Goal: Information Seeking & Learning: Learn about a topic

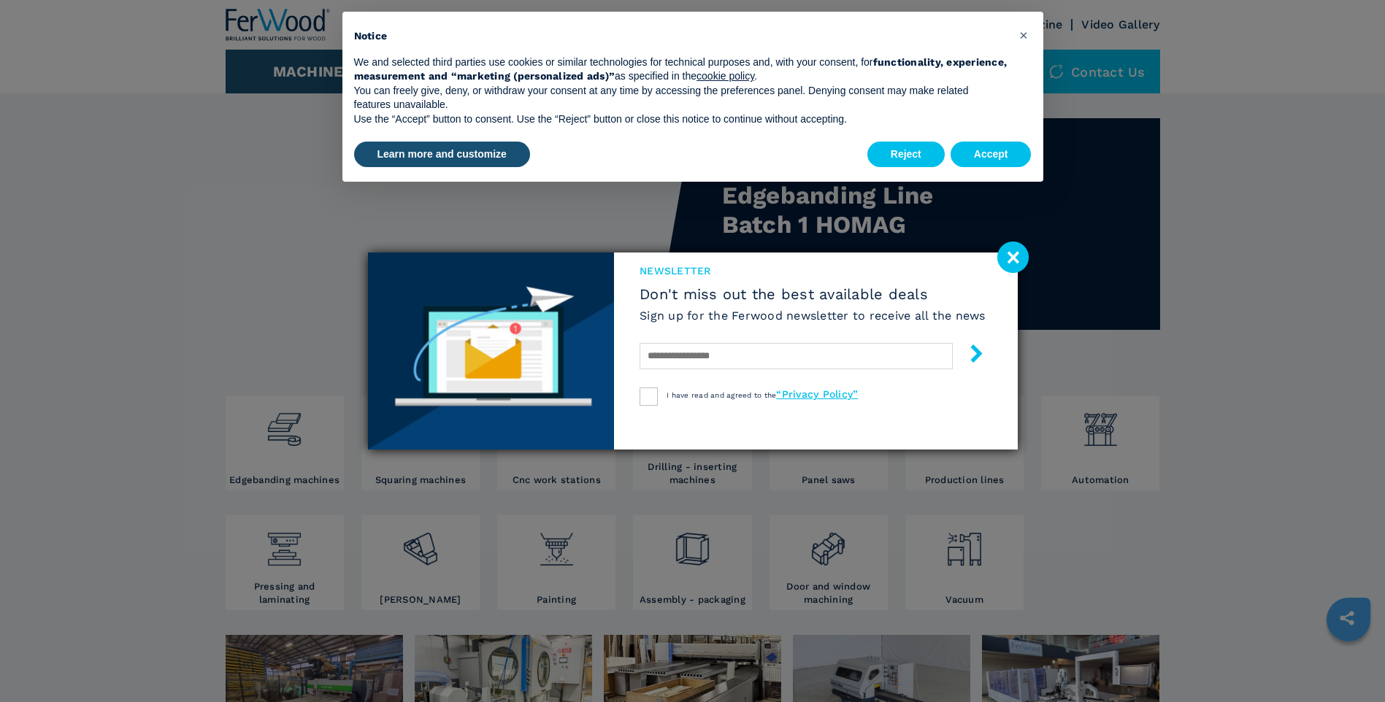
click at [1021, 259] on image at bounding box center [1012, 257] width 31 height 31
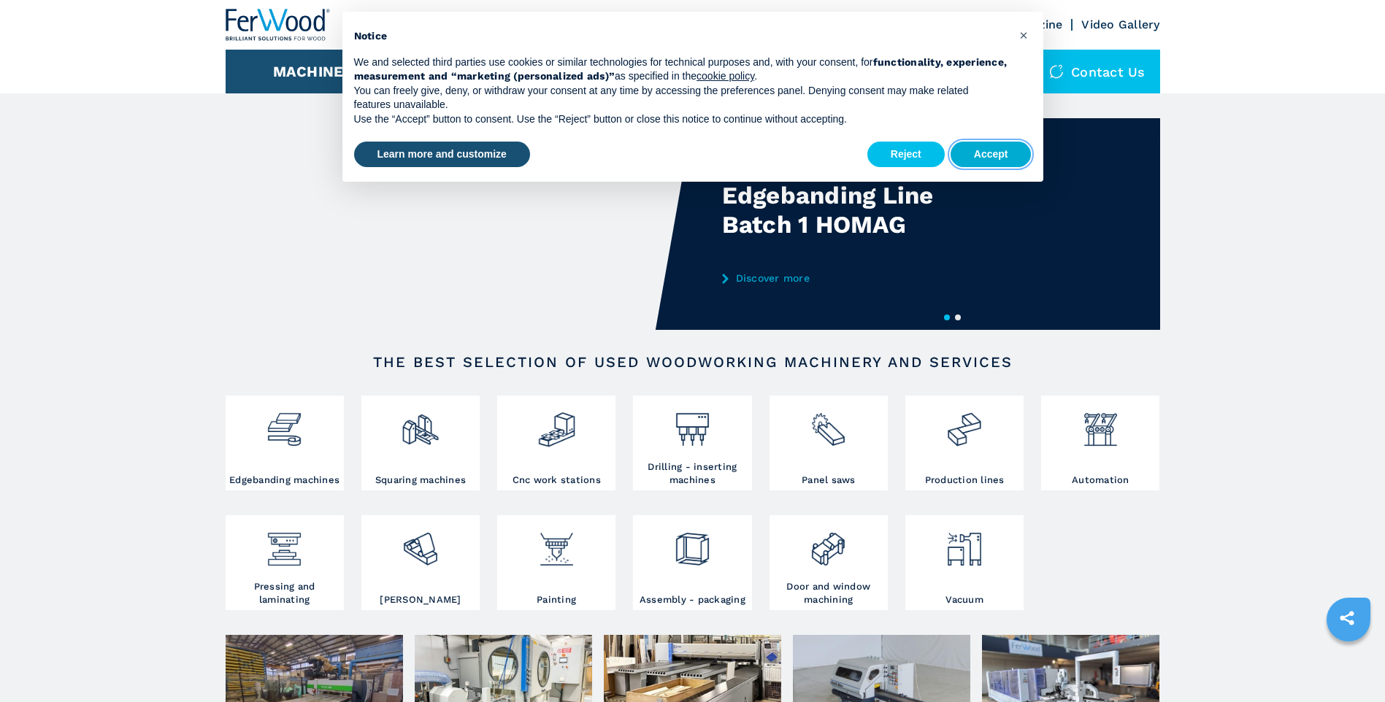
click at [986, 155] on button "Accept" at bounding box center [990, 155] width 81 height 26
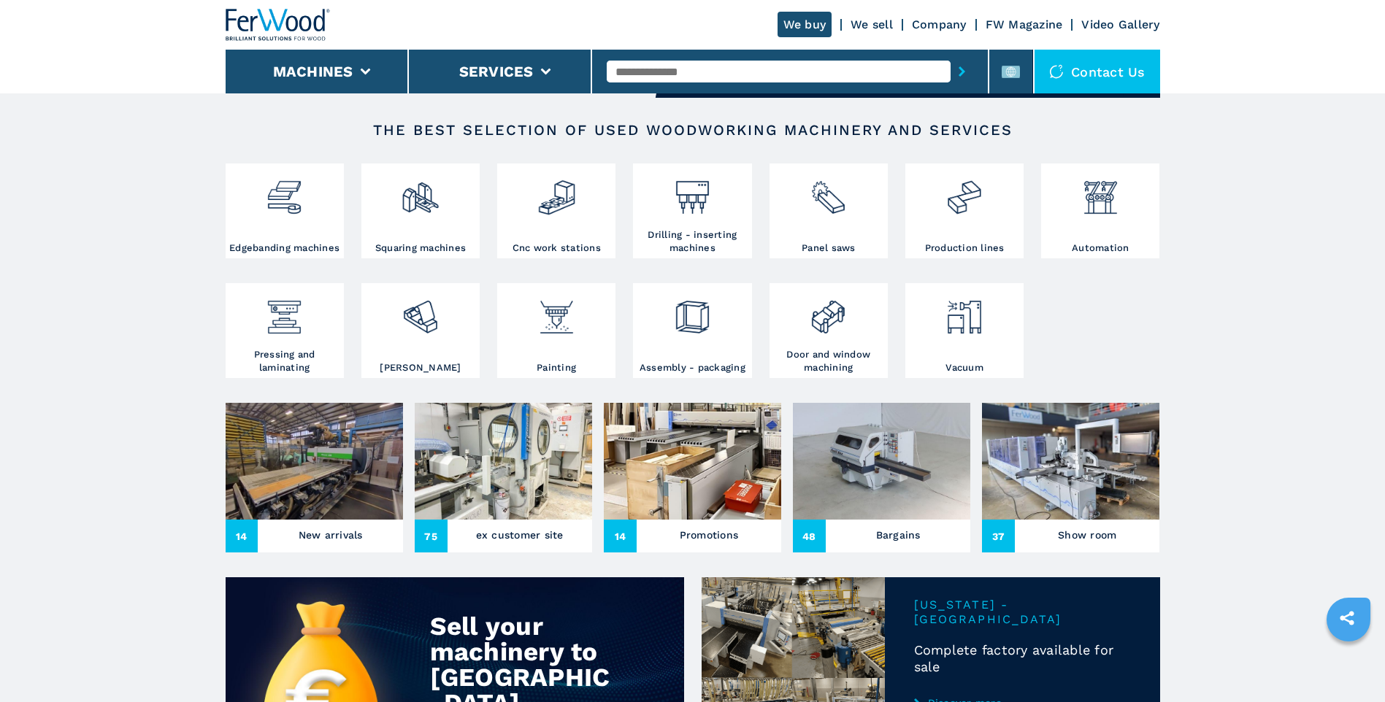
scroll to position [219, 0]
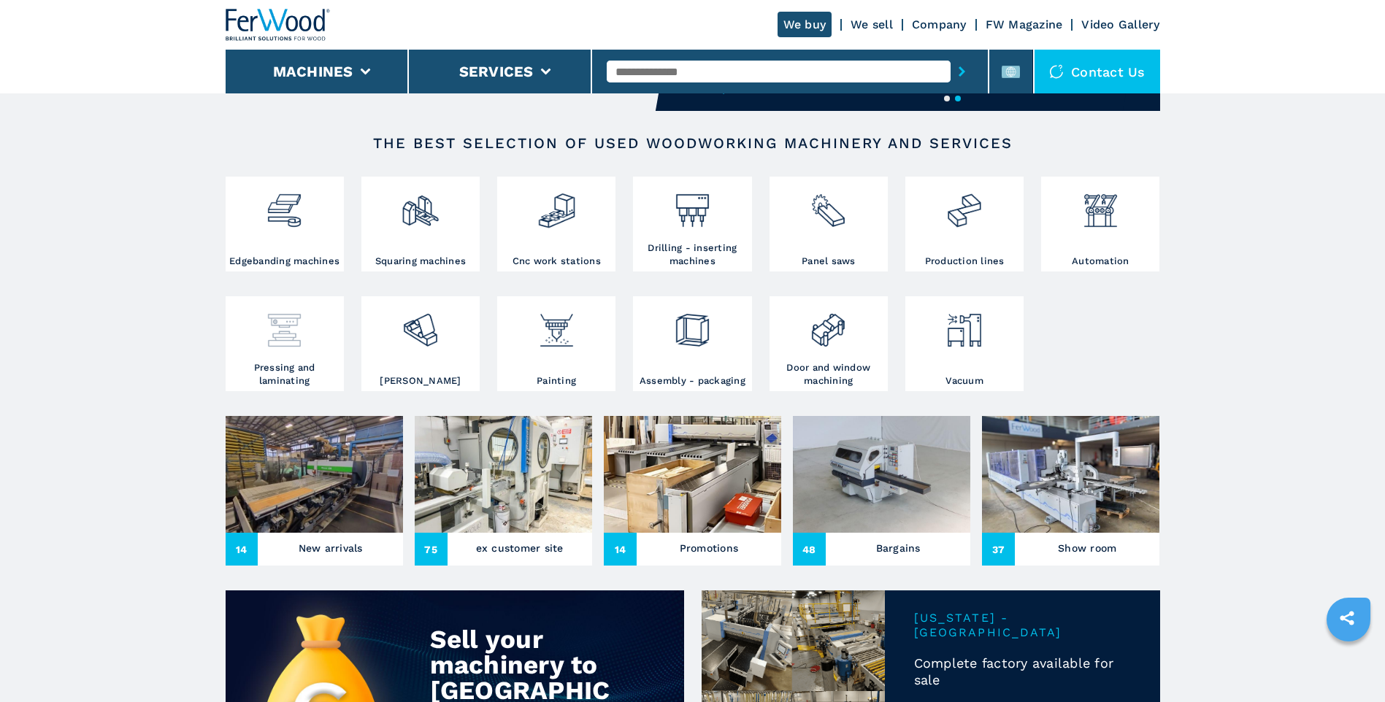
click at [302, 334] on img at bounding box center [284, 325] width 39 height 50
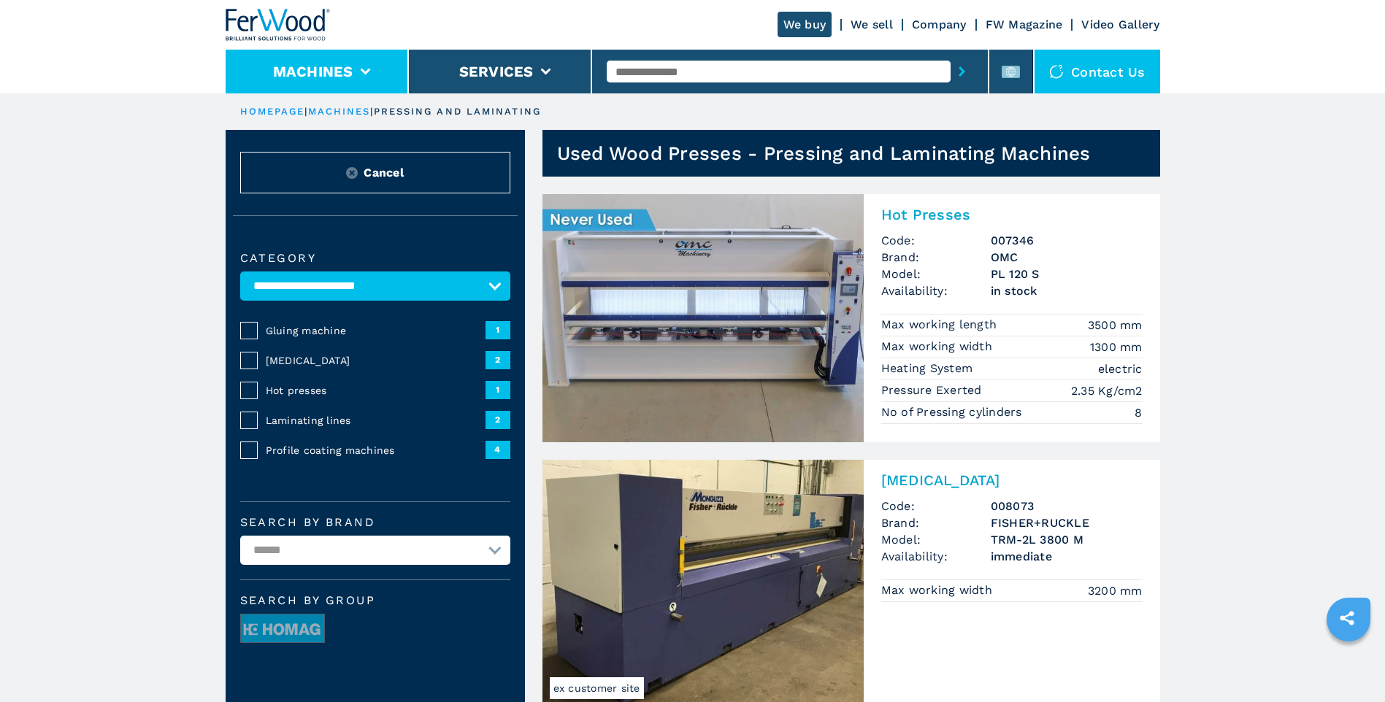
click at [337, 84] on li "Machines" at bounding box center [317, 72] width 183 height 44
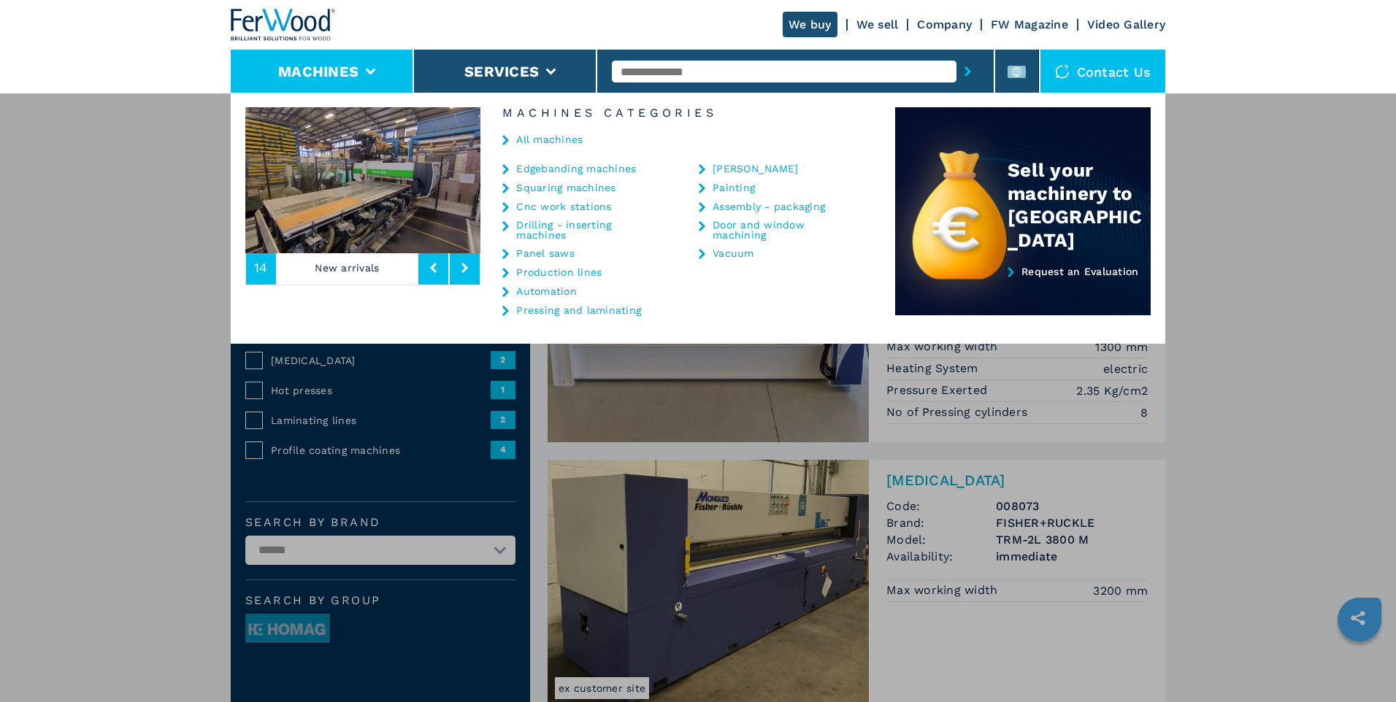
click at [1207, 376] on div "**********" at bounding box center [698, 444] width 1396 height 702
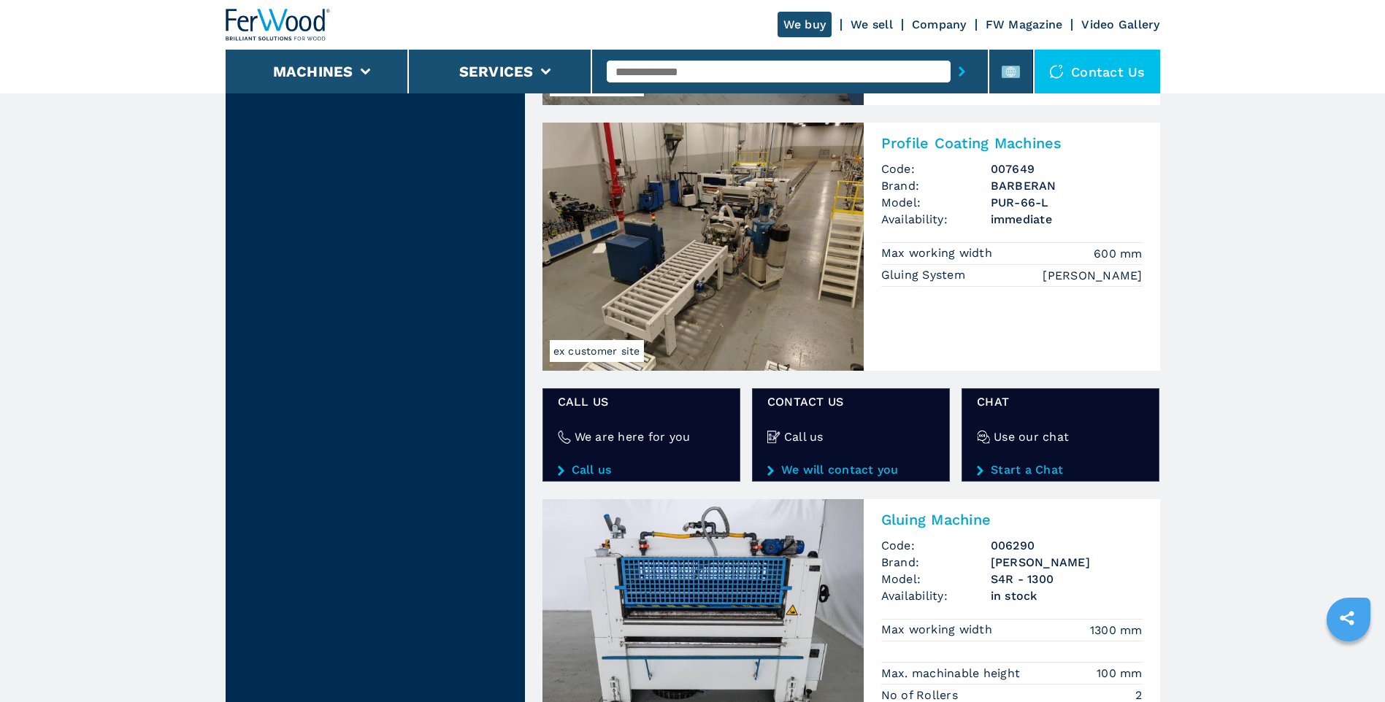
scroll to position [2409, 0]
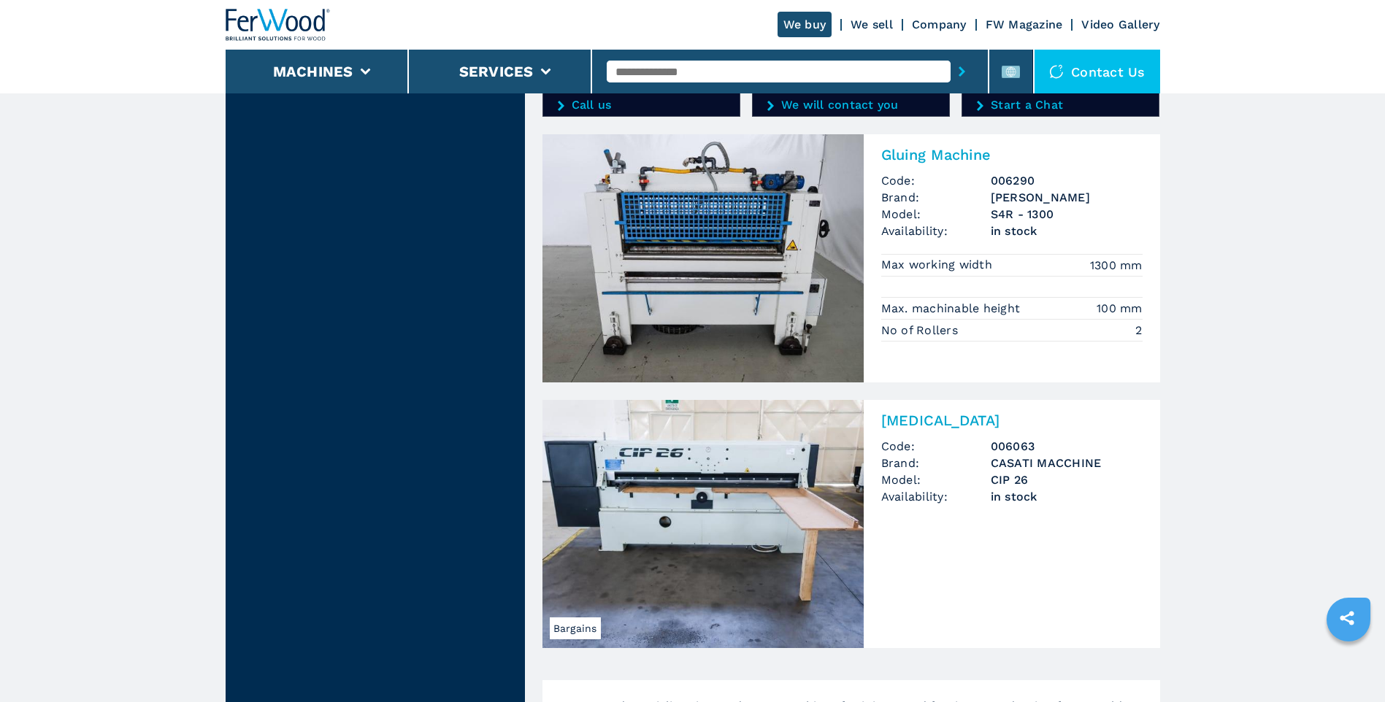
click at [743, 331] on img at bounding box center [702, 258] width 321 height 248
click at [743, 256] on img at bounding box center [702, 258] width 321 height 248
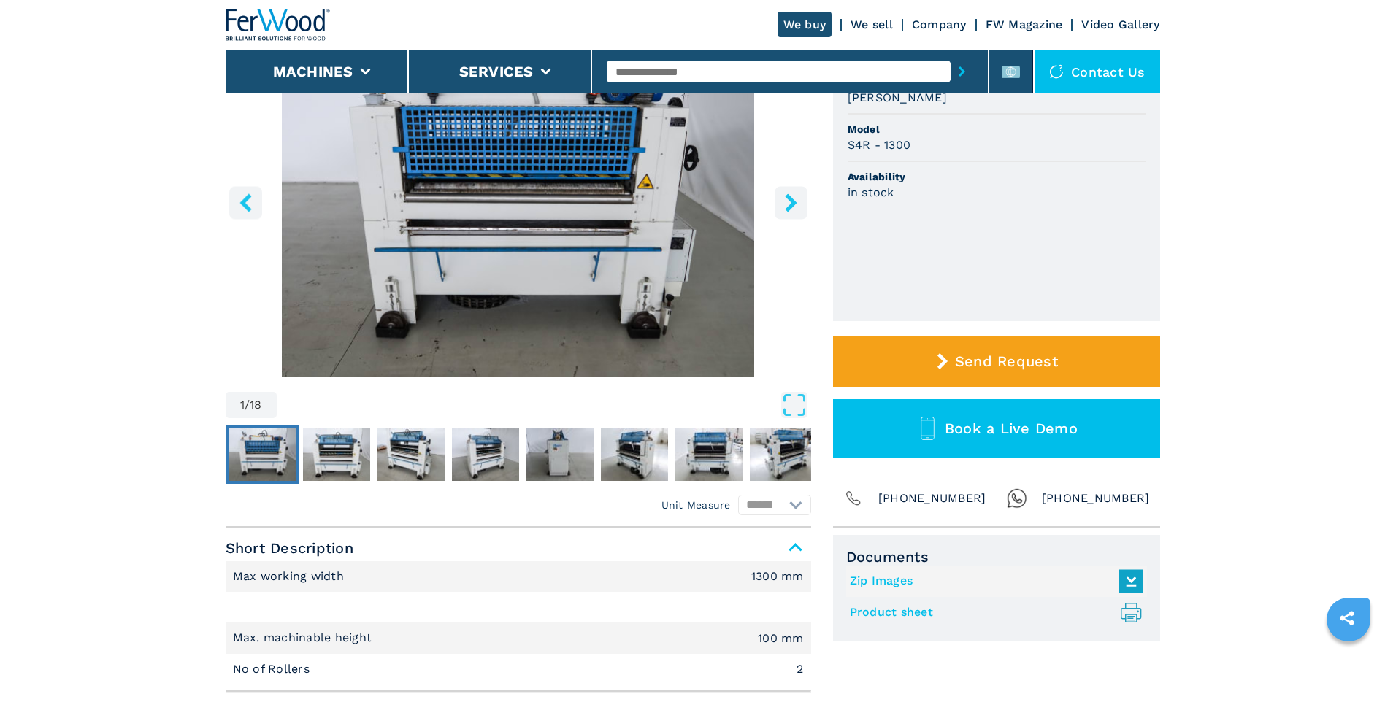
scroll to position [219, 0]
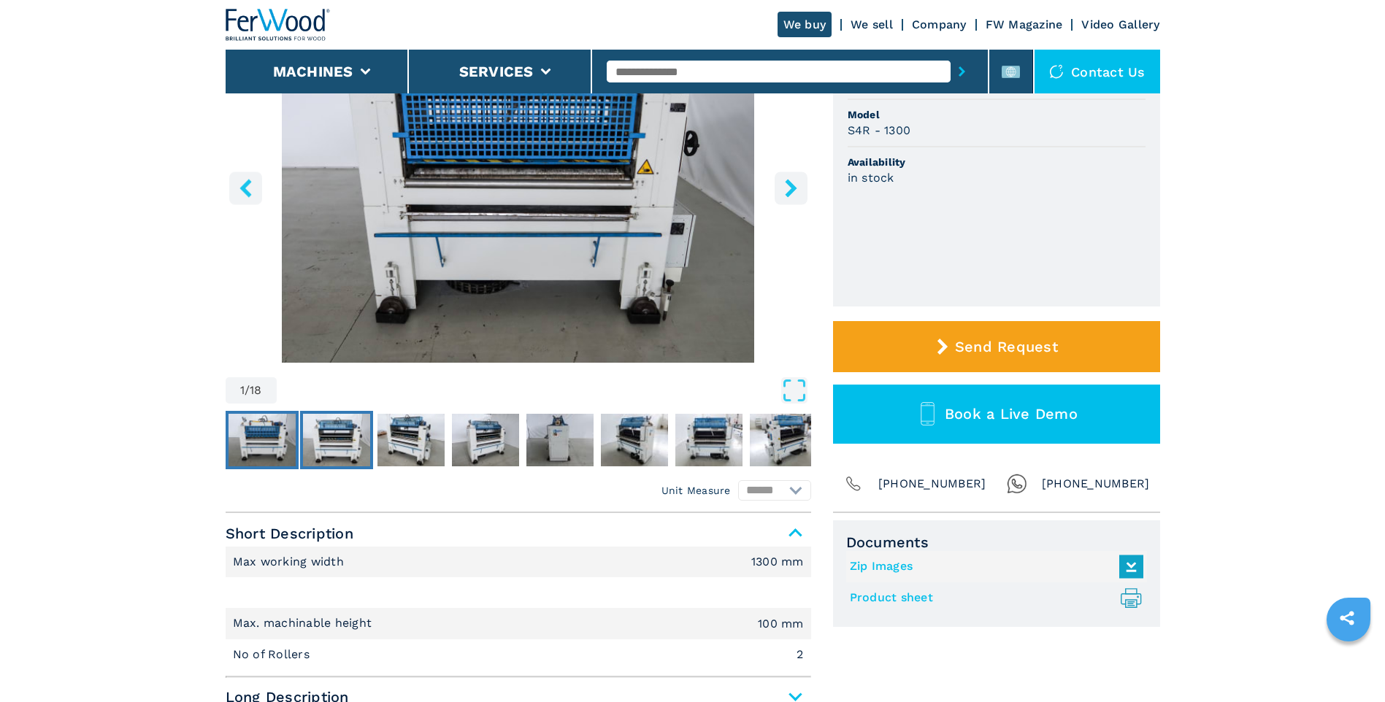
click at [324, 439] on img "Go to Slide 2" at bounding box center [336, 440] width 67 height 53
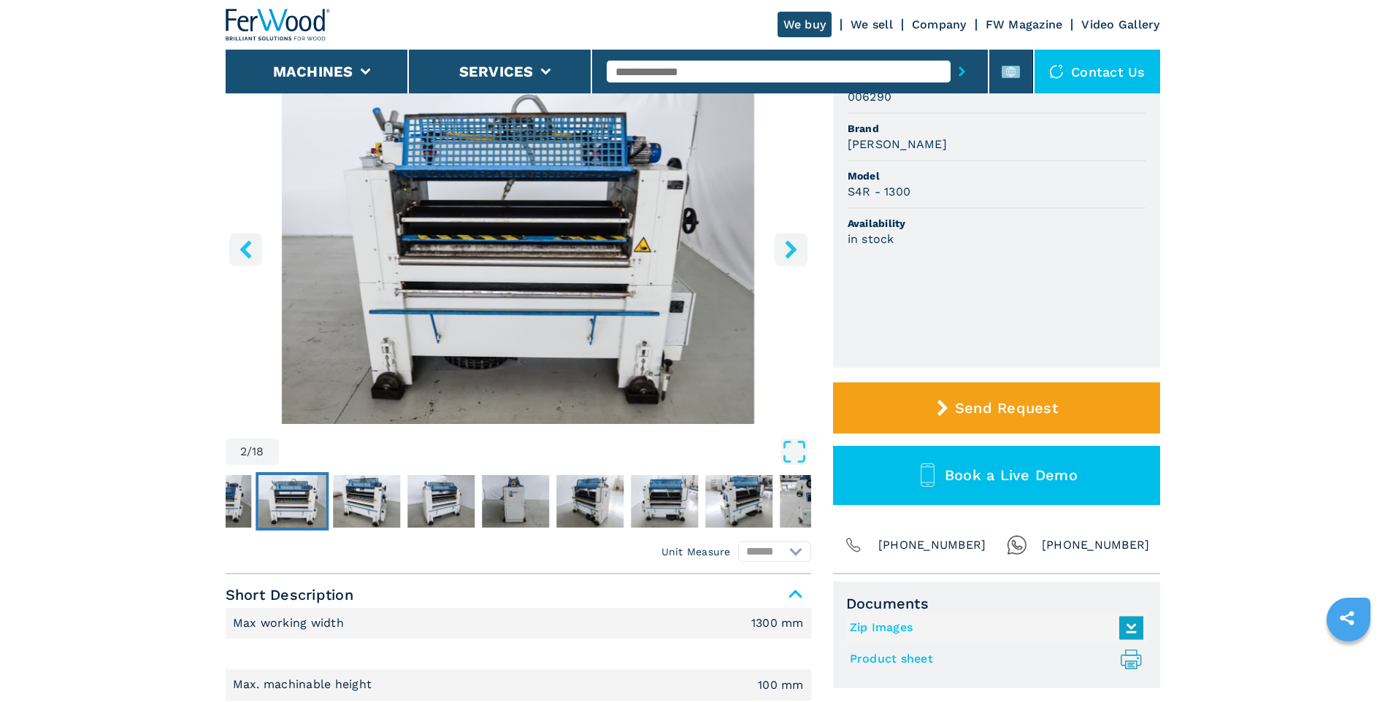
scroll to position [0, 0]
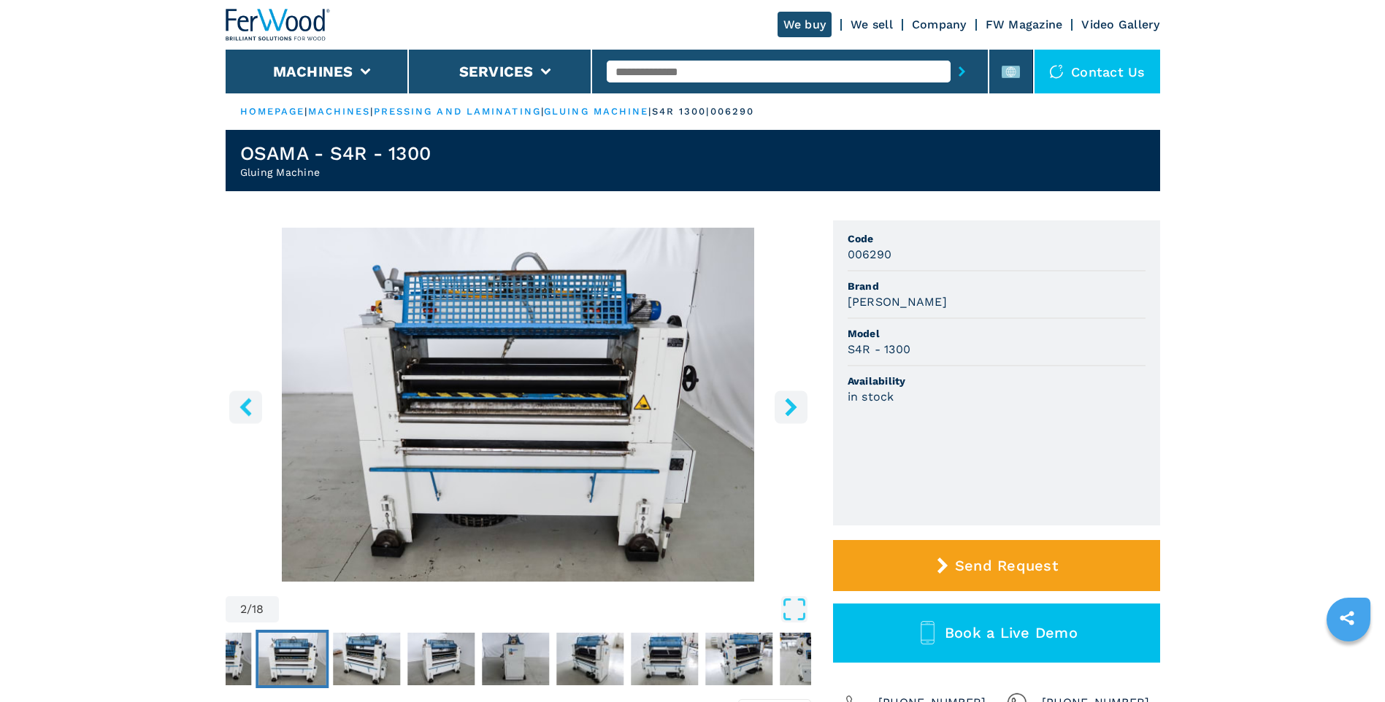
click at [791, 407] on icon "right-button" at bounding box center [791, 407] width 12 height 18
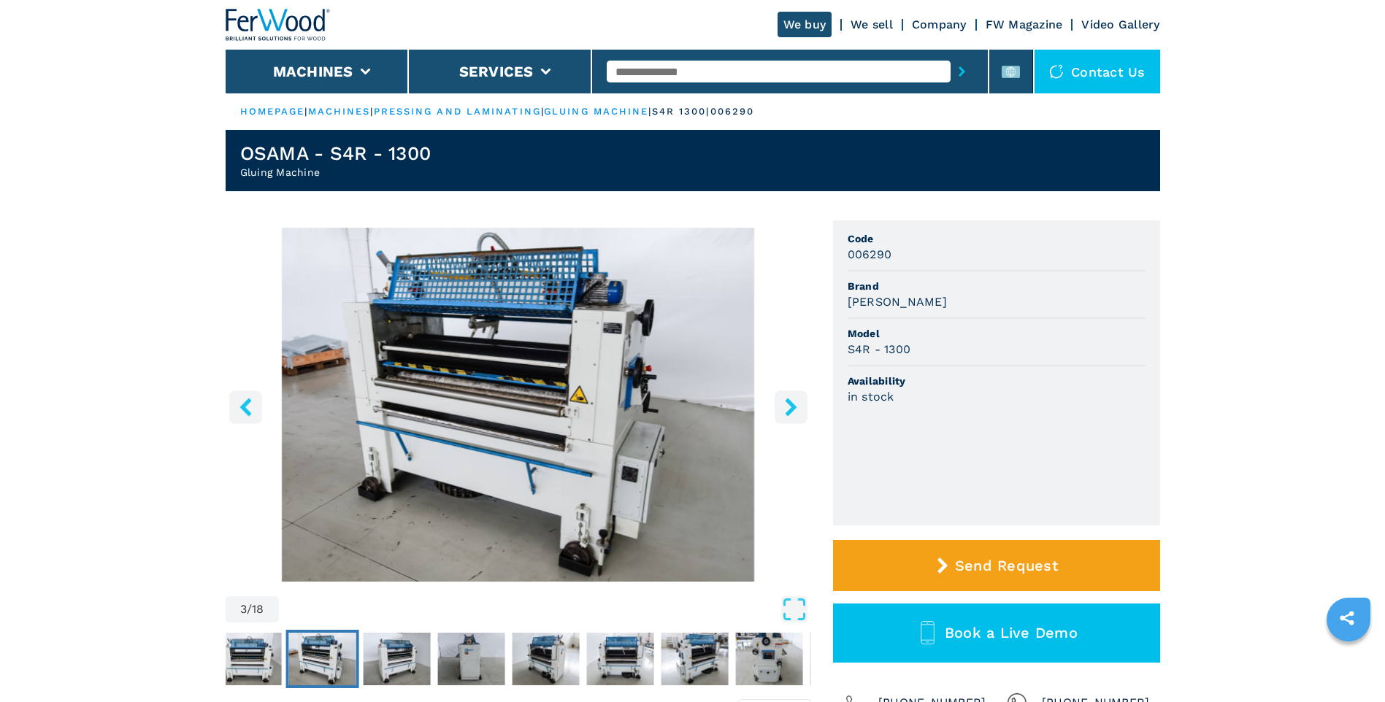
click at [791, 407] on icon "right-button" at bounding box center [791, 407] width 12 height 18
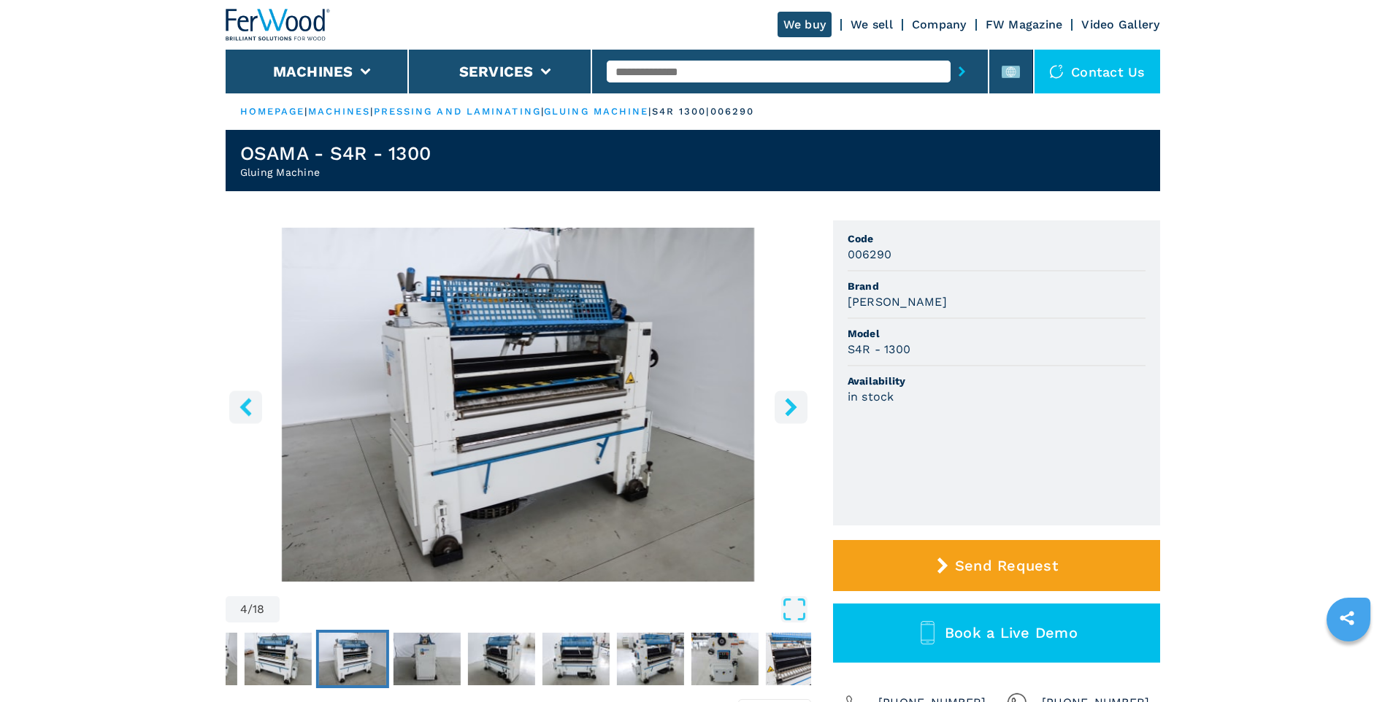
click at [787, 407] on icon "right-button" at bounding box center [791, 407] width 18 height 18
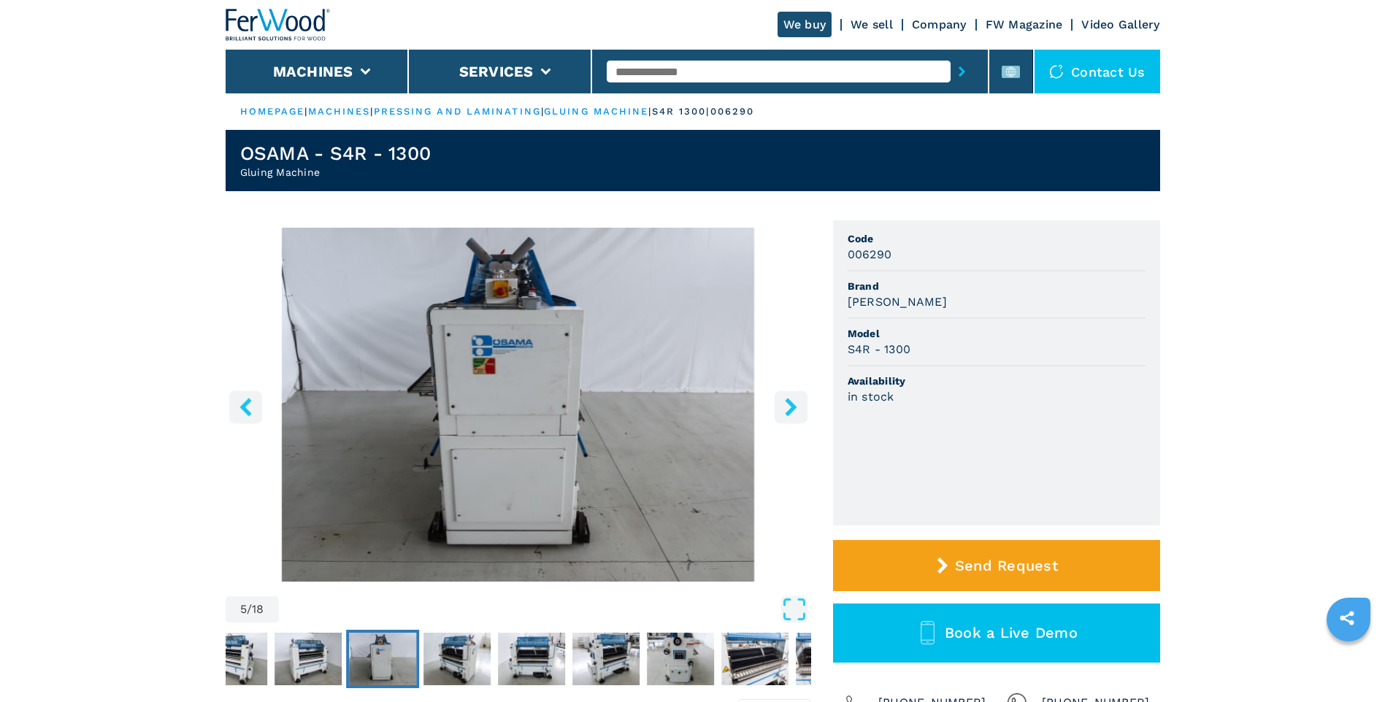
click at [787, 407] on icon "right-button" at bounding box center [791, 407] width 18 height 18
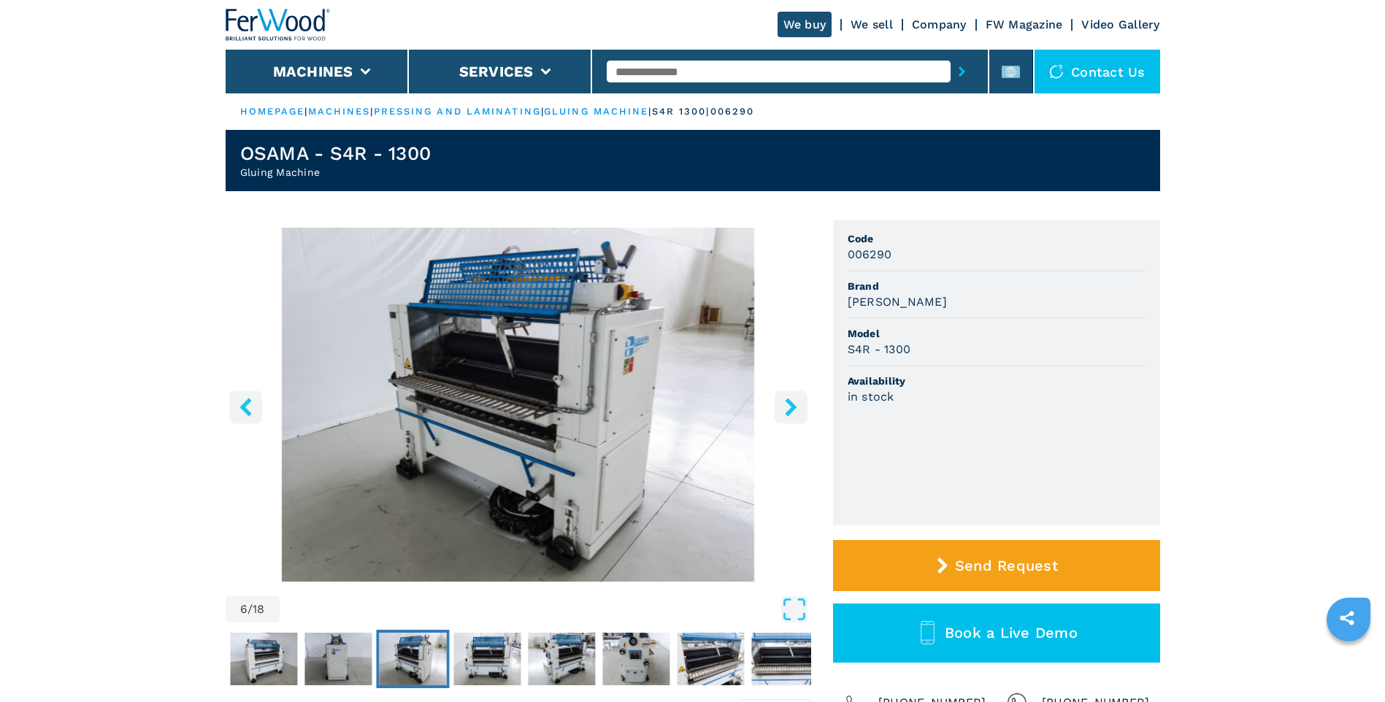
click at [787, 407] on icon "right-button" at bounding box center [791, 407] width 18 height 18
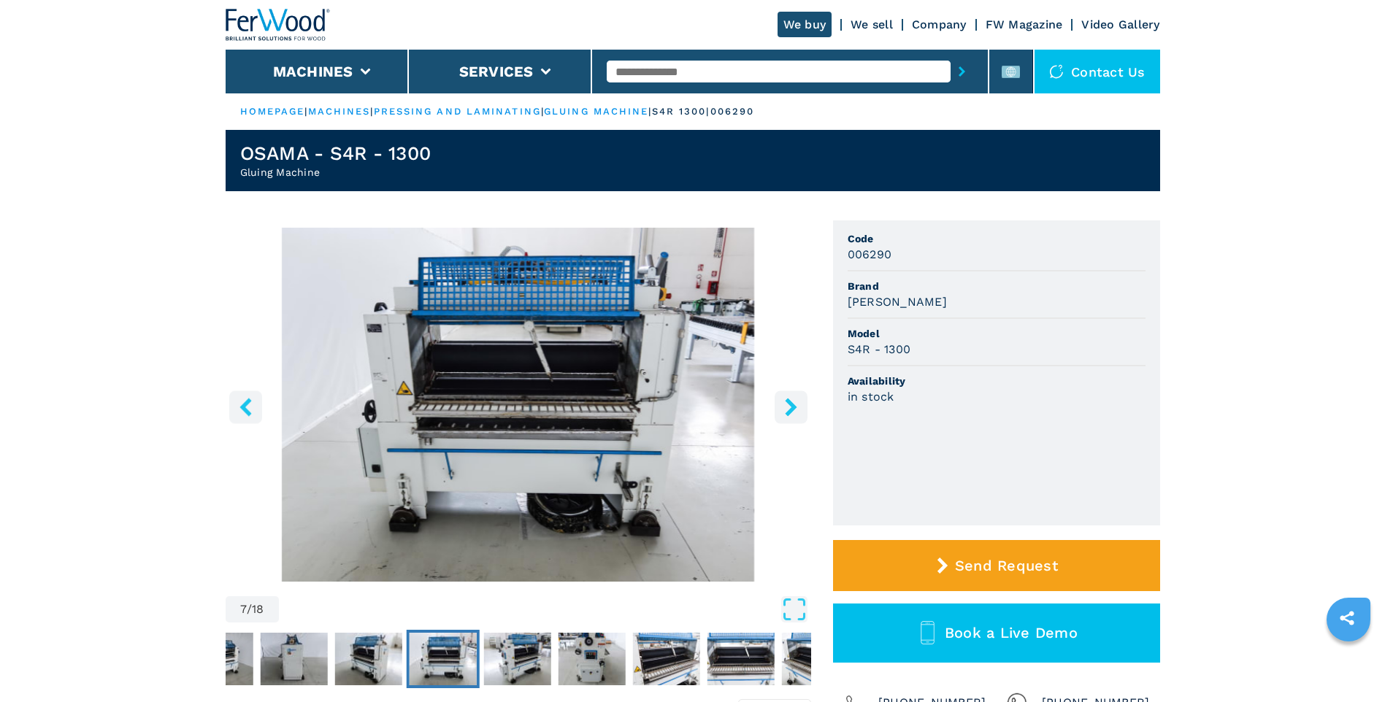
click at [796, 407] on icon "right-button" at bounding box center [791, 407] width 12 height 18
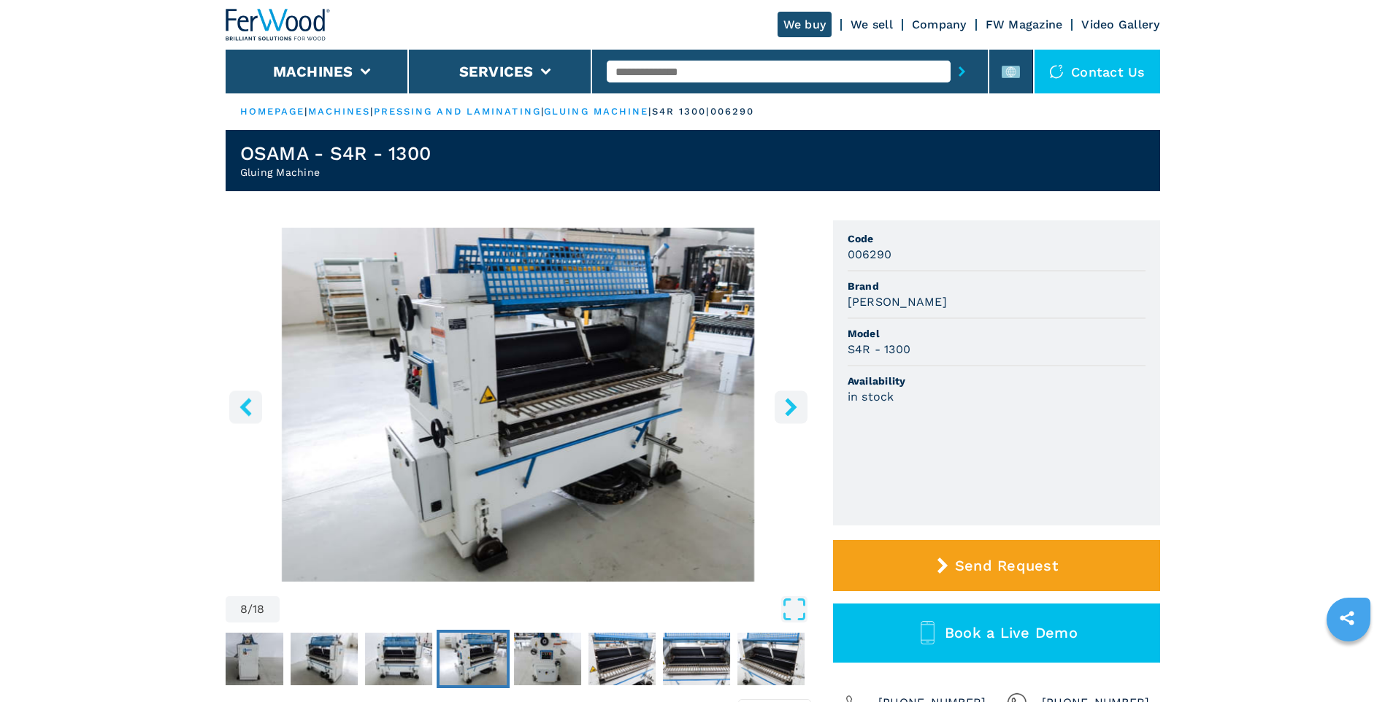
click at [794, 410] on icon "right-button" at bounding box center [791, 407] width 18 height 18
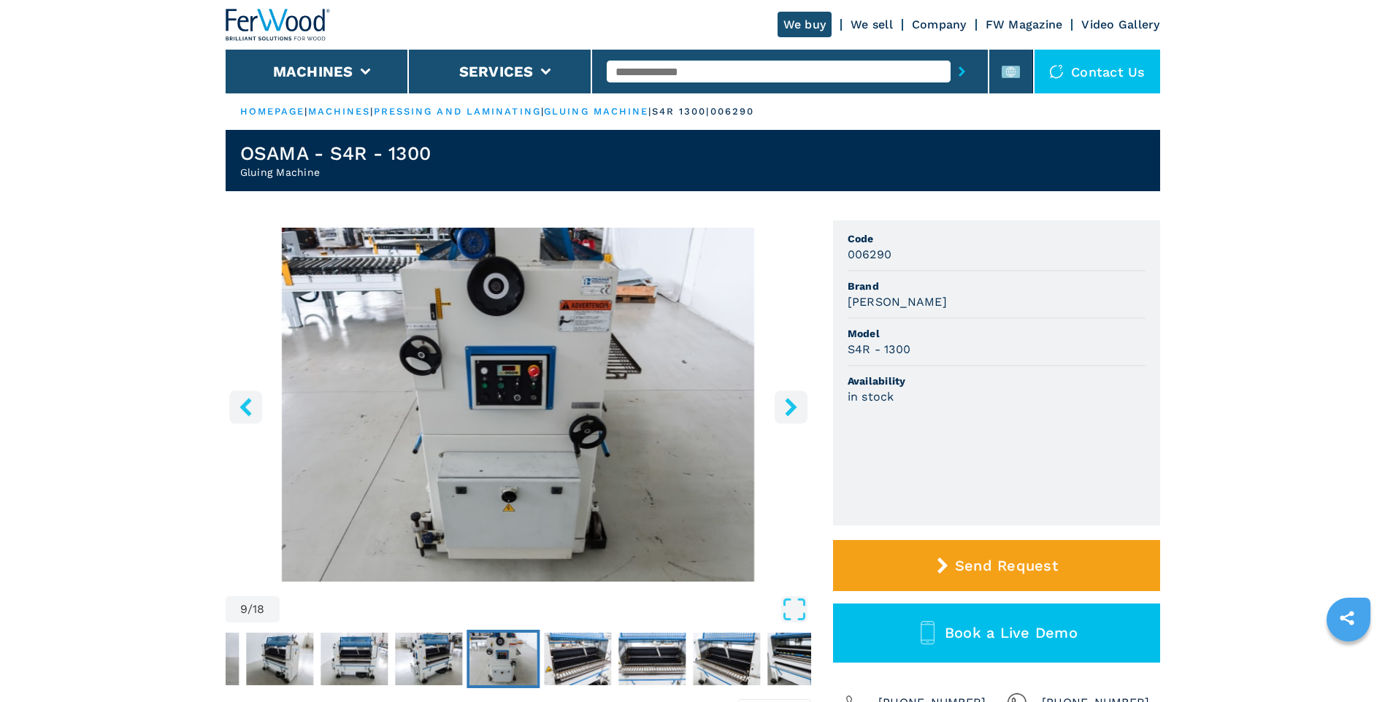
click at [794, 410] on icon "right-button" at bounding box center [791, 407] width 18 height 18
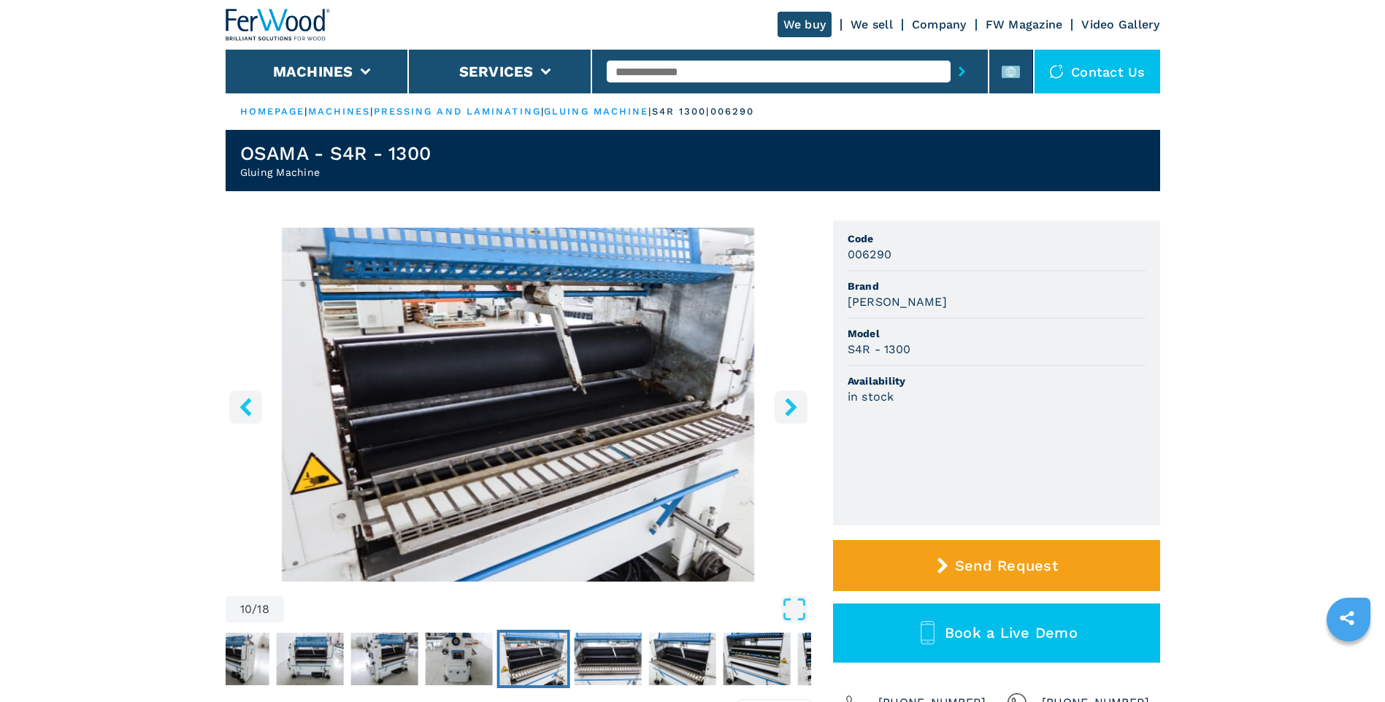
click at [794, 410] on icon "right-button" at bounding box center [791, 407] width 18 height 18
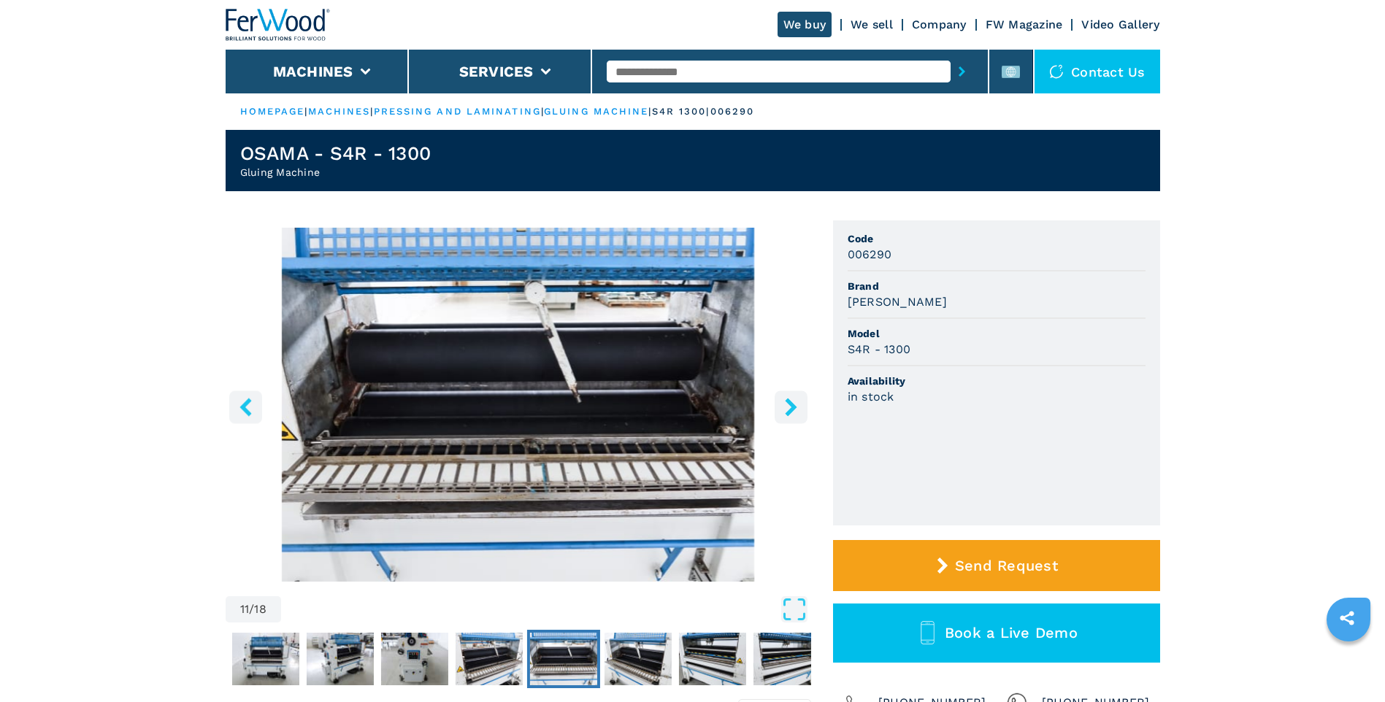
click at [794, 410] on icon "right-button" at bounding box center [791, 407] width 18 height 18
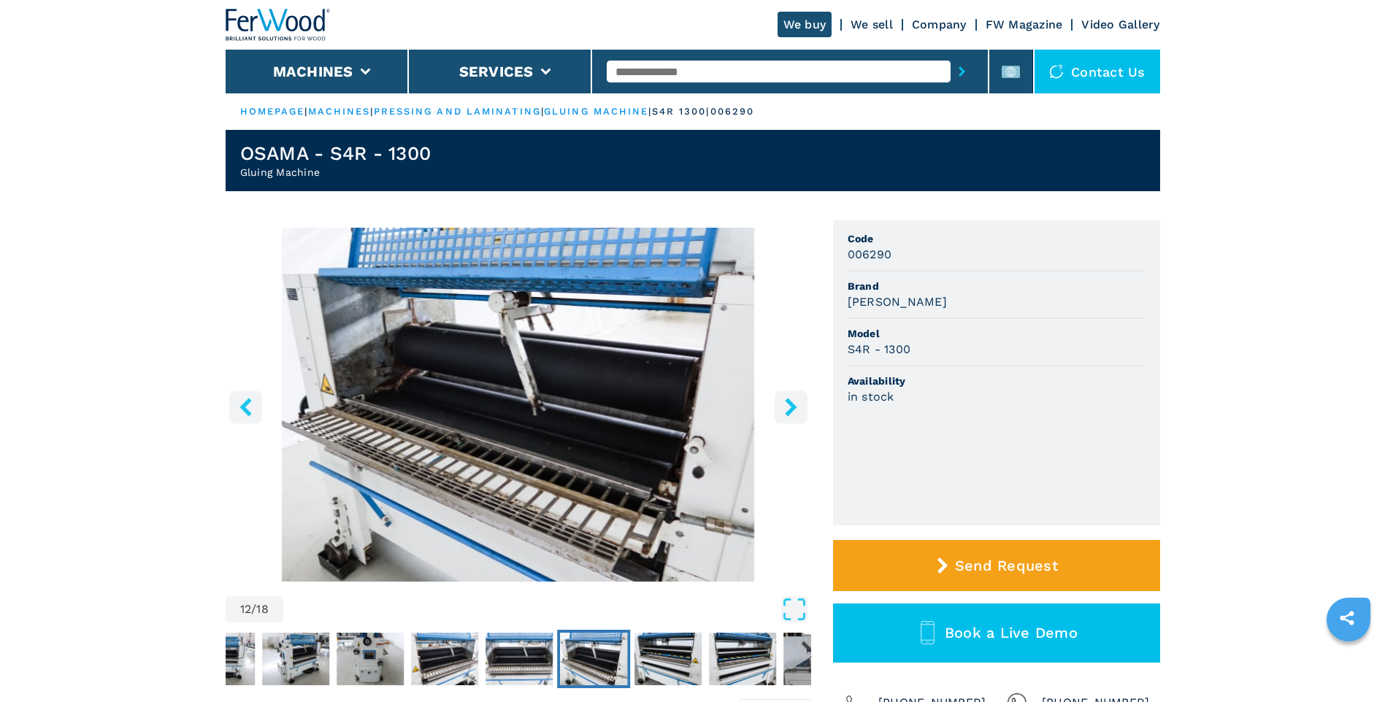
click at [796, 409] on icon "right-button" at bounding box center [791, 407] width 18 height 18
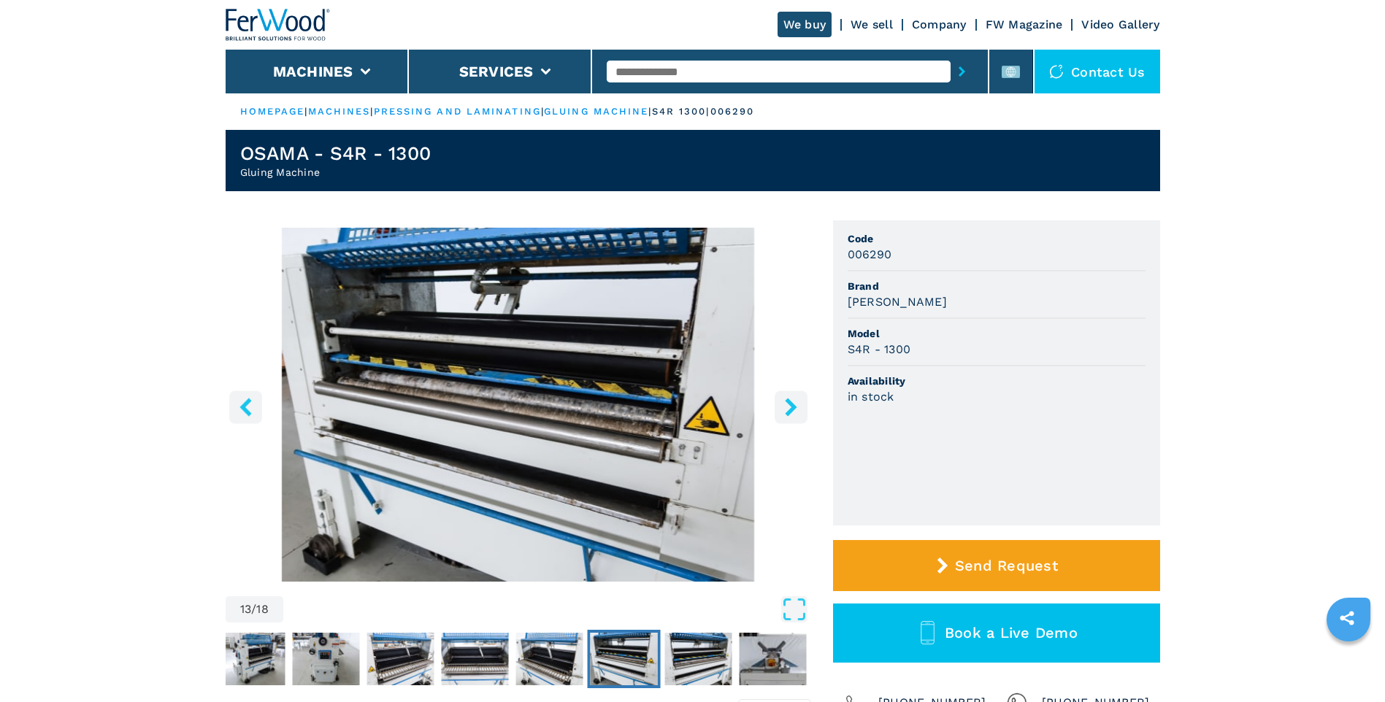
click at [796, 409] on icon "right-button" at bounding box center [791, 407] width 18 height 18
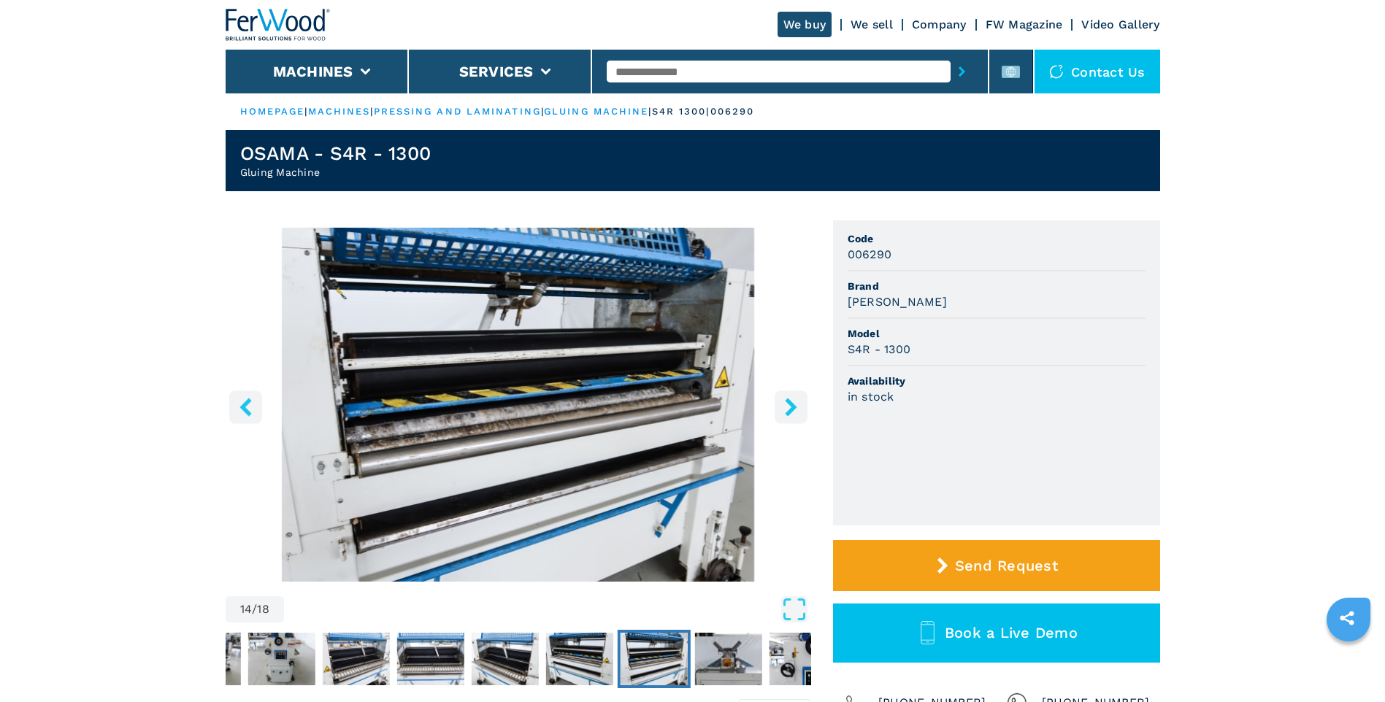
click at [799, 409] on icon "right-button" at bounding box center [791, 407] width 18 height 18
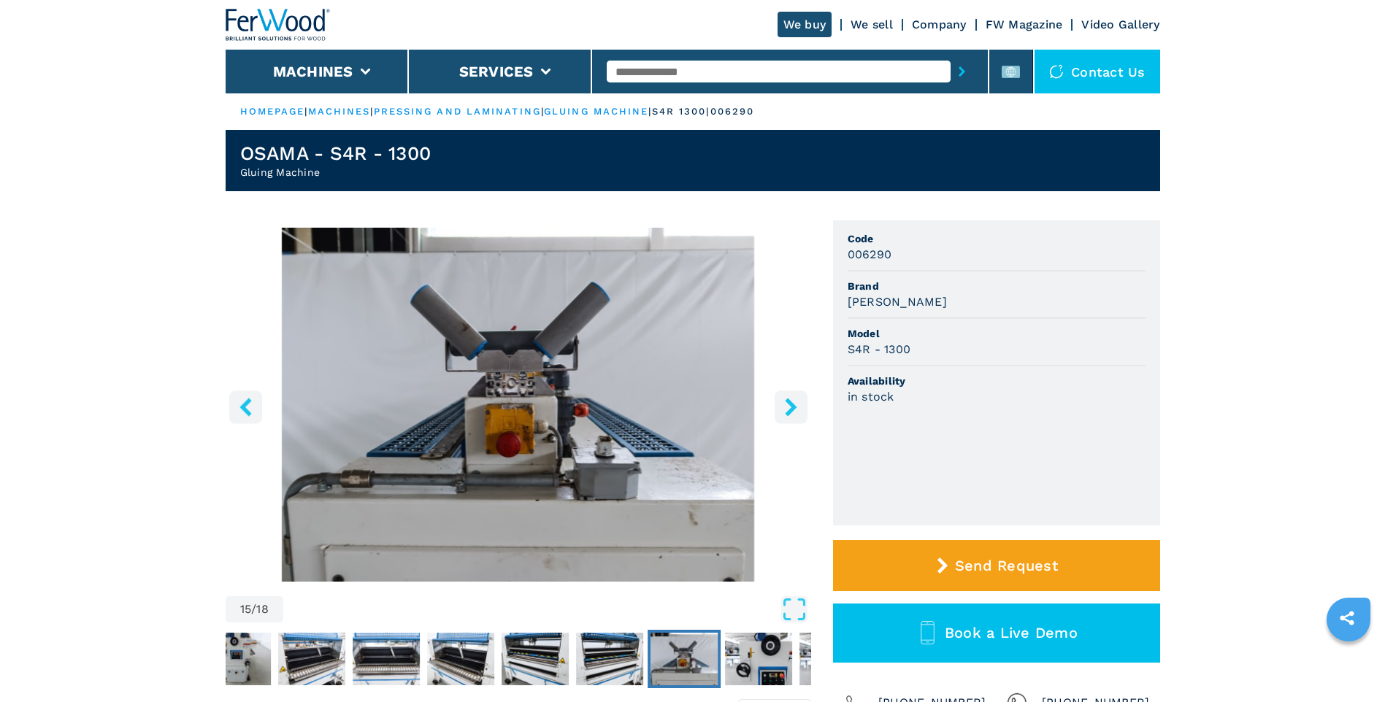
click at [799, 409] on icon "right-button" at bounding box center [791, 407] width 18 height 18
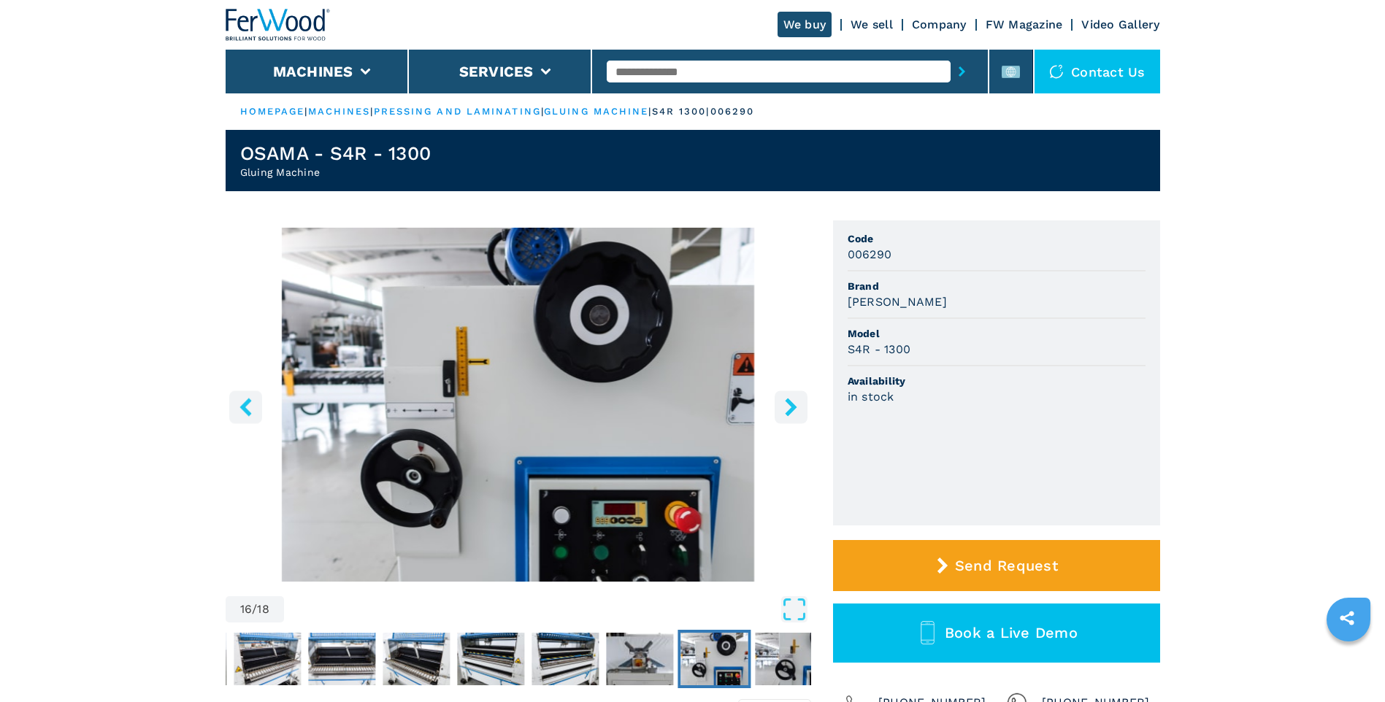
click at [795, 406] on icon "right-button" at bounding box center [791, 407] width 12 height 18
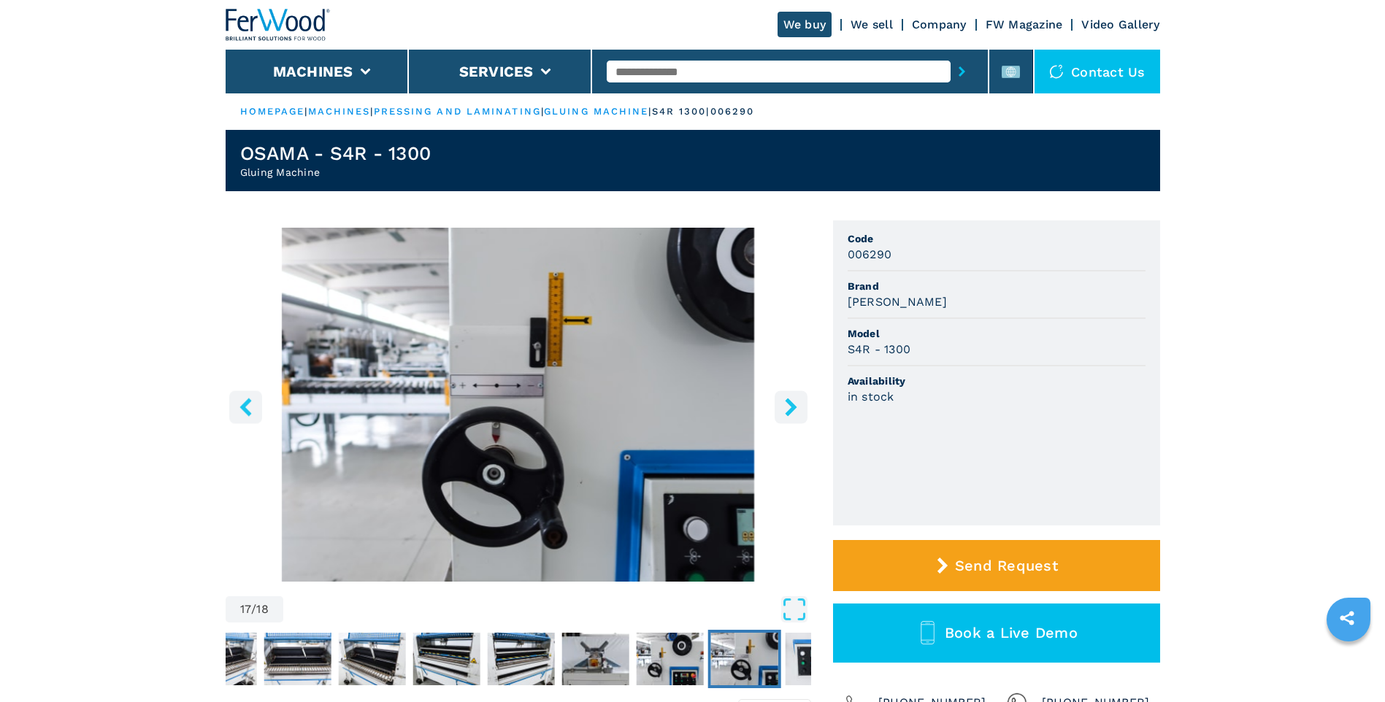
click at [795, 406] on icon "right-button" at bounding box center [791, 407] width 12 height 18
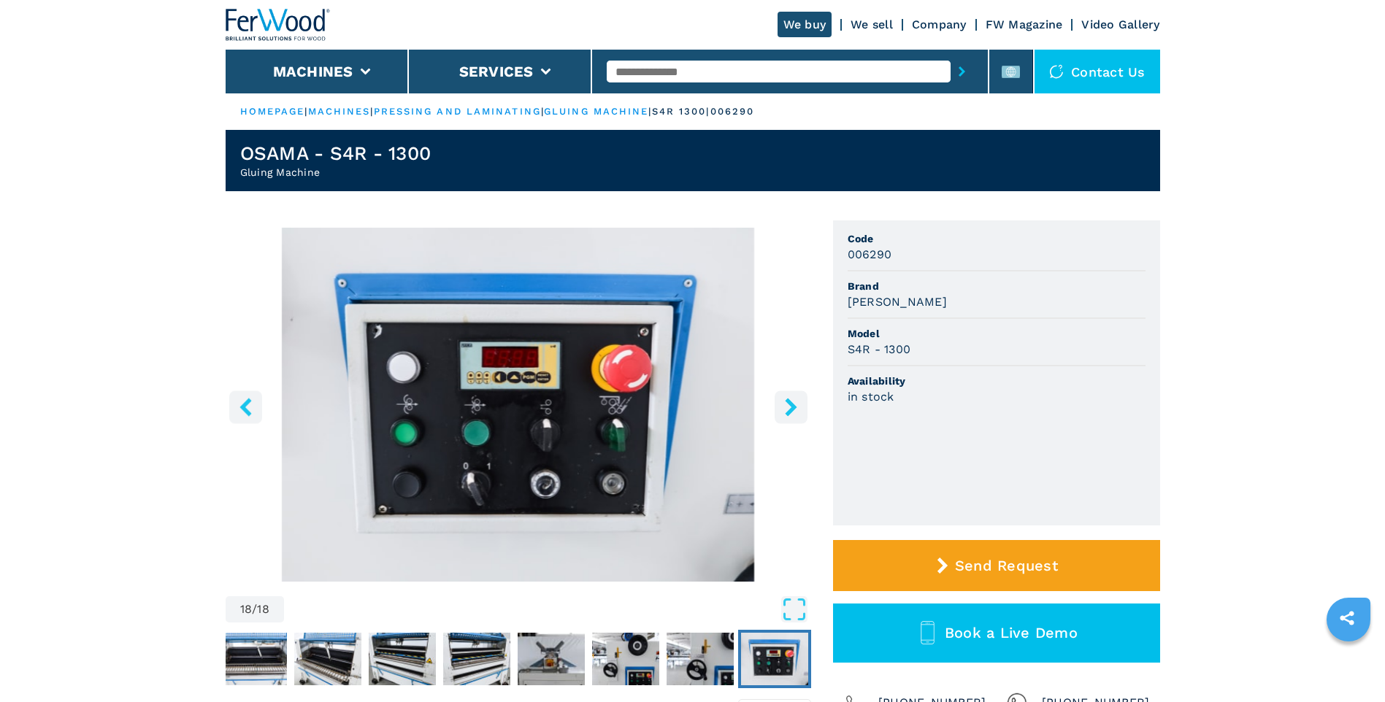
click at [771, 406] on img "Go to Slide 18" at bounding box center [518, 405] width 585 height 354
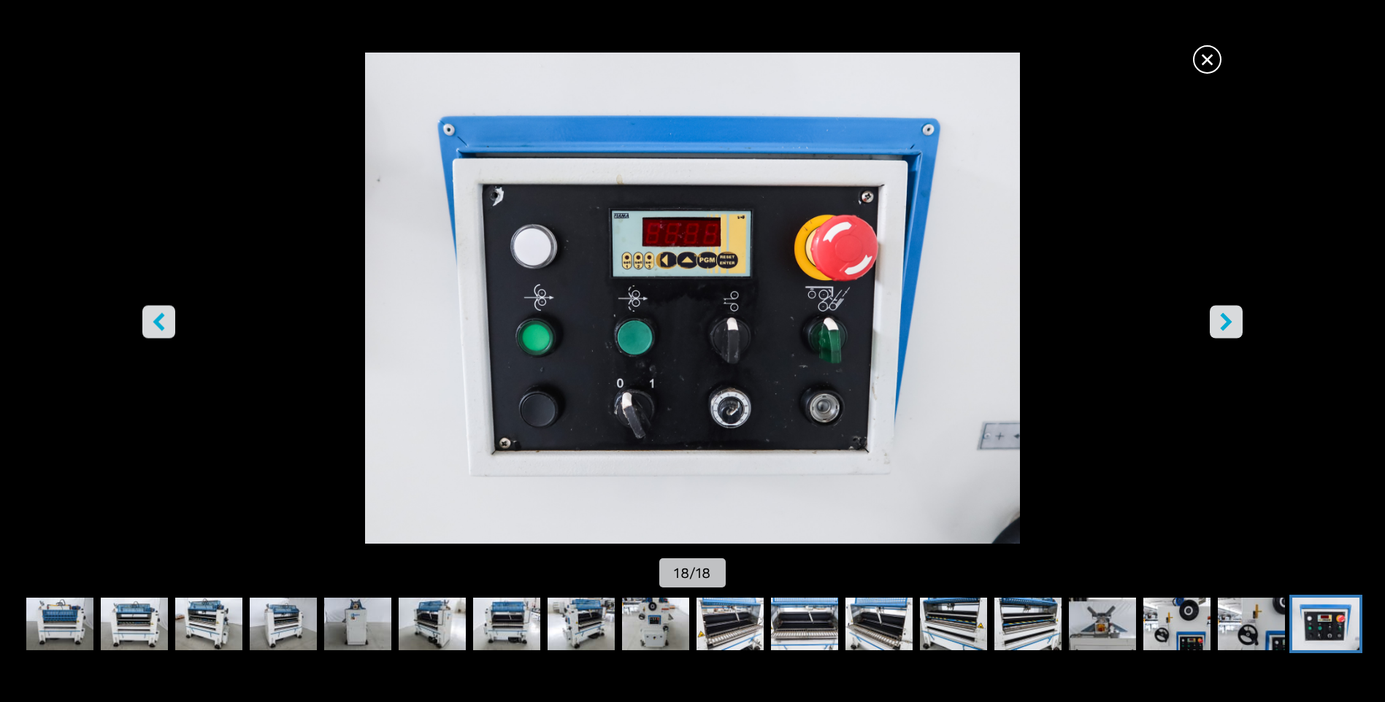
click at [1227, 324] on icon "right-button" at bounding box center [1227, 322] width 12 height 18
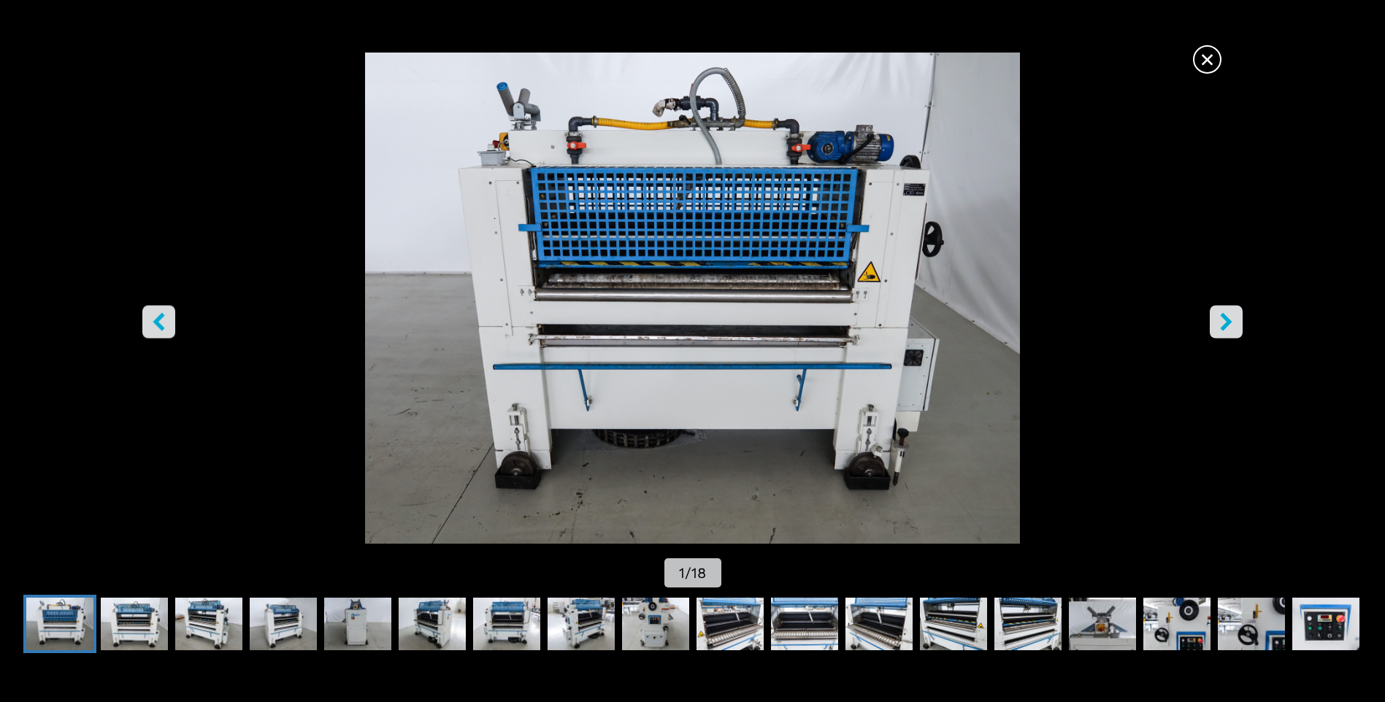
click at [1227, 324] on icon "right-button" at bounding box center [1227, 322] width 12 height 18
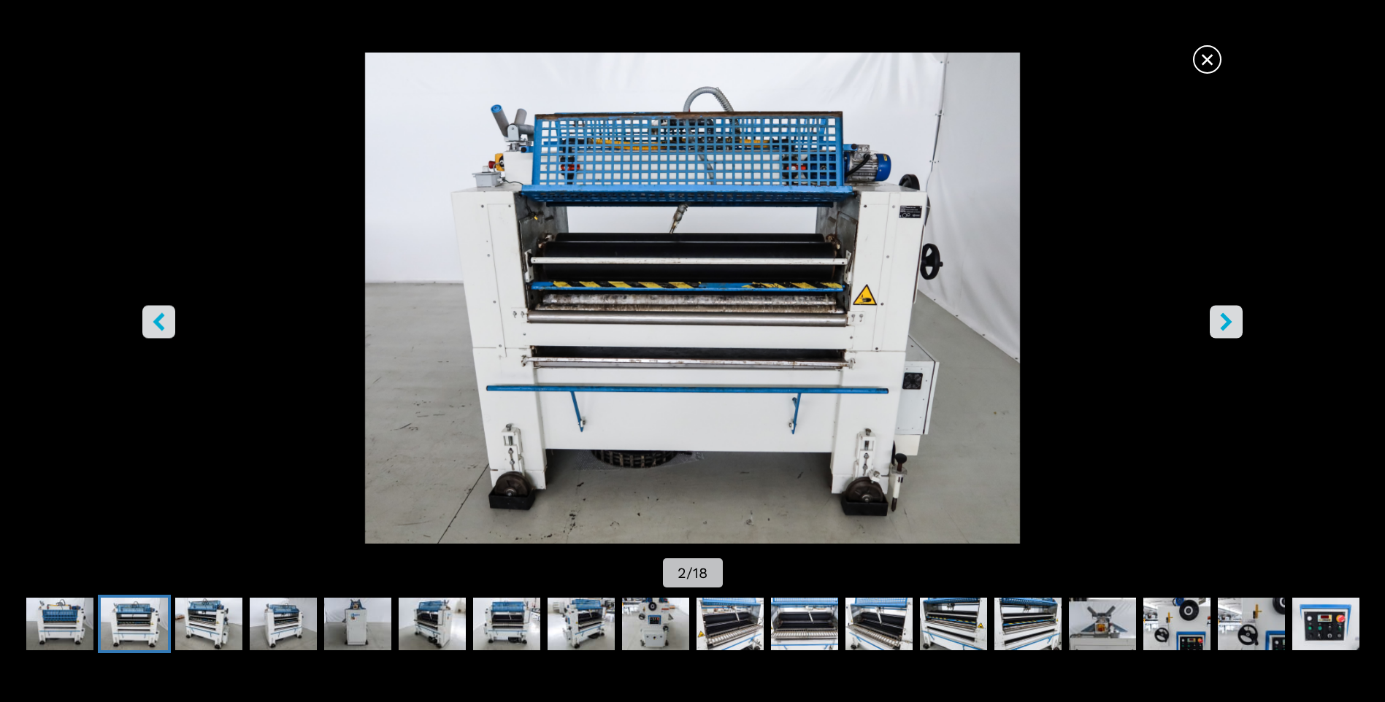
click at [1227, 324] on icon "right-button" at bounding box center [1227, 322] width 12 height 18
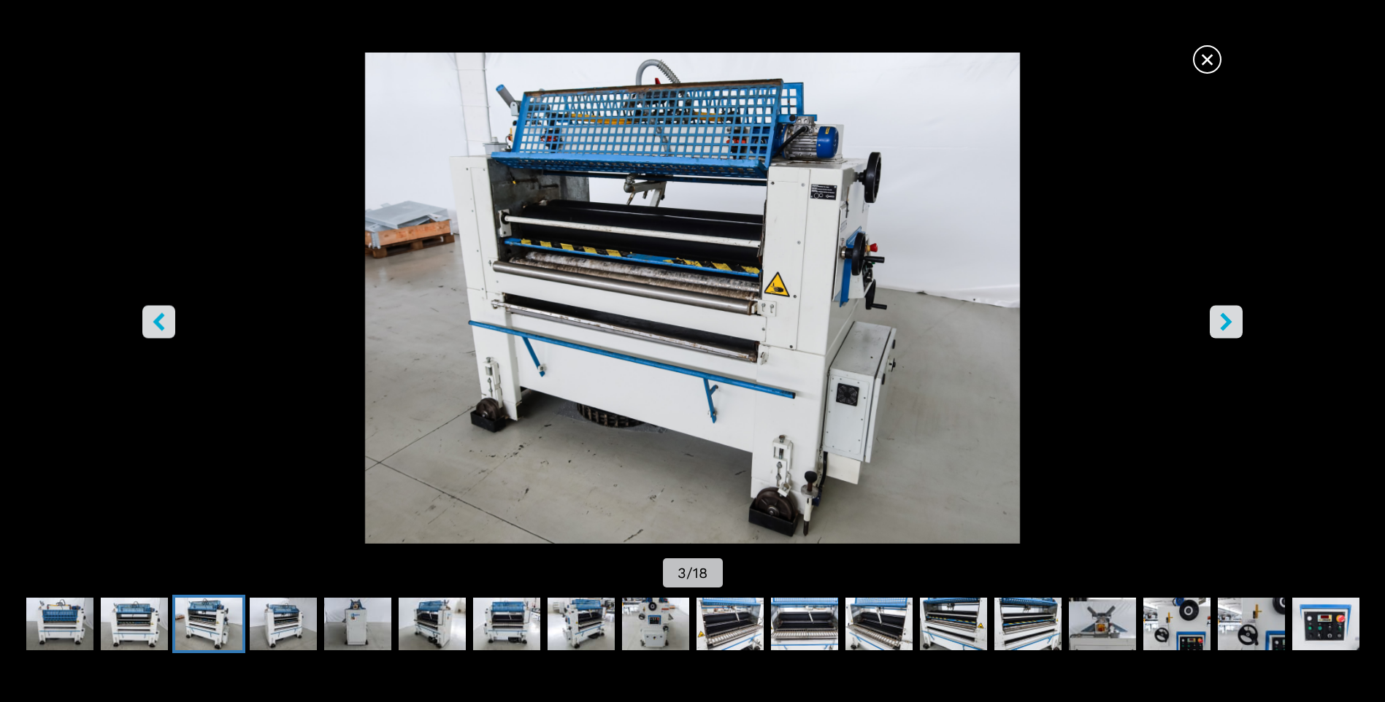
click at [1226, 324] on icon "right-button" at bounding box center [1227, 322] width 12 height 18
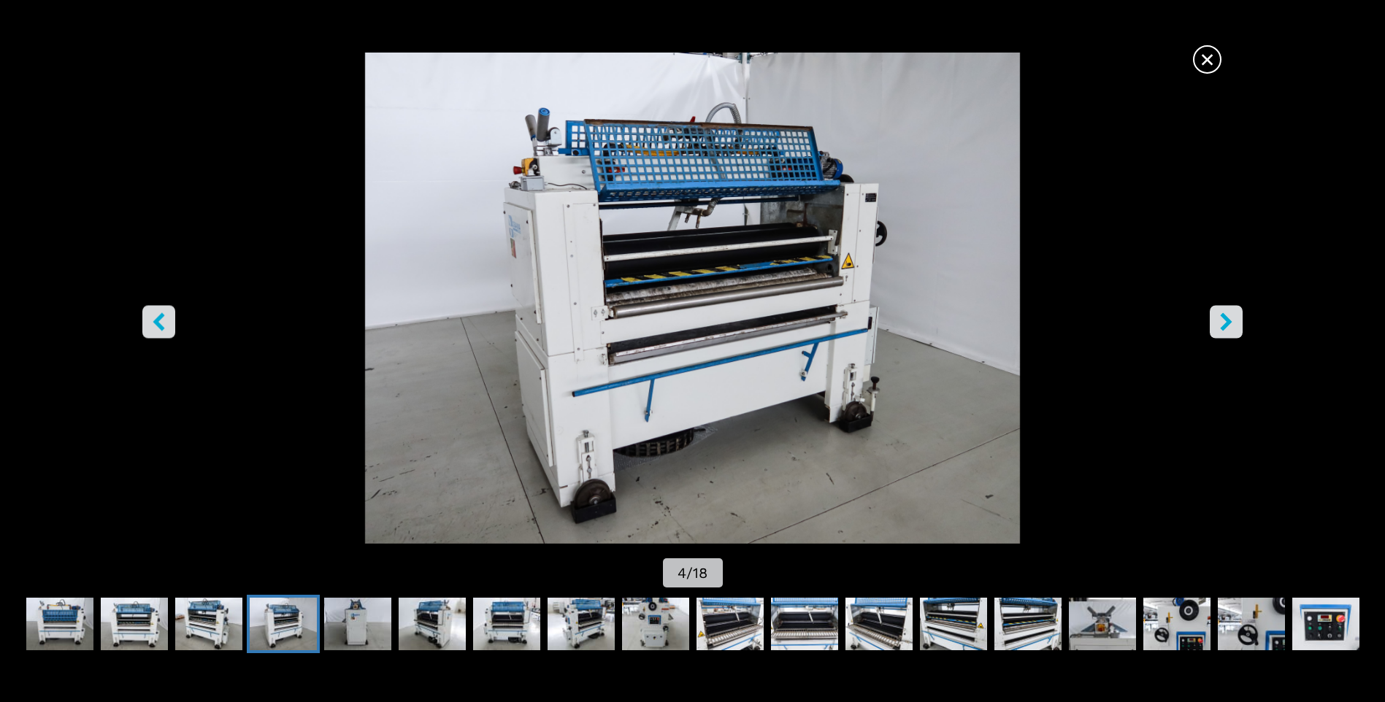
click at [1226, 324] on icon "right-button" at bounding box center [1227, 322] width 12 height 18
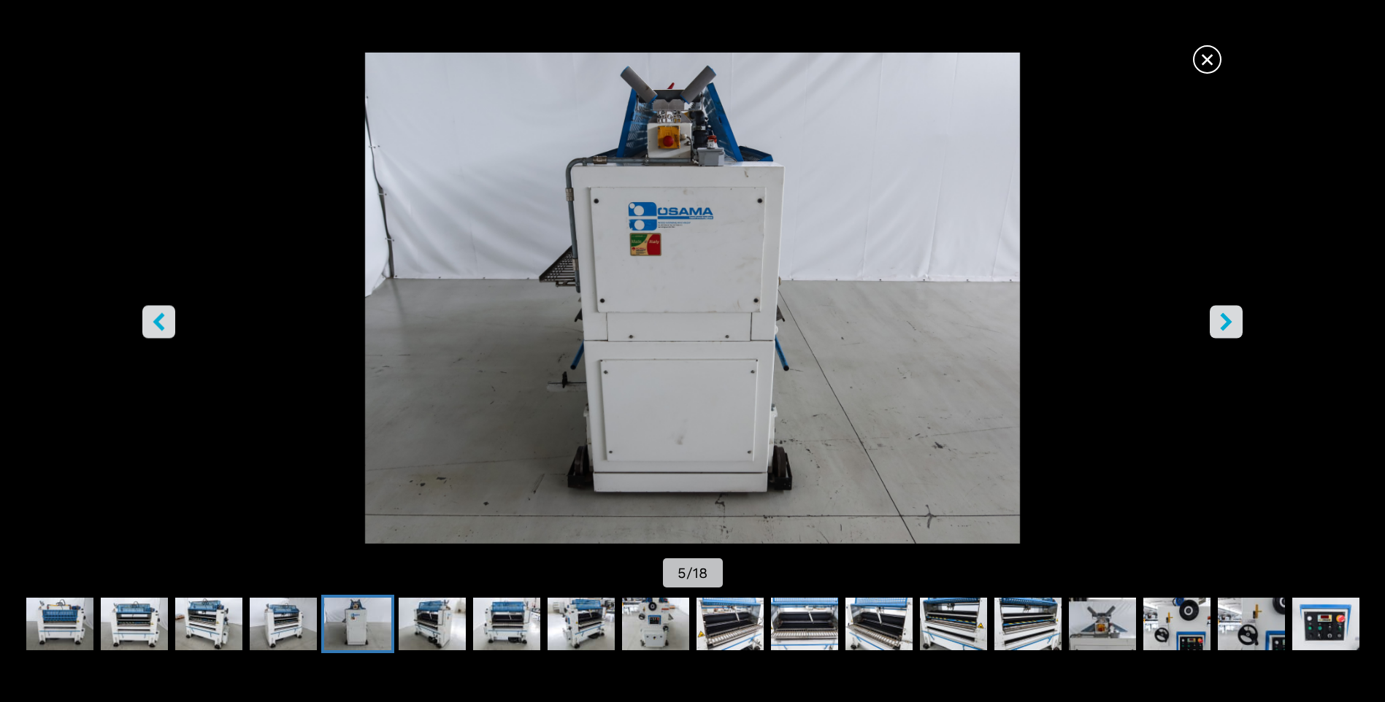
click at [1226, 324] on icon "right-button" at bounding box center [1227, 322] width 12 height 18
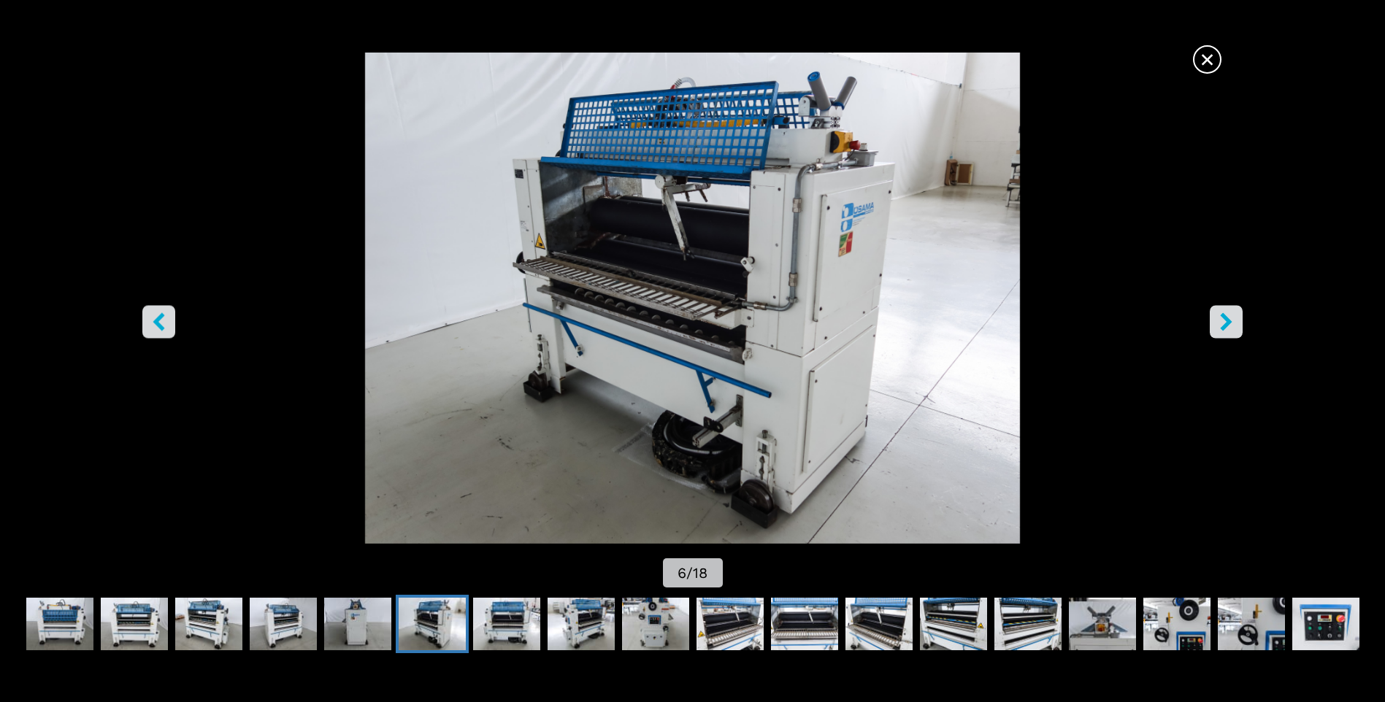
click at [1226, 324] on icon "right-button" at bounding box center [1227, 322] width 12 height 18
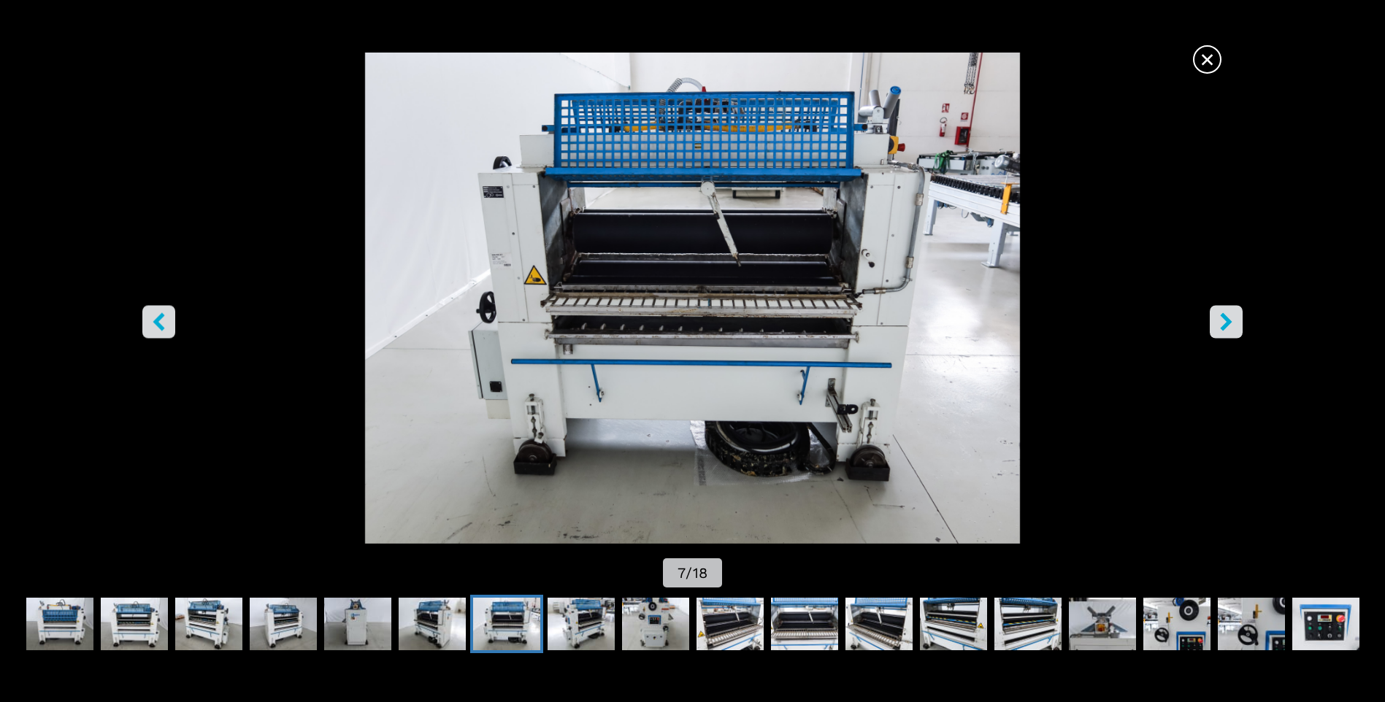
click at [1225, 315] on icon "right-button" at bounding box center [1226, 322] width 18 height 18
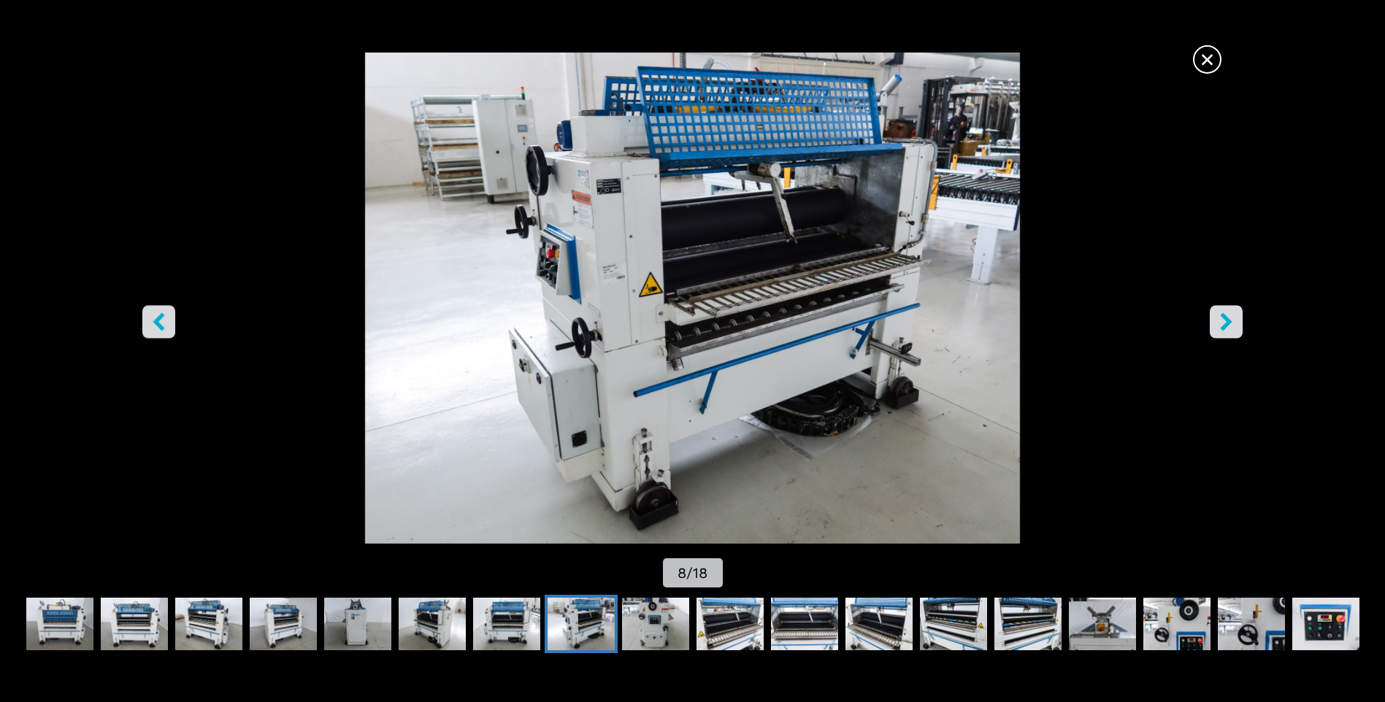
click at [1223, 315] on icon "right-button" at bounding box center [1227, 322] width 12 height 18
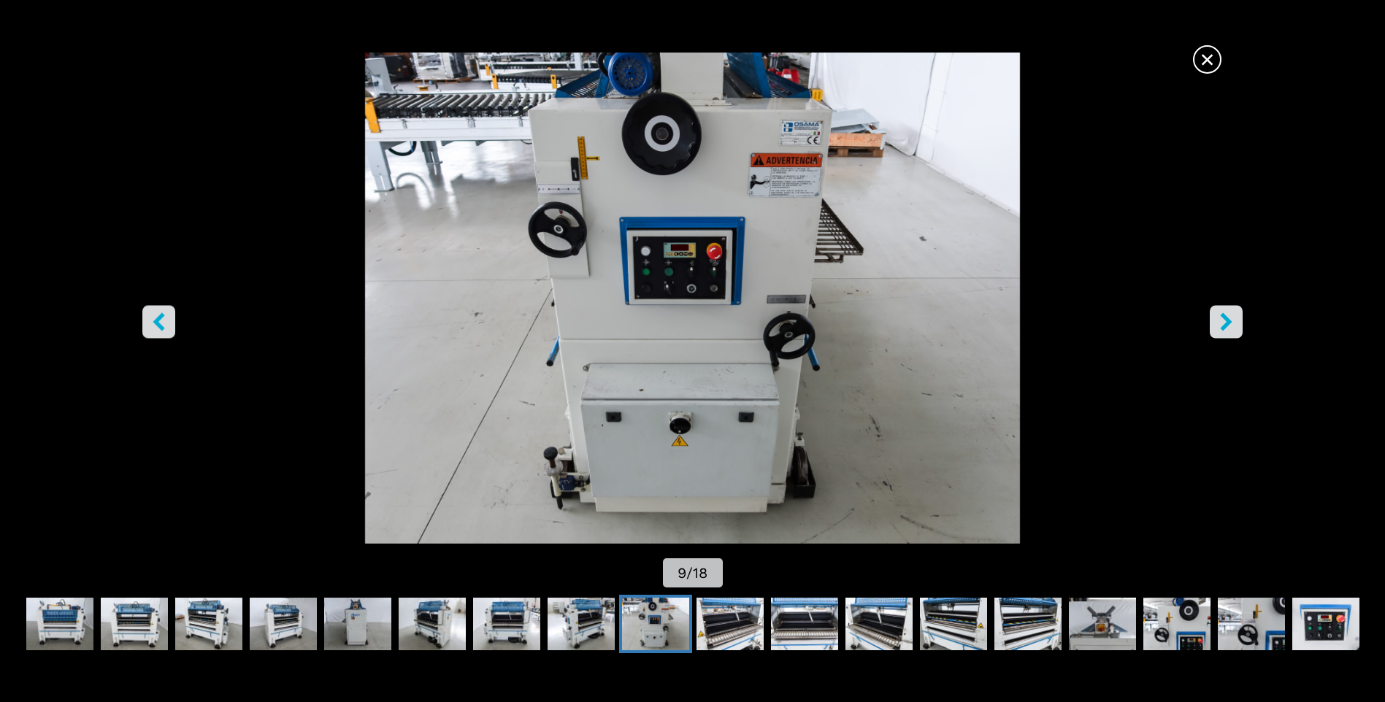
click at [1223, 315] on icon "right-button" at bounding box center [1227, 322] width 12 height 18
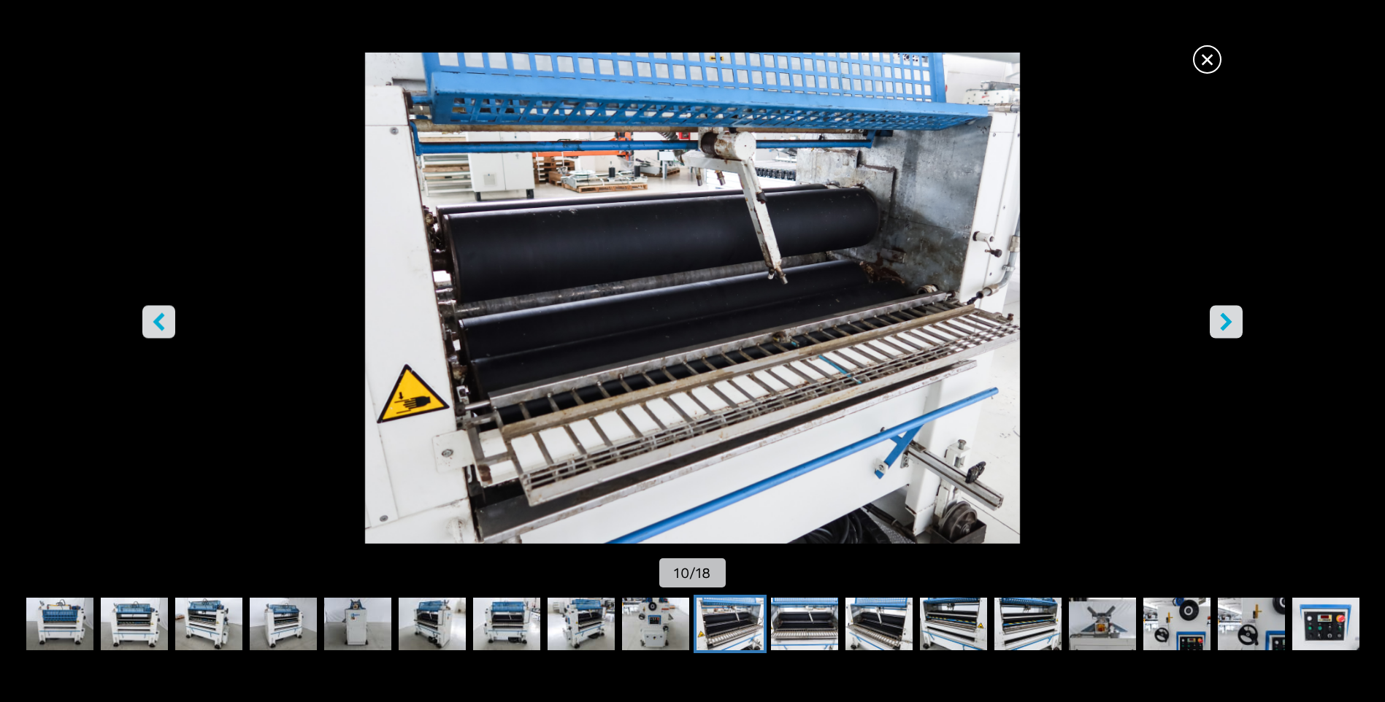
click at [1226, 315] on icon "right-button" at bounding box center [1226, 322] width 18 height 18
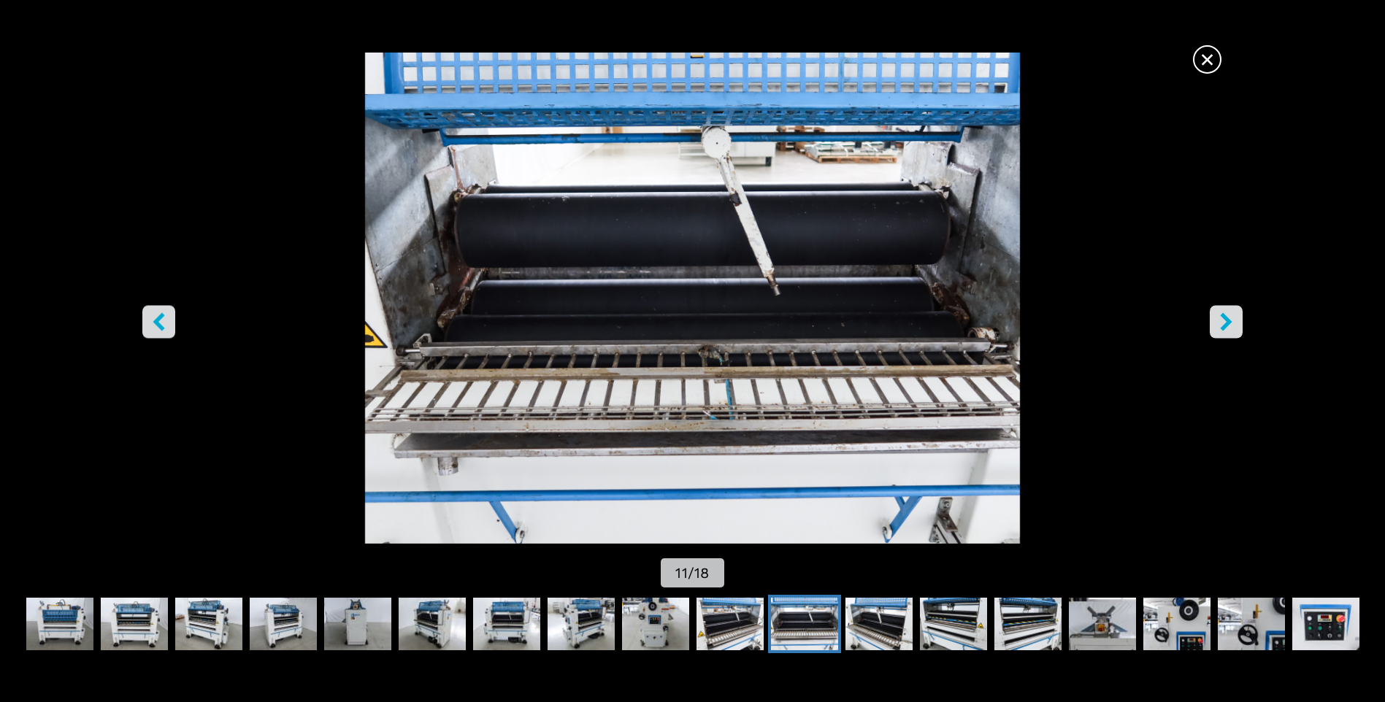
click at [1228, 330] on icon "right-button" at bounding box center [1226, 322] width 18 height 18
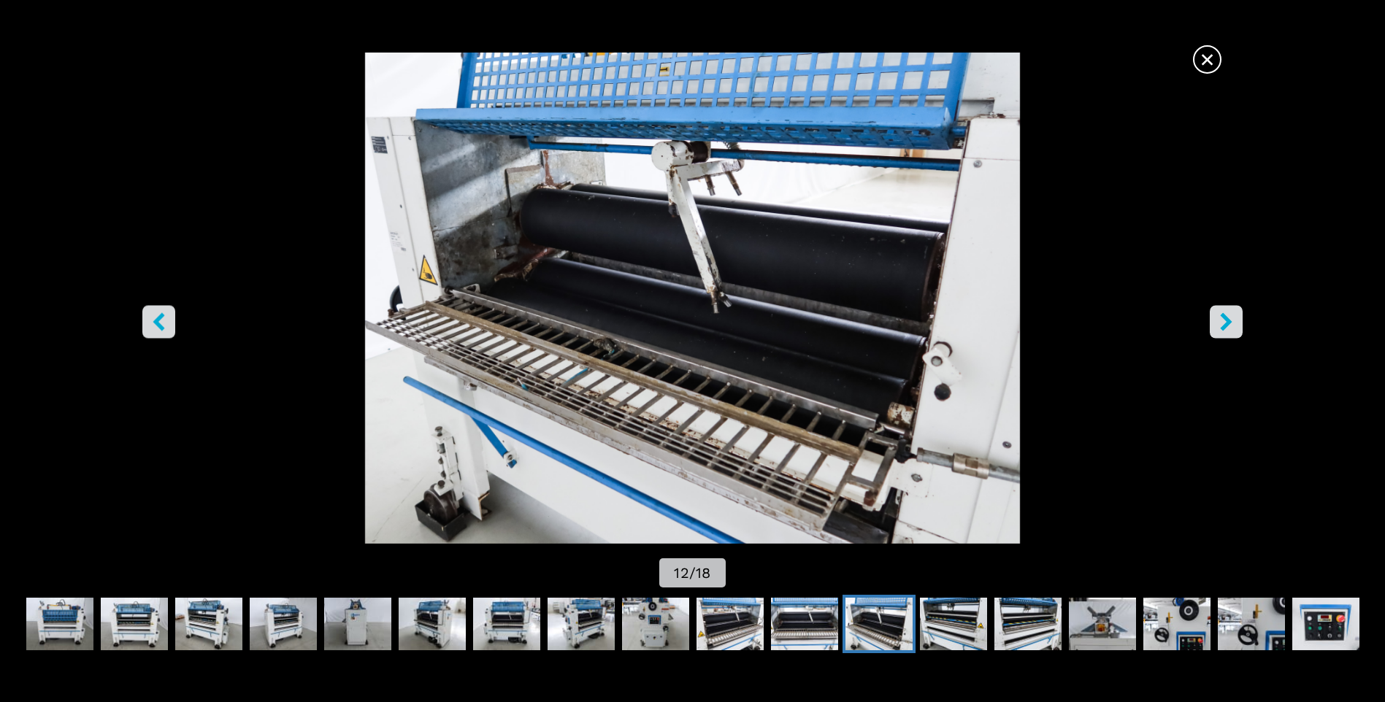
click at [1228, 330] on icon "right-button" at bounding box center [1226, 322] width 18 height 18
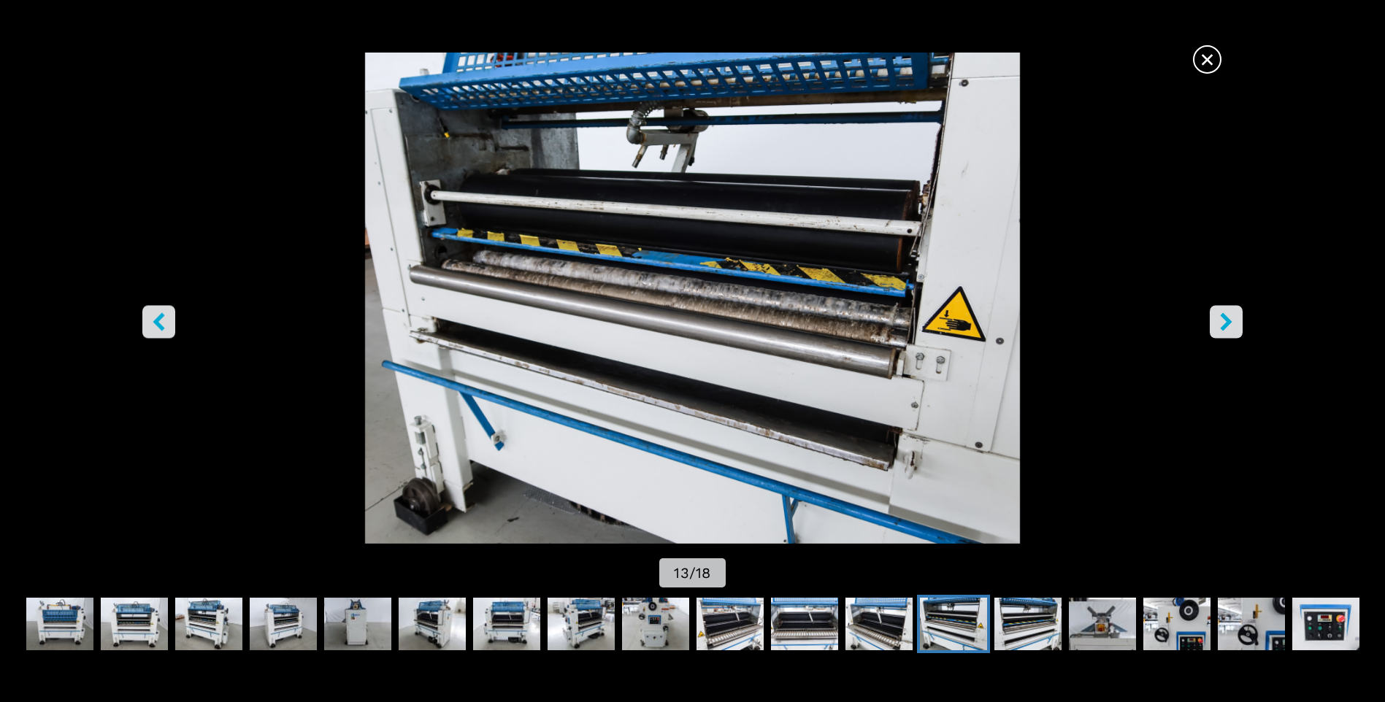
click at [1228, 330] on icon "right-button" at bounding box center [1226, 322] width 18 height 18
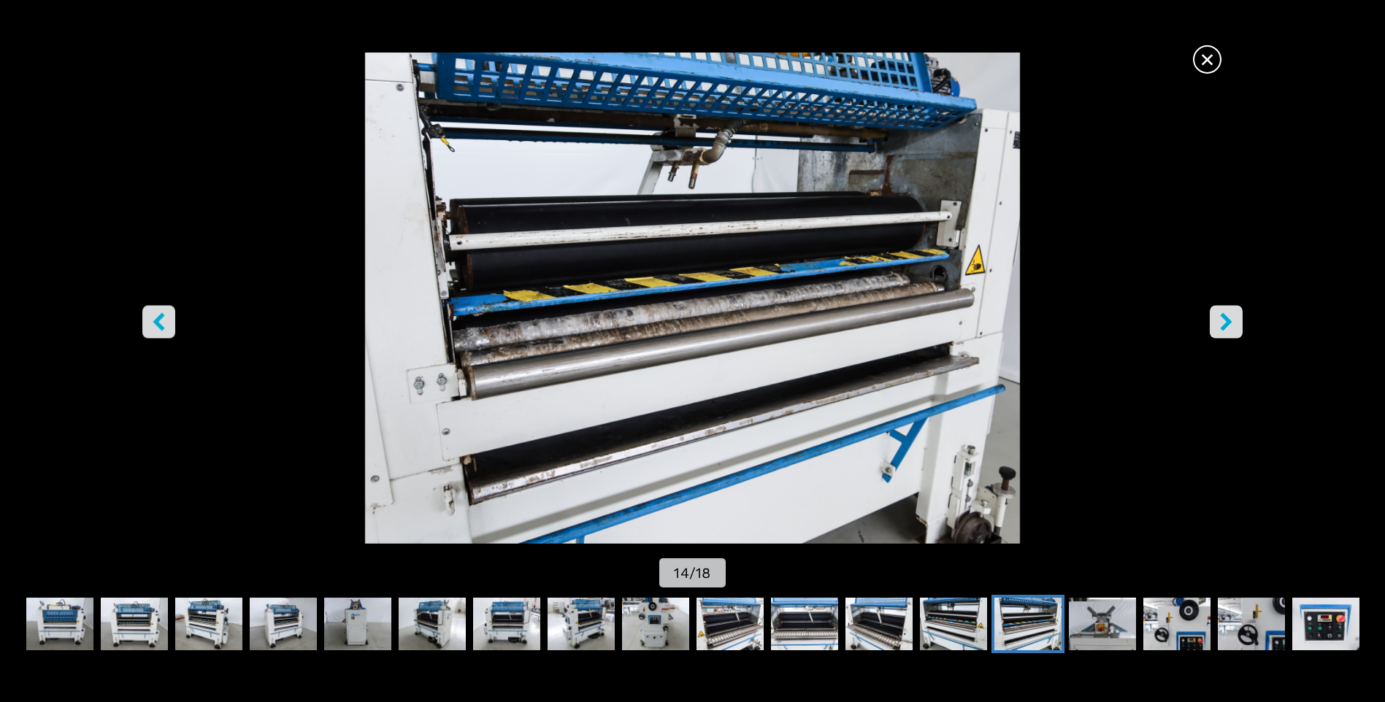
click at [1228, 330] on icon "right-button" at bounding box center [1226, 322] width 18 height 18
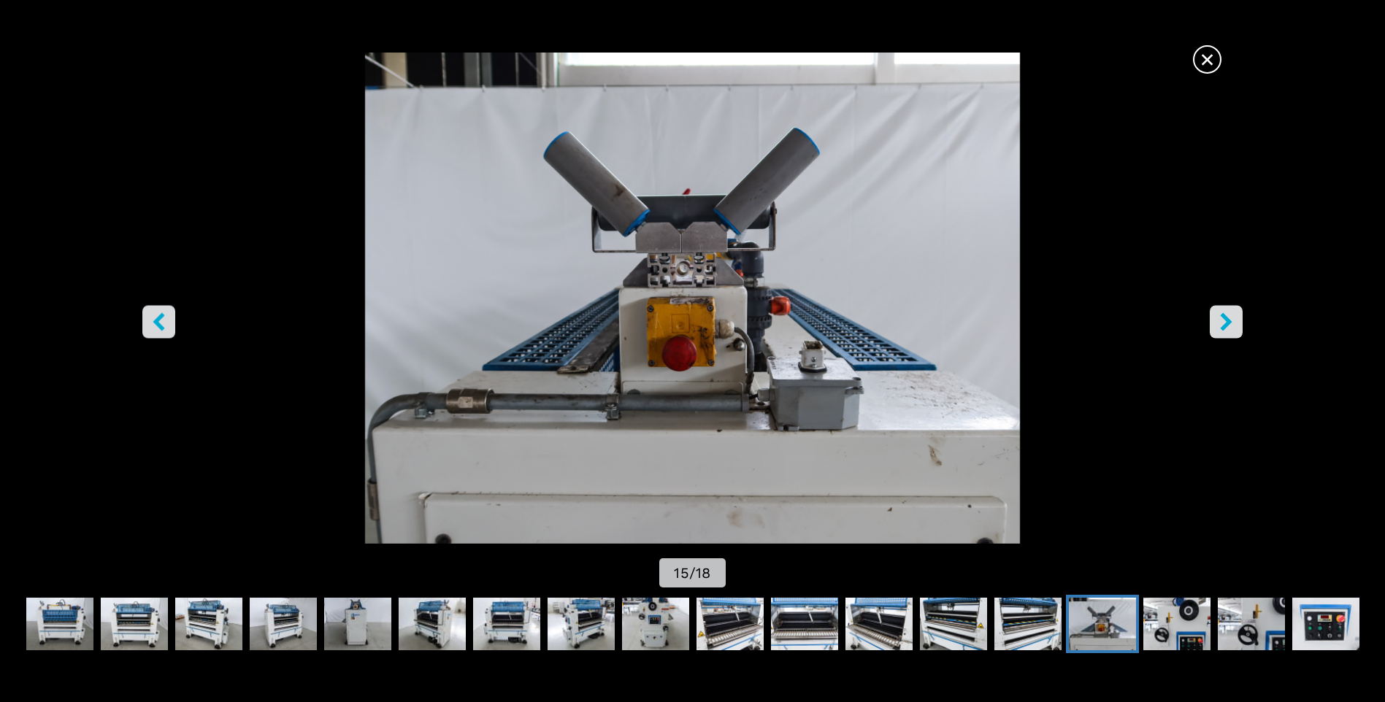
click at [1228, 330] on icon "right-button" at bounding box center [1226, 322] width 18 height 18
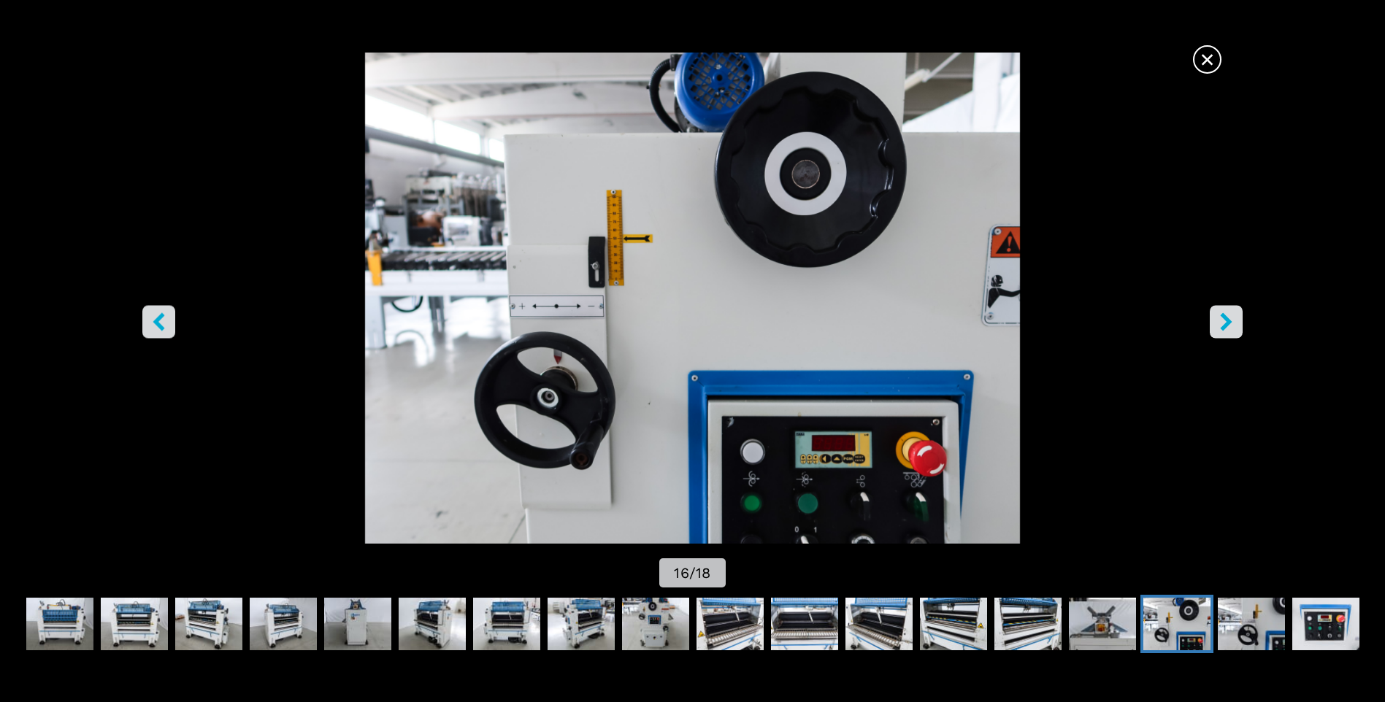
click at [1228, 330] on icon "right-button" at bounding box center [1226, 322] width 18 height 18
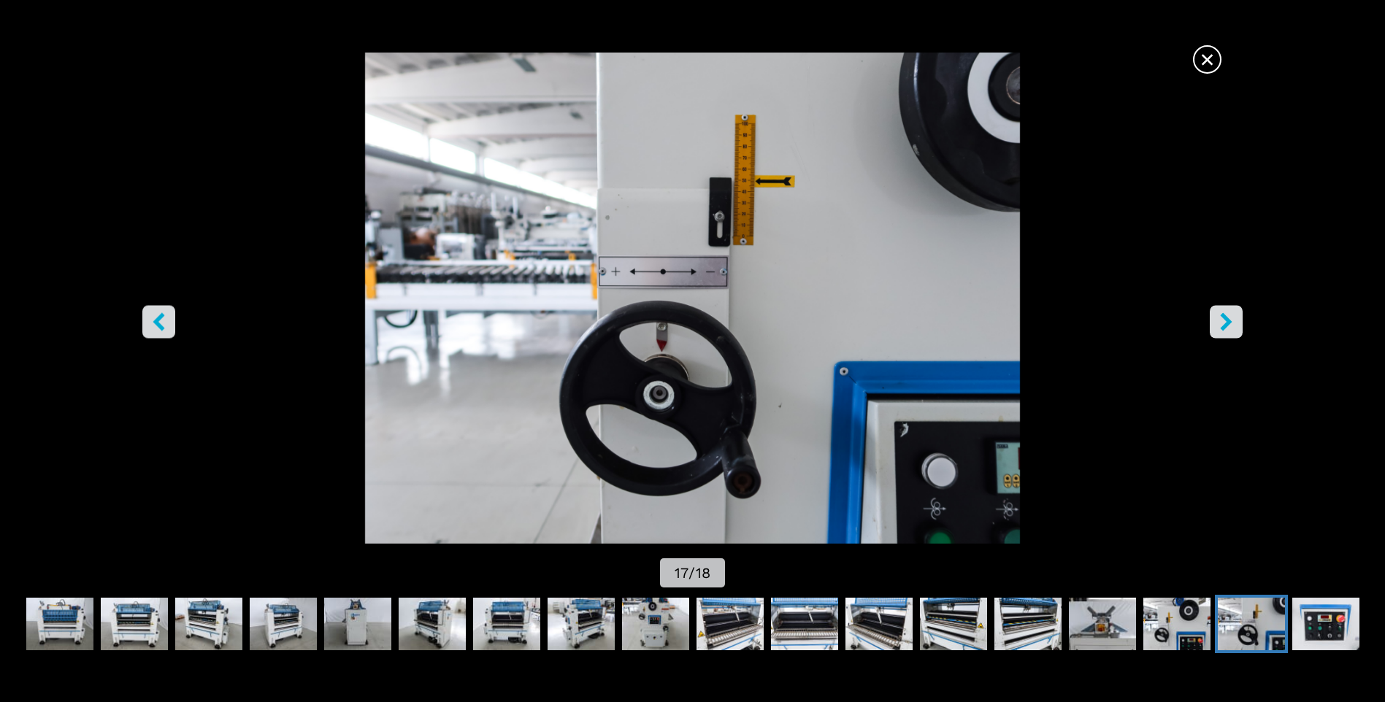
click at [1228, 332] on button "right-button" at bounding box center [1226, 322] width 33 height 33
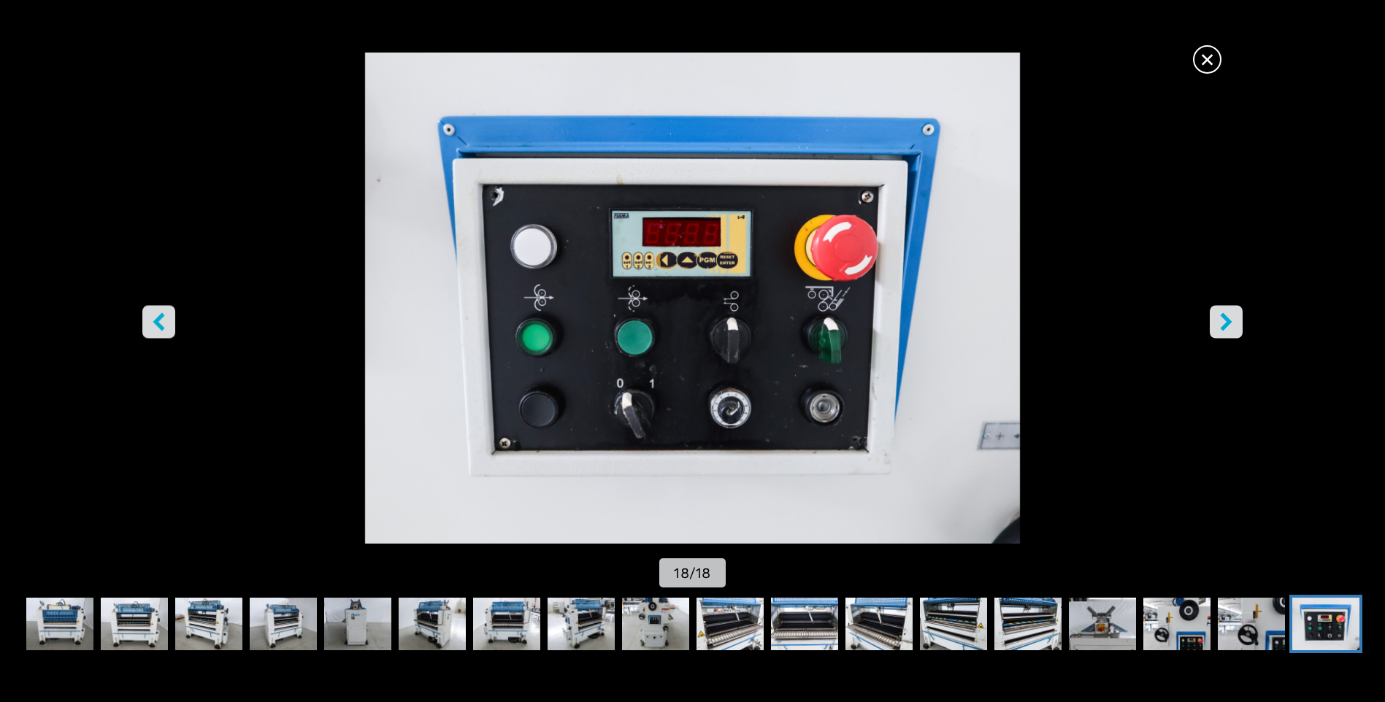
click at [1228, 332] on button "right-button" at bounding box center [1226, 322] width 33 height 33
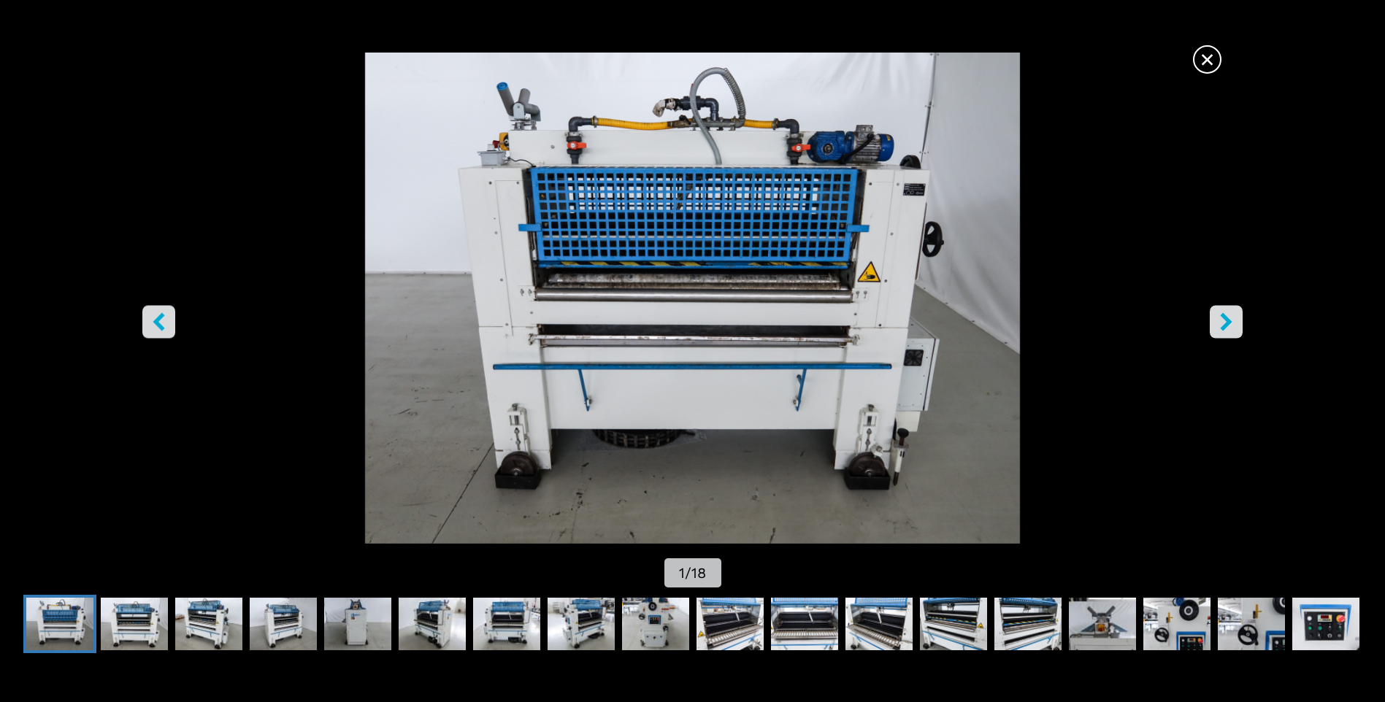
click at [1228, 332] on button "right-button" at bounding box center [1226, 322] width 33 height 33
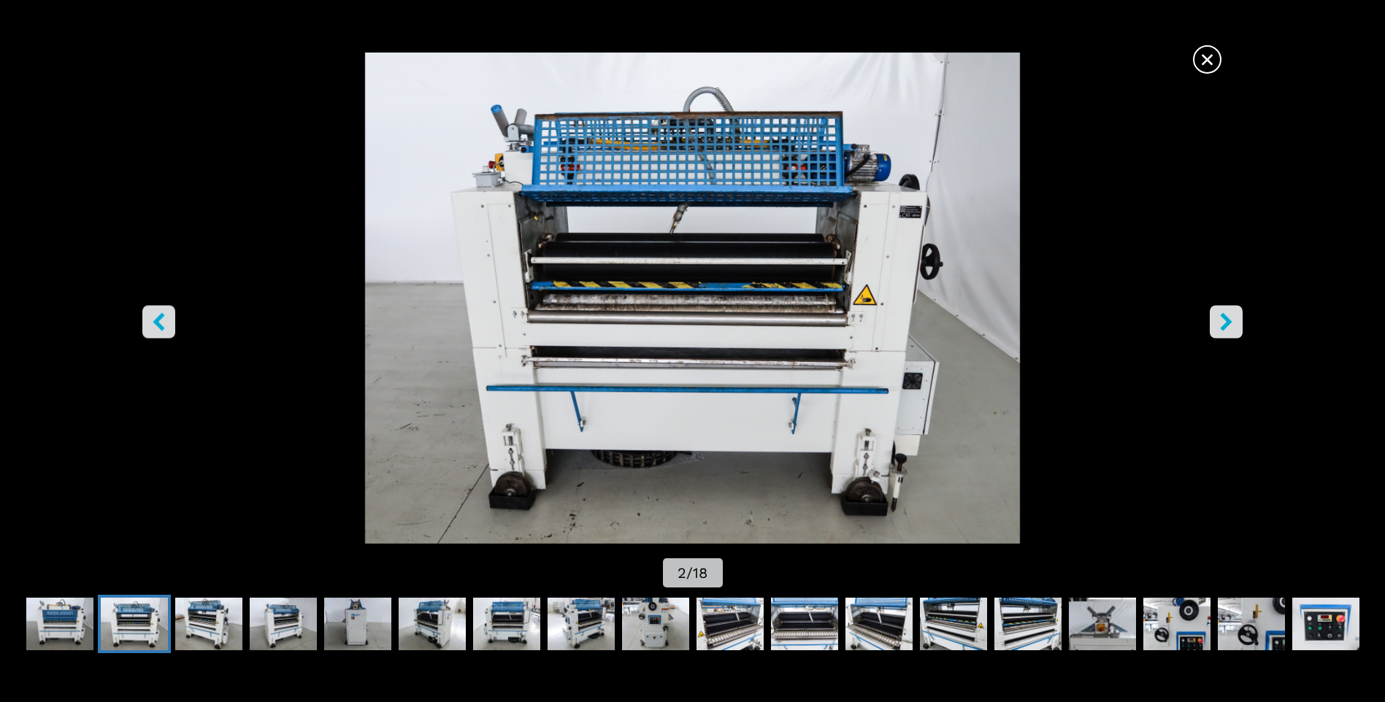
click at [1228, 332] on button "right-button" at bounding box center [1226, 322] width 33 height 33
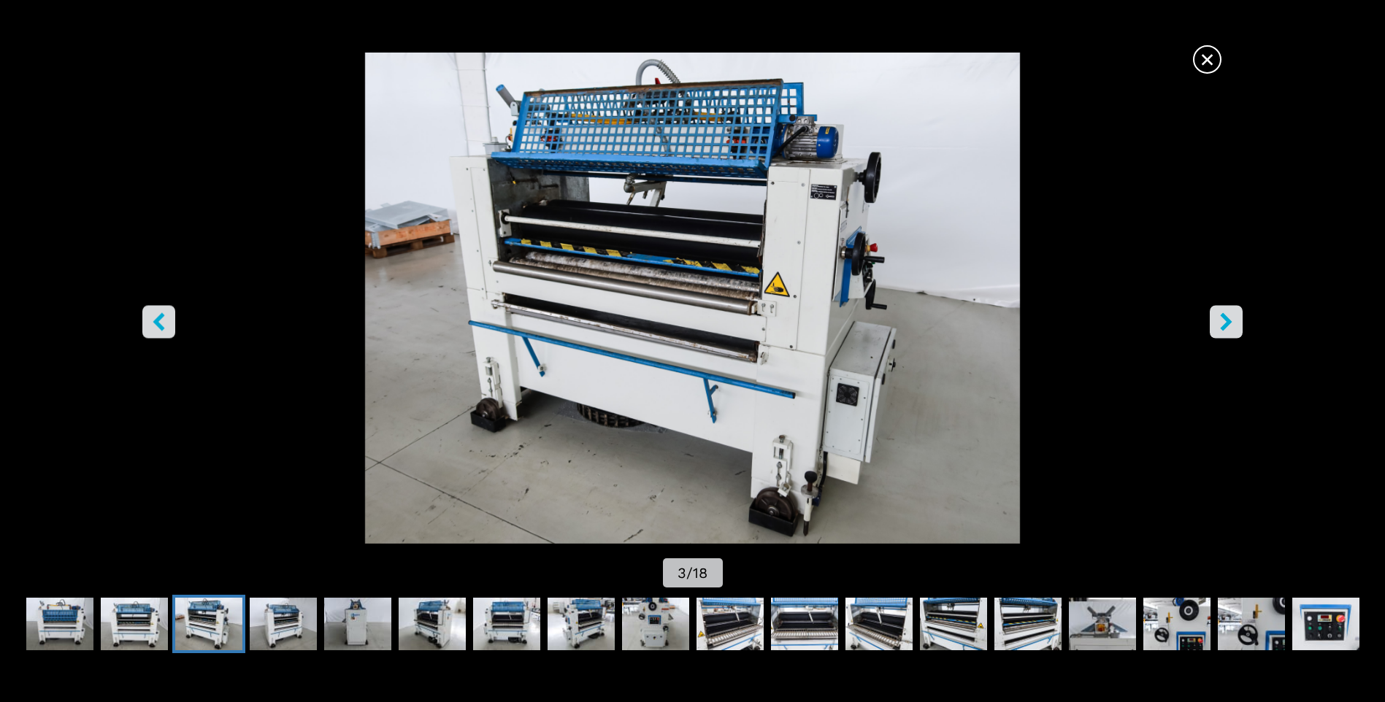
click at [1228, 332] on button "right-button" at bounding box center [1226, 322] width 33 height 33
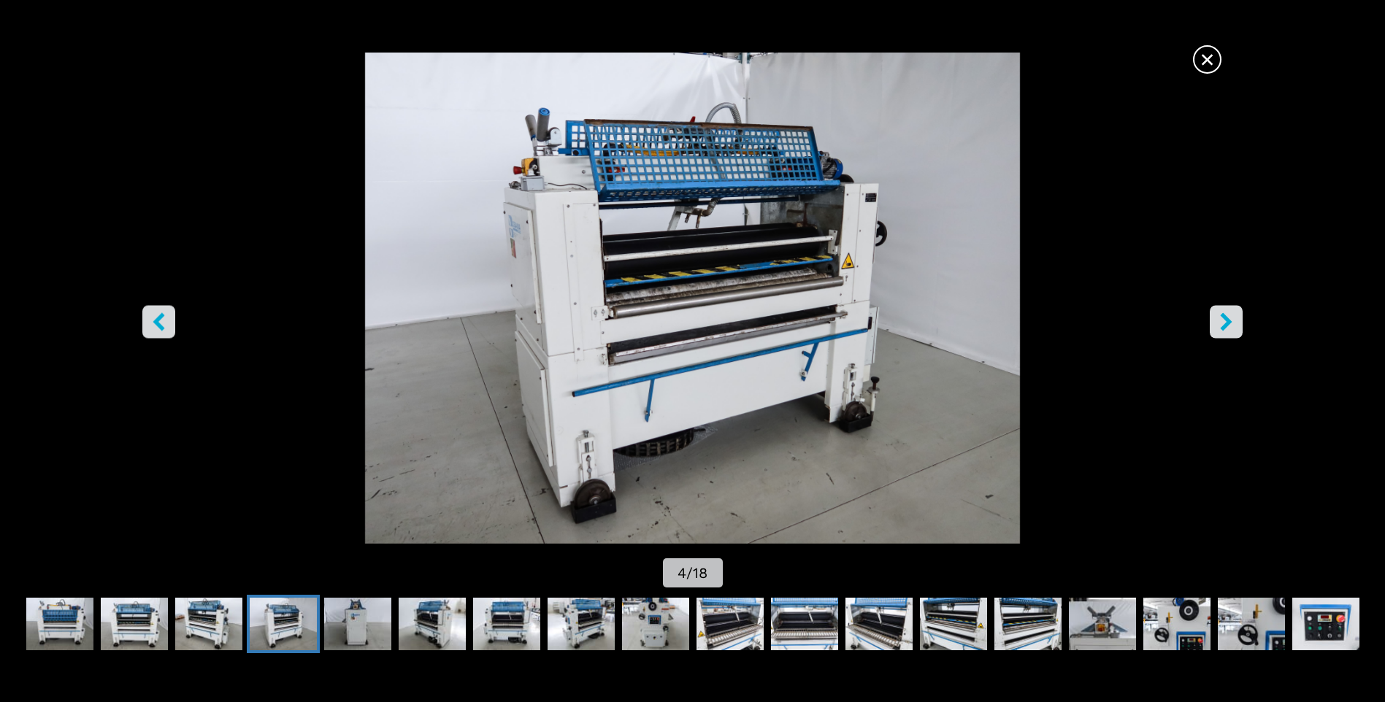
click at [1217, 322] on icon "right-button" at bounding box center [1226, 322] width 18 height 18
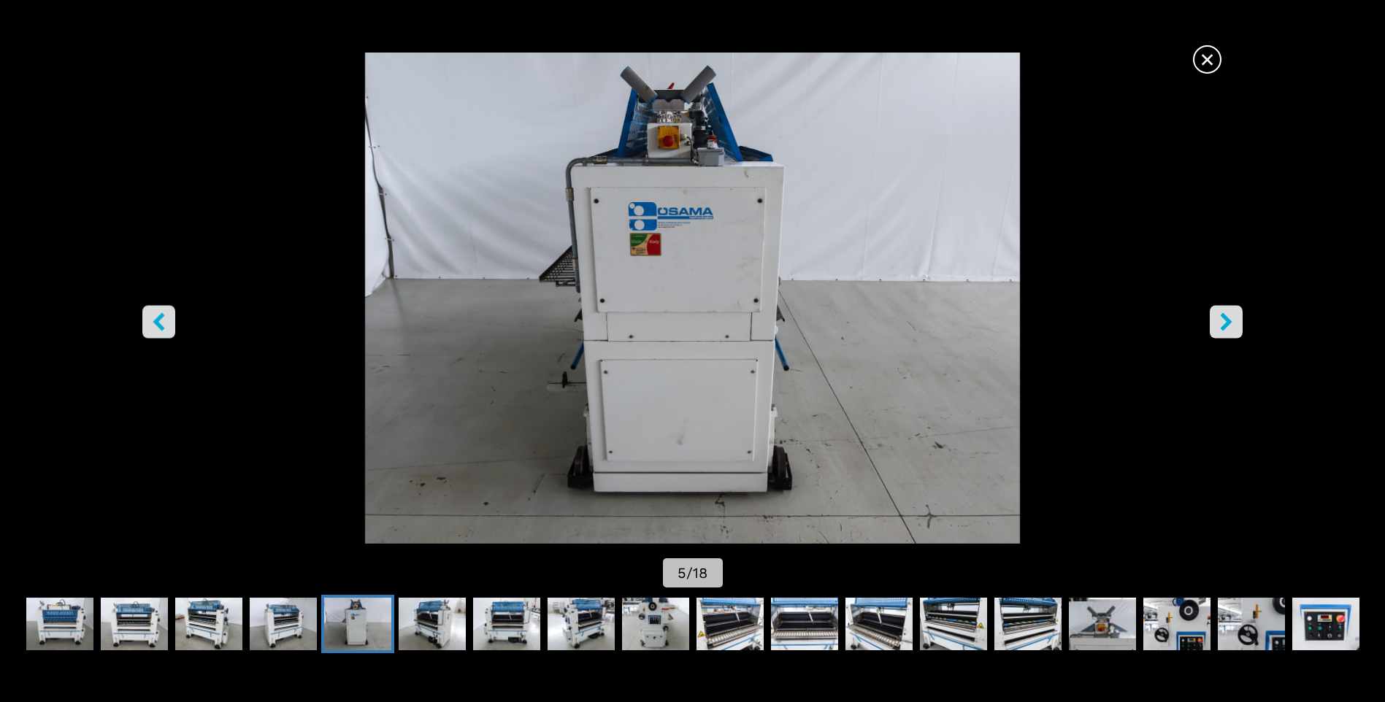
click at [1217, 322] on icon "right-button" at bounding box center [1226, 322] width 18 height 18
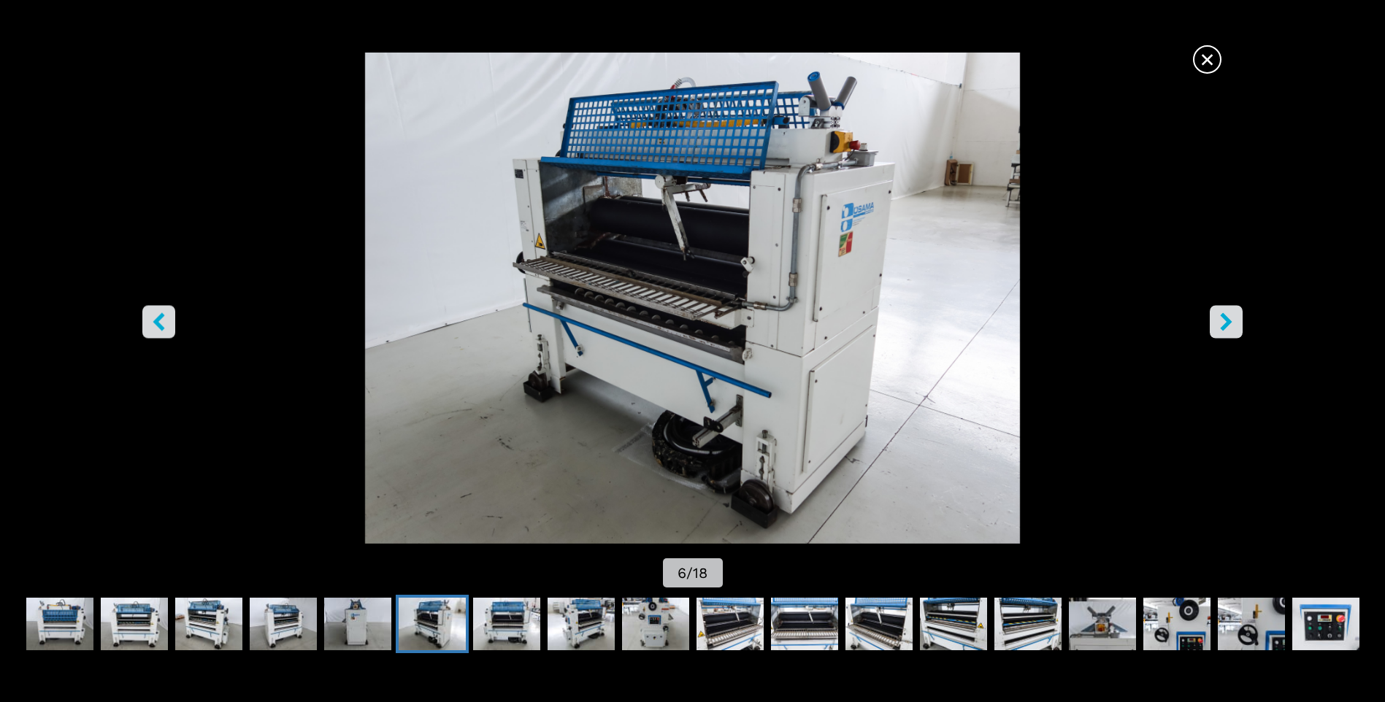
click at [1209, 327] on div "× 6 / 18" at bounding box center [692, 322] width 1385 height 539
click at [1225, 331] on icon "right-button" at bounding box center [1226, 322] width 18 height 18
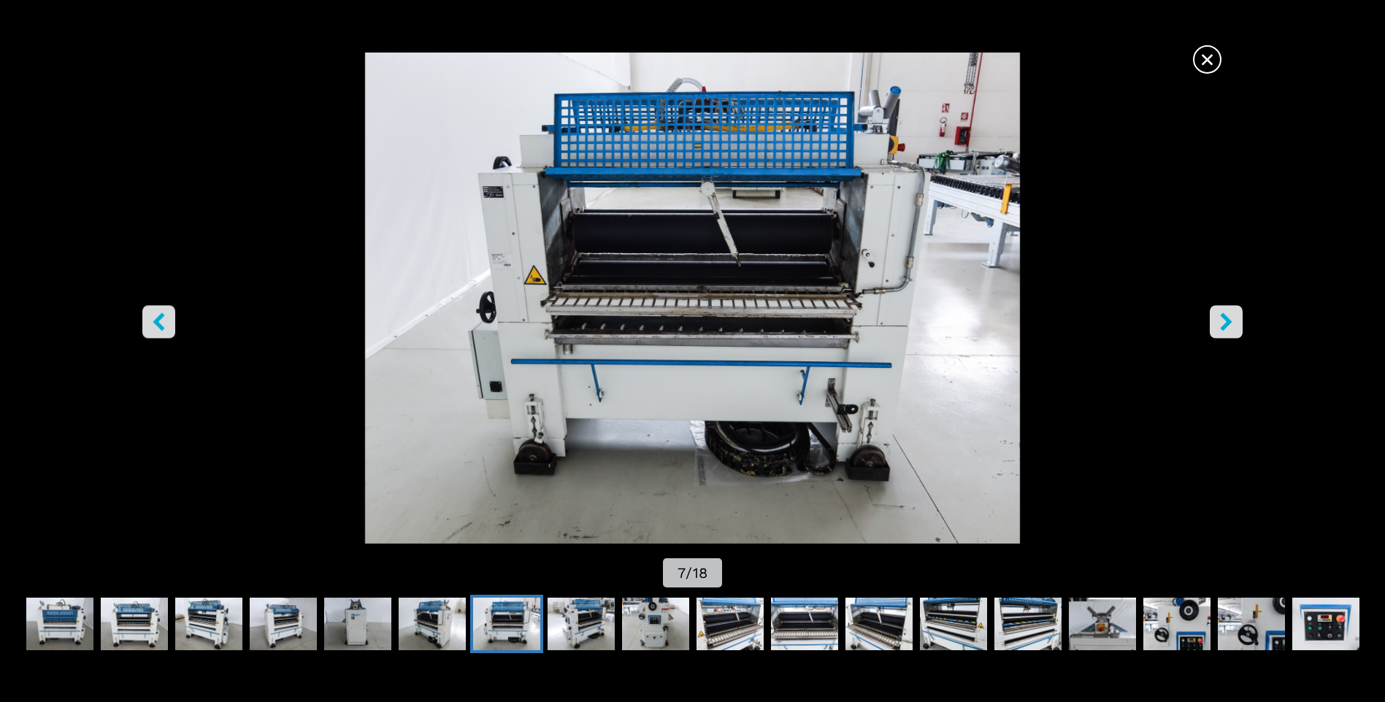
click at [1224, 331] on icon "right-button" at bounding box center [1227, 322] width 12 height 18
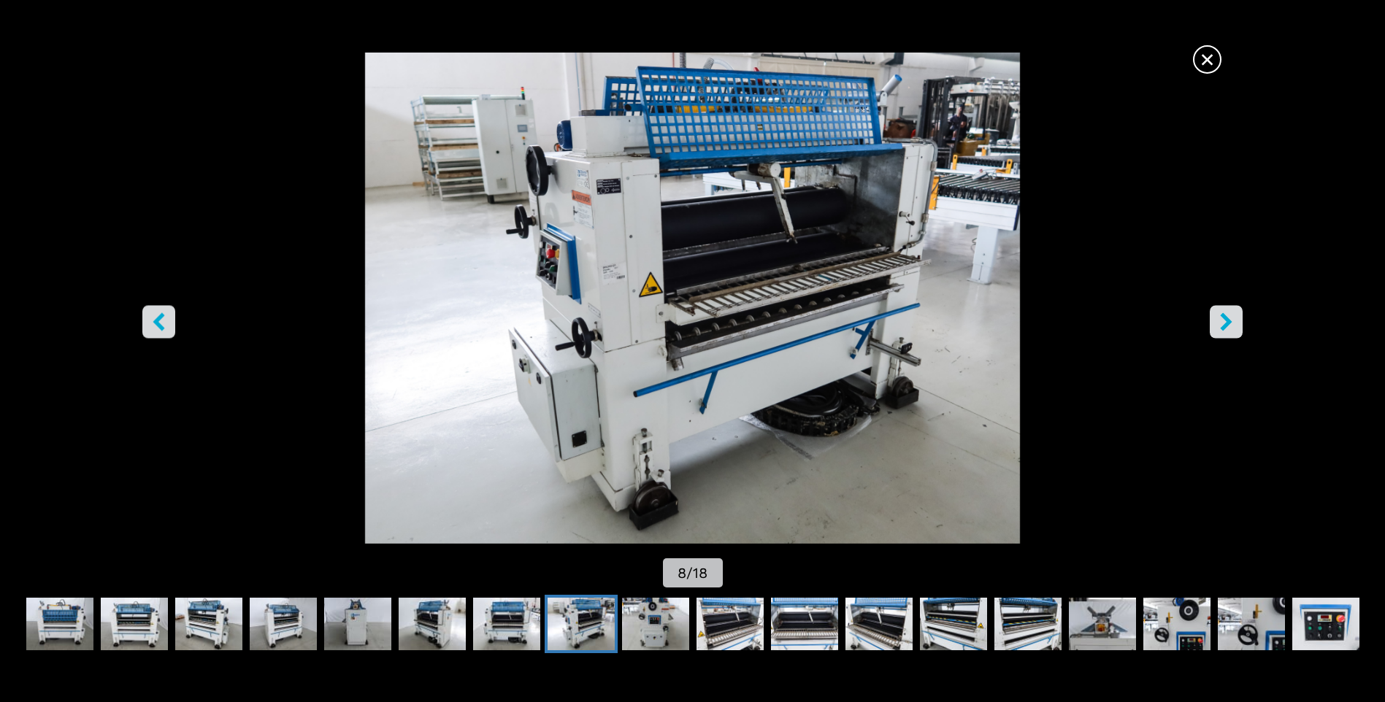
click at [1224, 331] on icon "right-button" at bounding box center [1227, 322] width 12 height 18
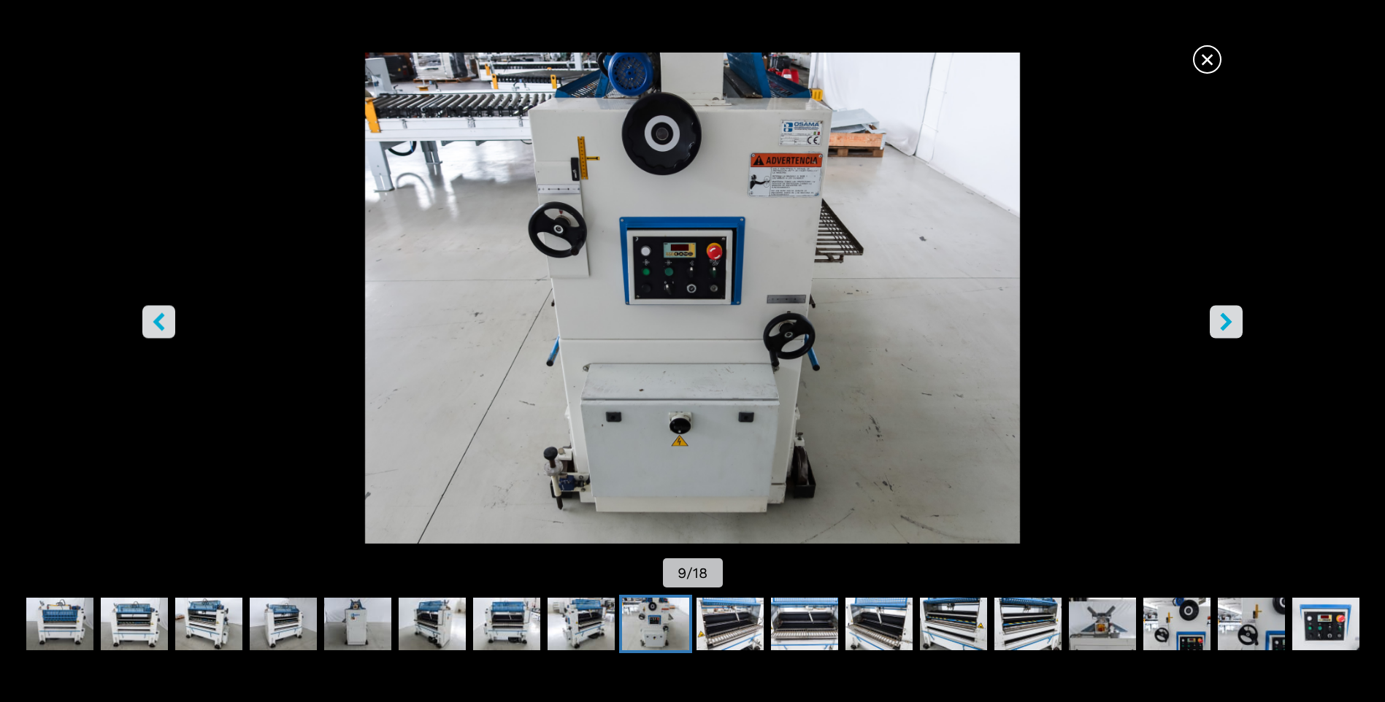
click at [1224, 331] on icon "right-button" at bounding box center [1227, 322] width 12 height 18
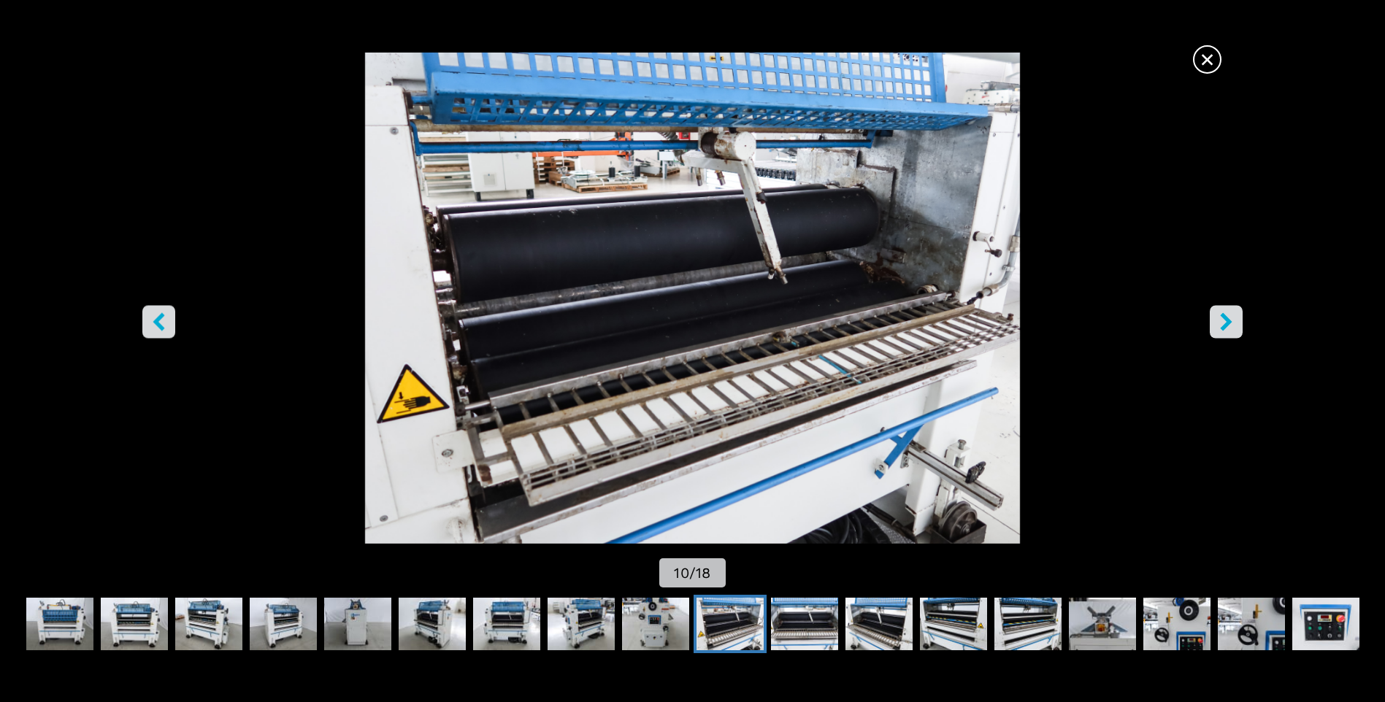
click at [1224, 331] on icon "right-button" at bounding box center [1227, 322] width 12 height 18
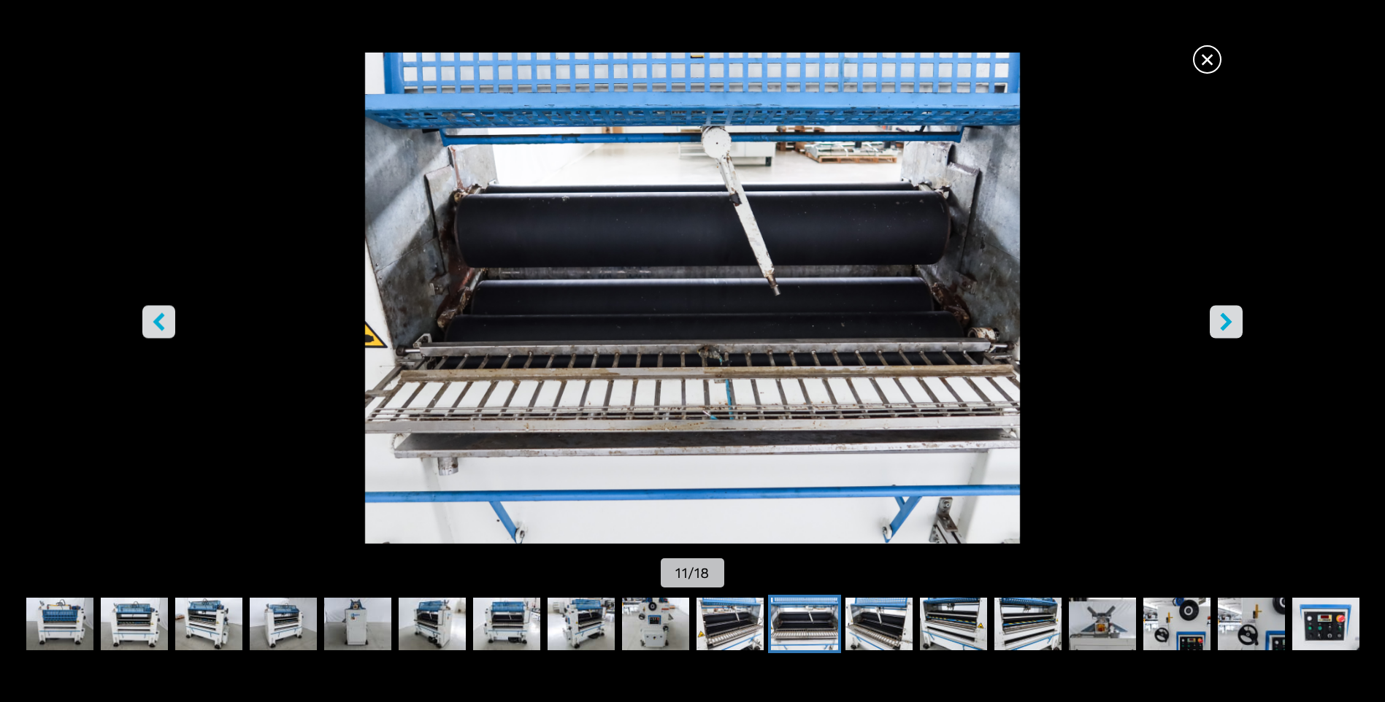
click at [1224, 331] on button "right-button" at bounding box center [1226, 322] width 33 height 33
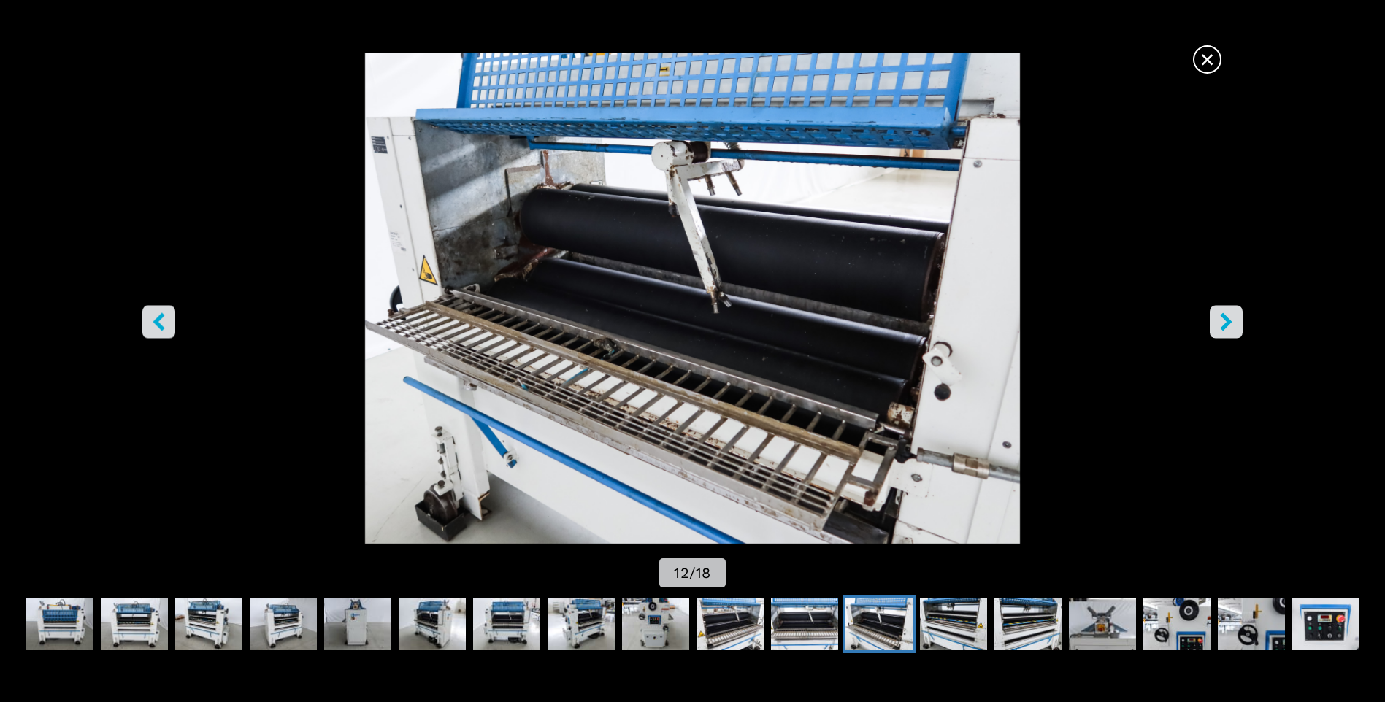
click at [1224, 331] on button "right-button" at bounding box center [1226, 322] width 33 height 33
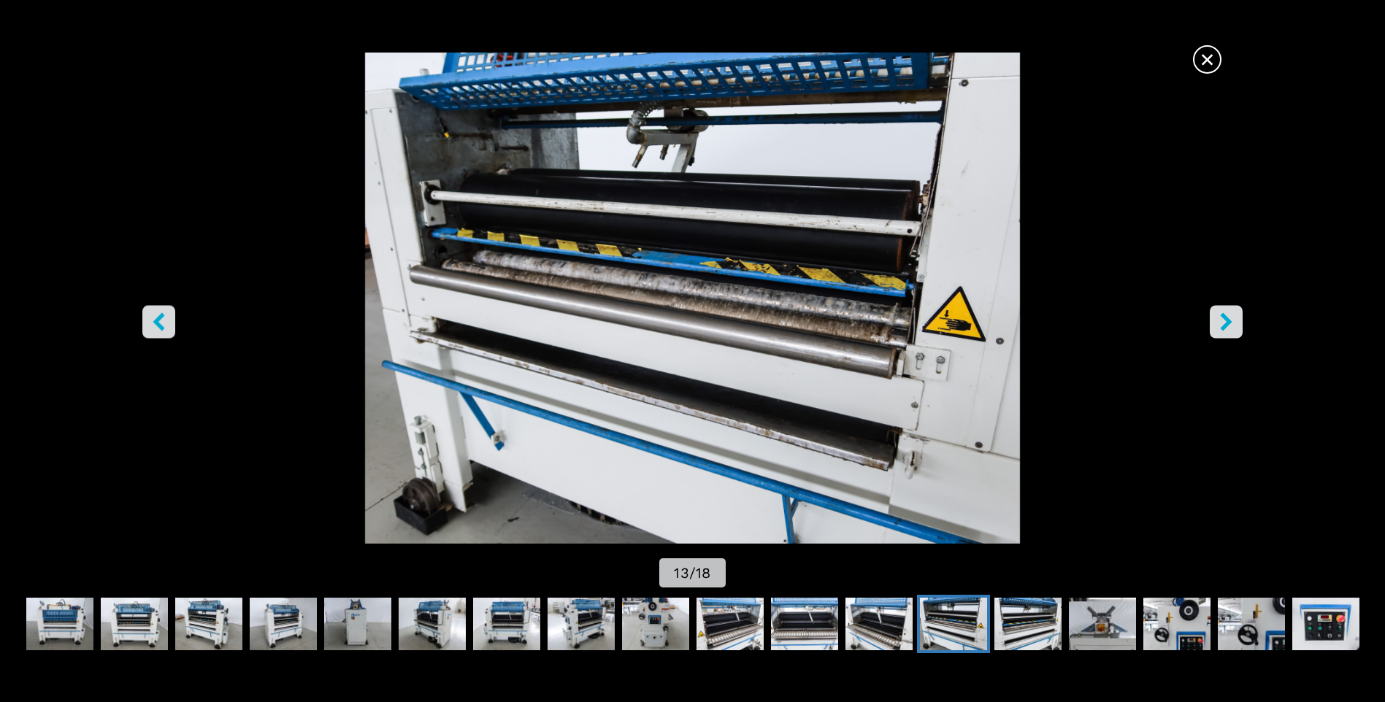
click at [1224, 331] on button "right-button" at bounding box center [1226, 322] width 33 height 33
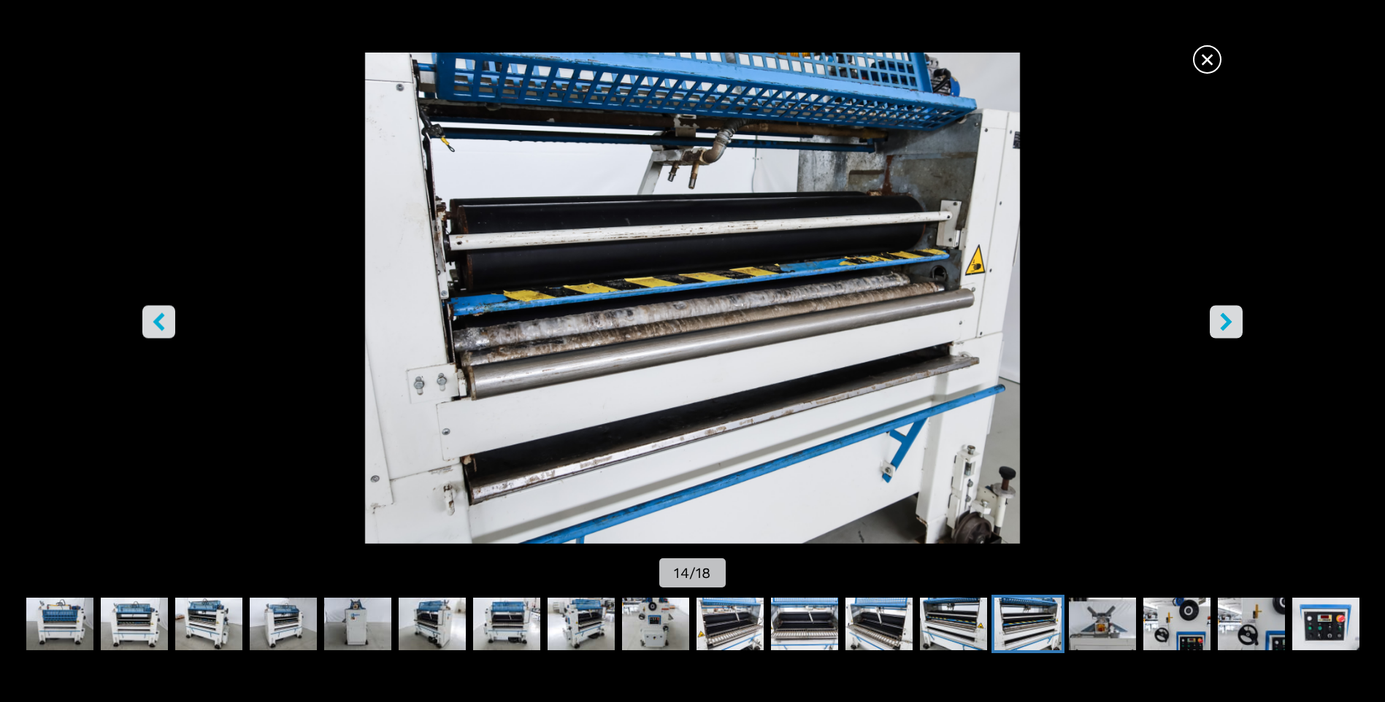
click at [1224, 331] on button "right-button" at bounding box center [1226, 322] width 33 height 33
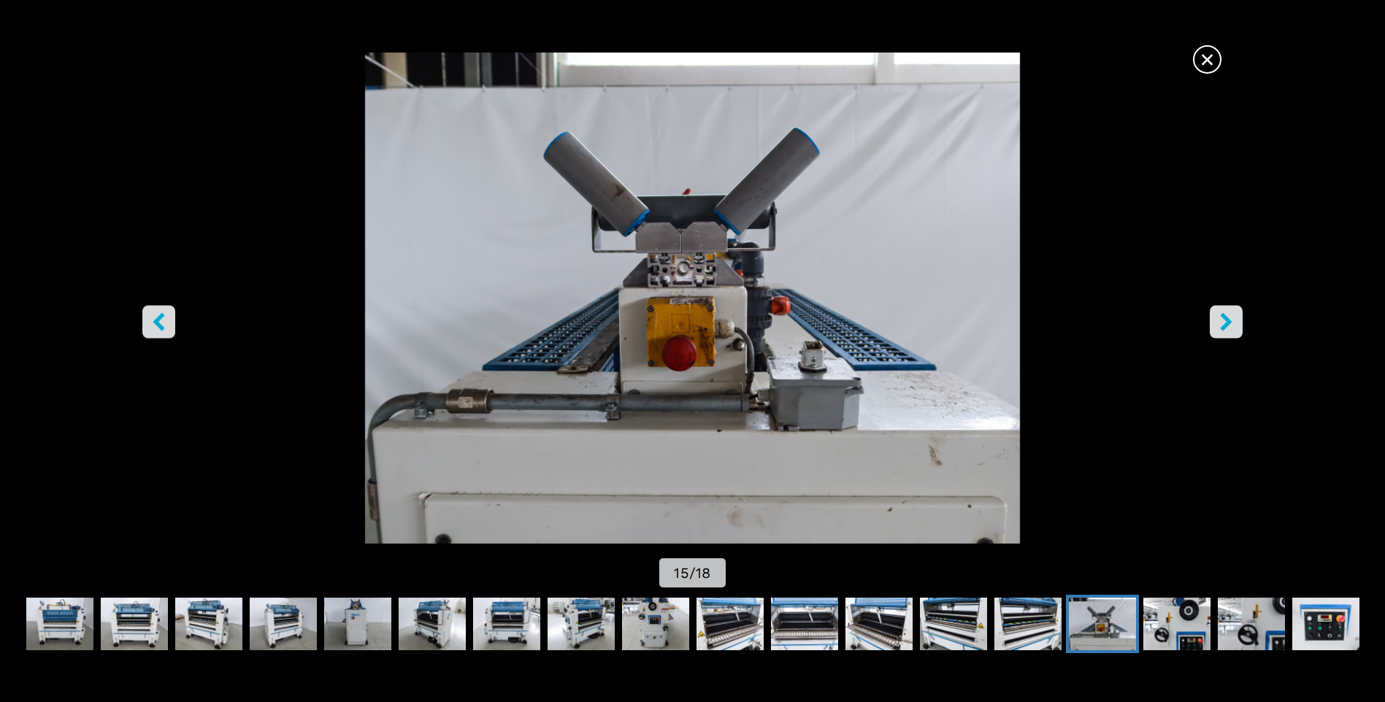
click at [1224, 331] on button "right-button" at bounding box center [1226, 322] width 33 height 33
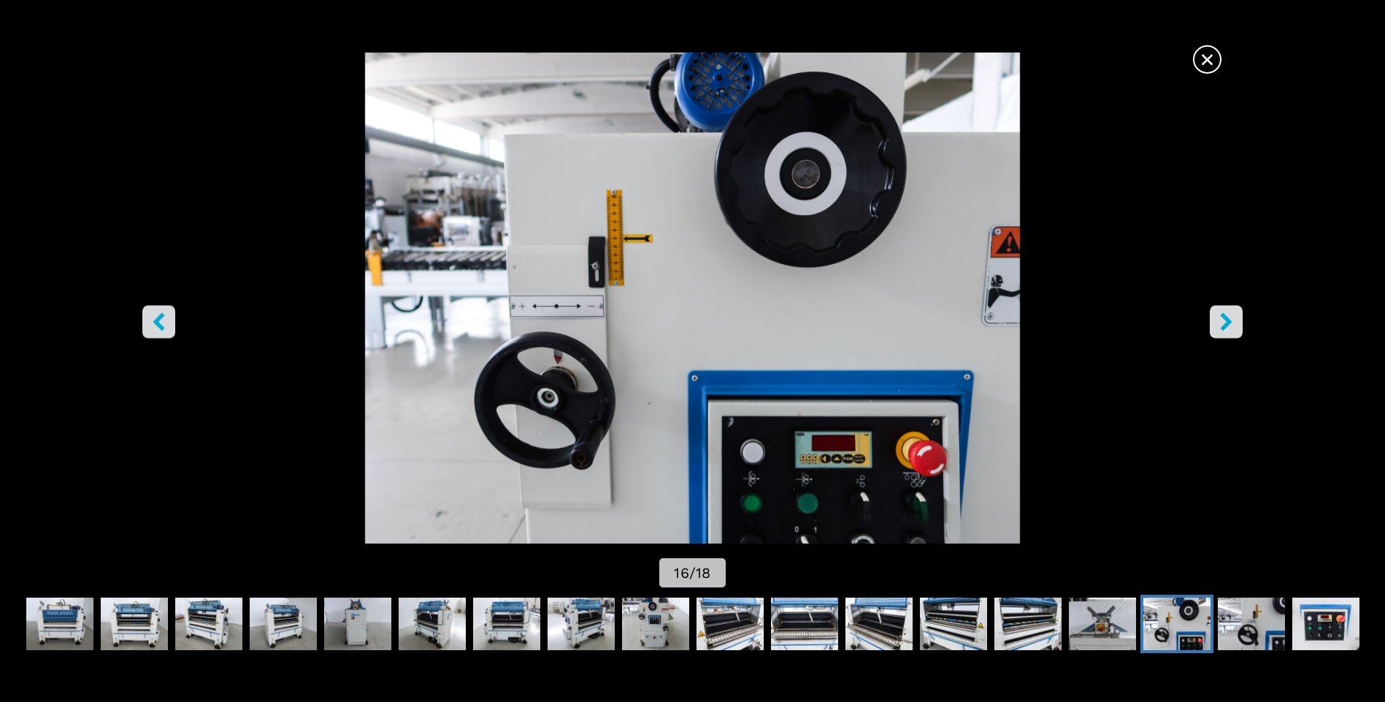
click at [1224, 331] on button "right-button" at bounding box center [1226, 322] width 33 height 33
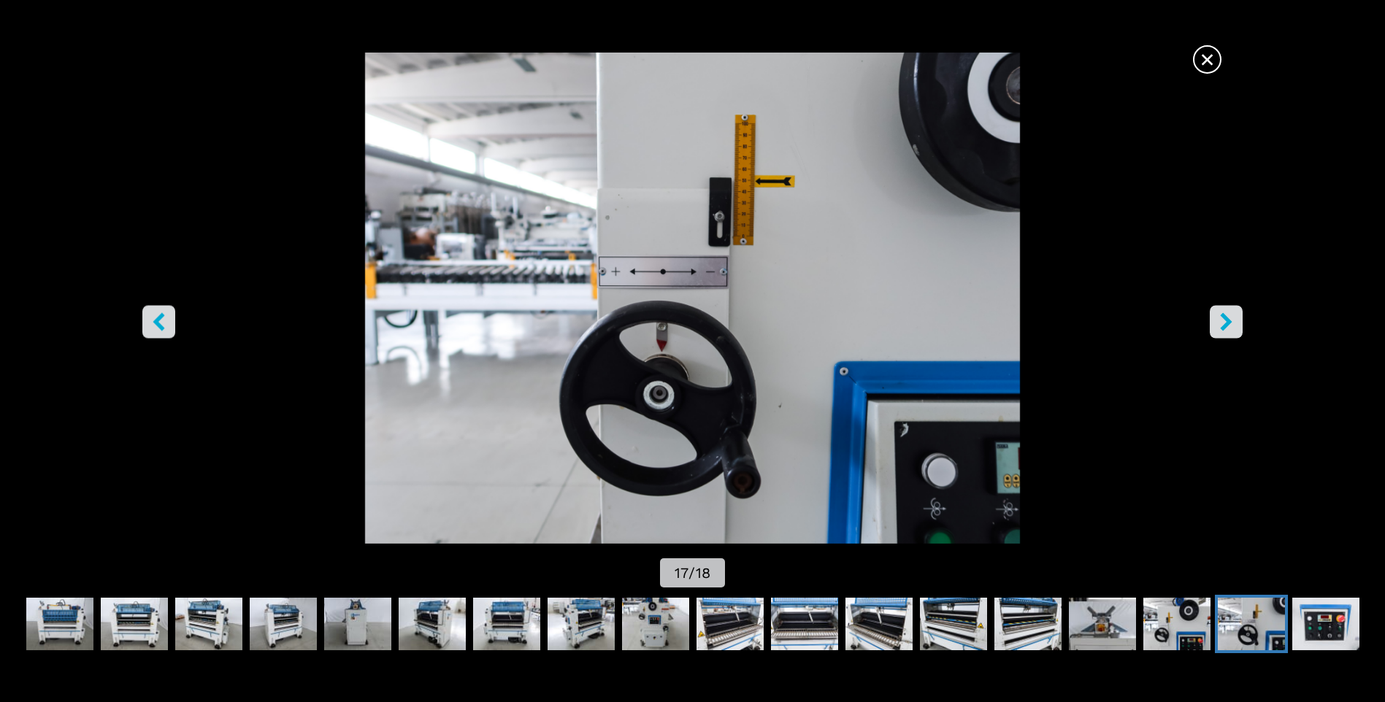
click at [1224, 331] on button "right-button" at bounding box center [1226, 322] width 33 height 33
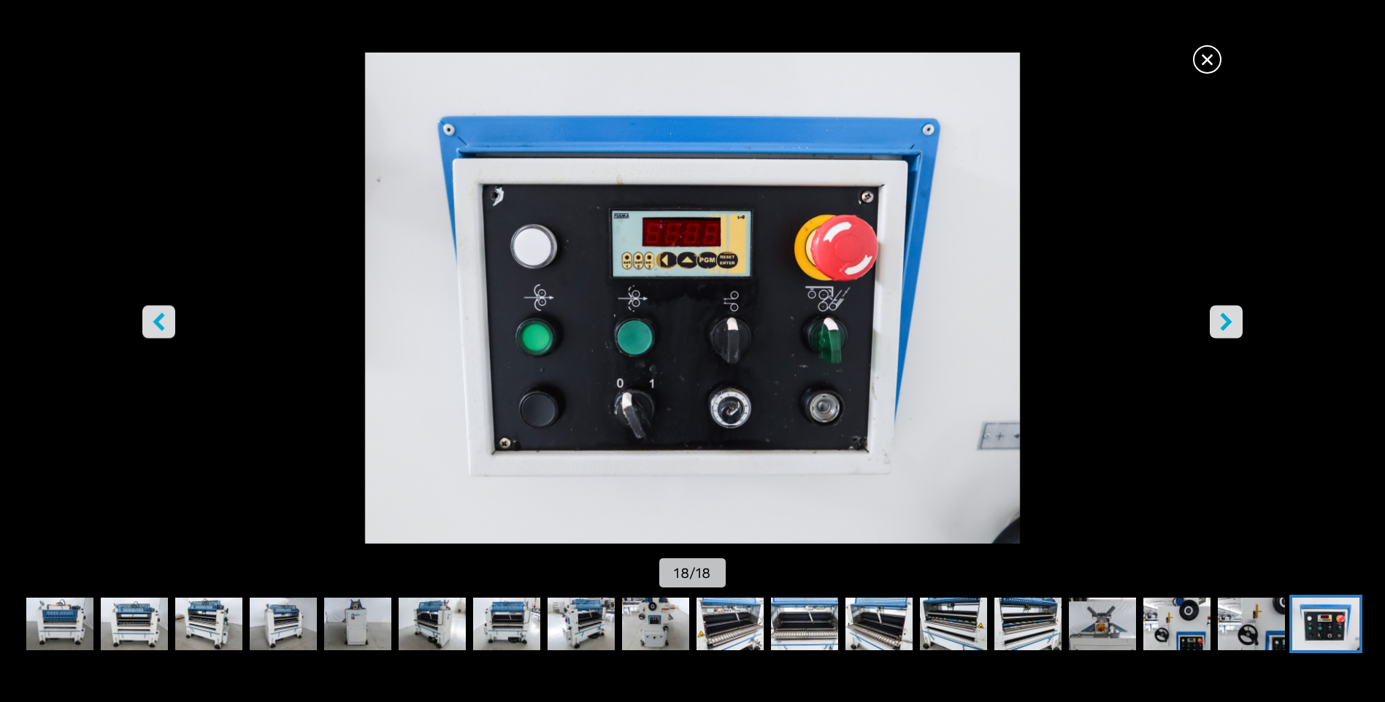
click at [1224, 331] on button "right-button" at bounding box center [1226, 322] width 33 height 33
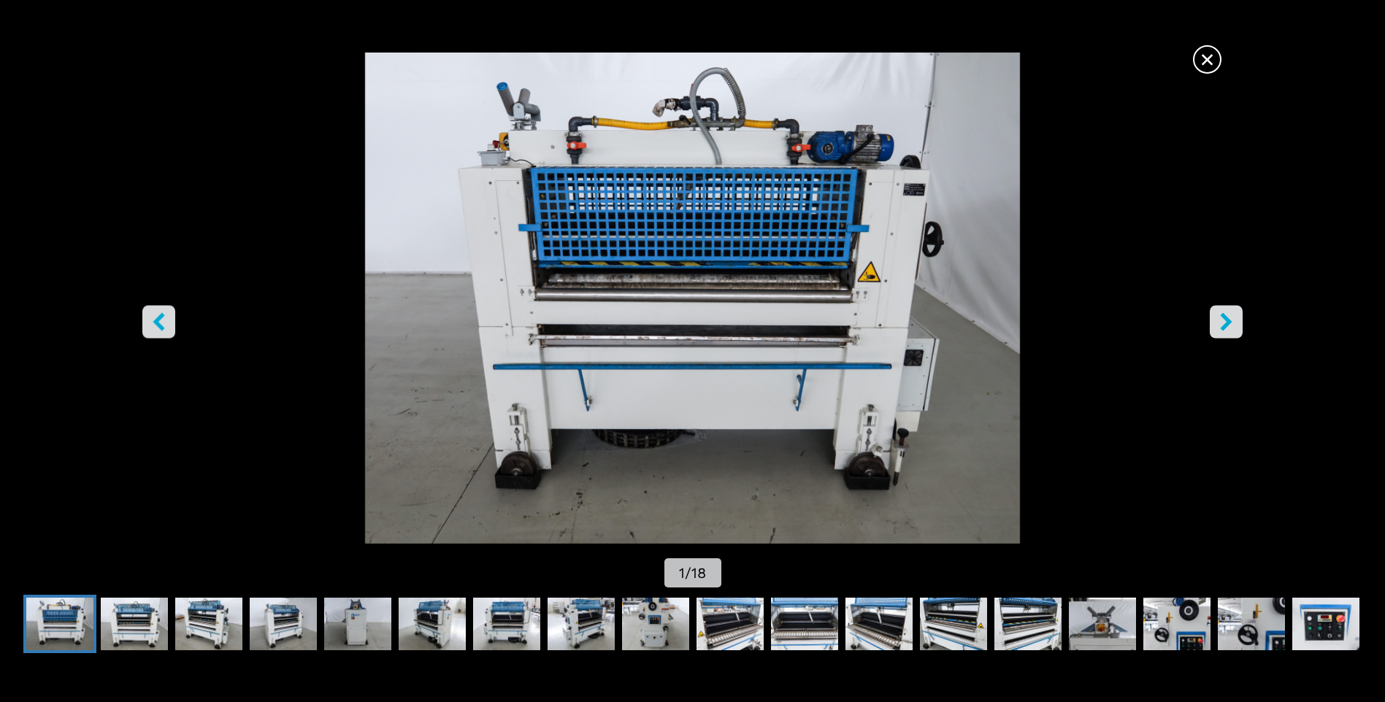
click at [1202, 60] on span "×" at bounding box center [1207, 57] width 26 height 26
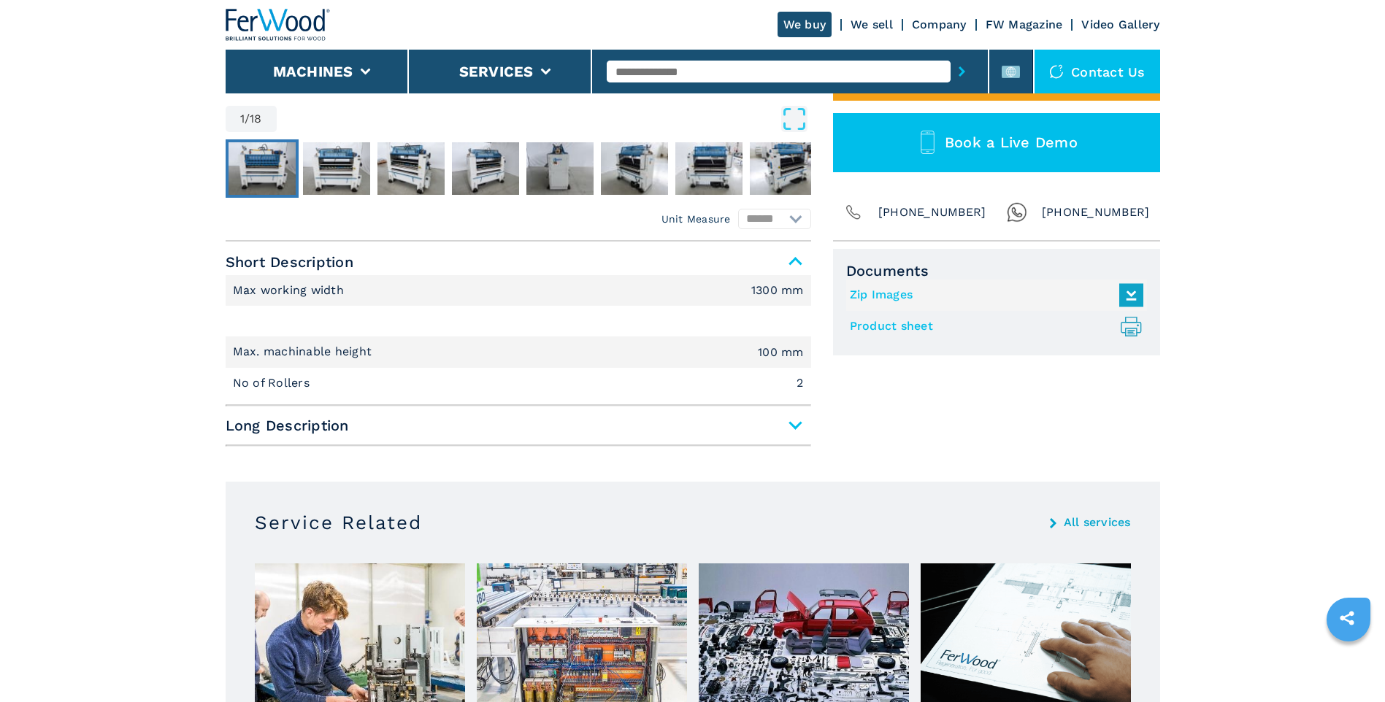
scroll to position [511, 0]
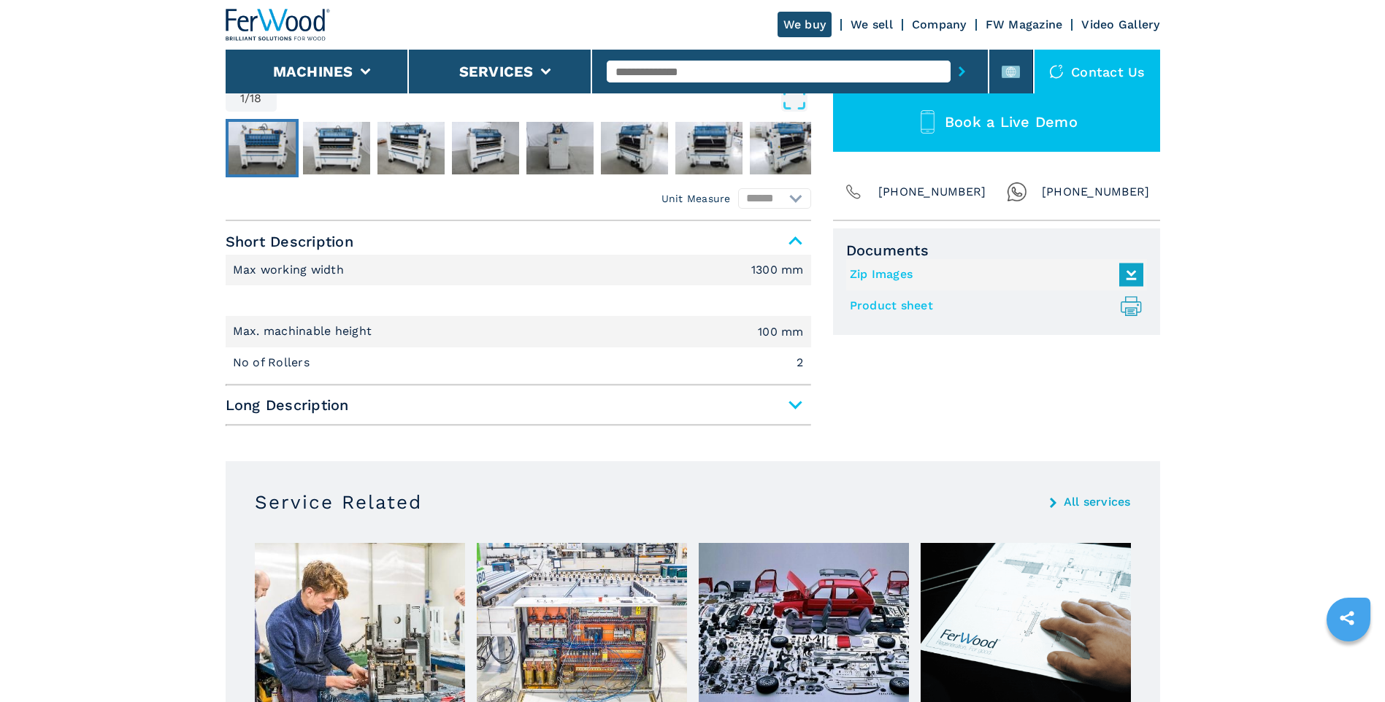
click at [794, 402] on span "Long Description" at bounding box center [518, 405] width 585 height 26
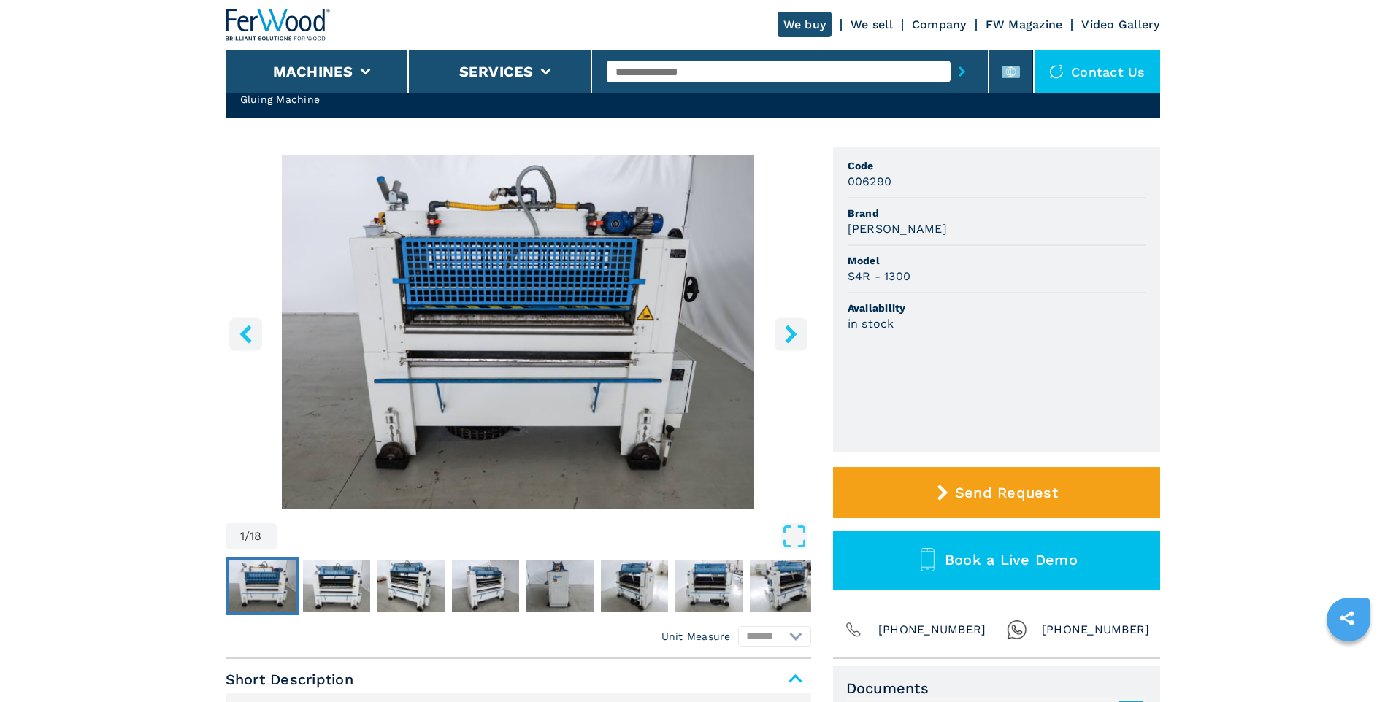
scroll to position [0, 0]
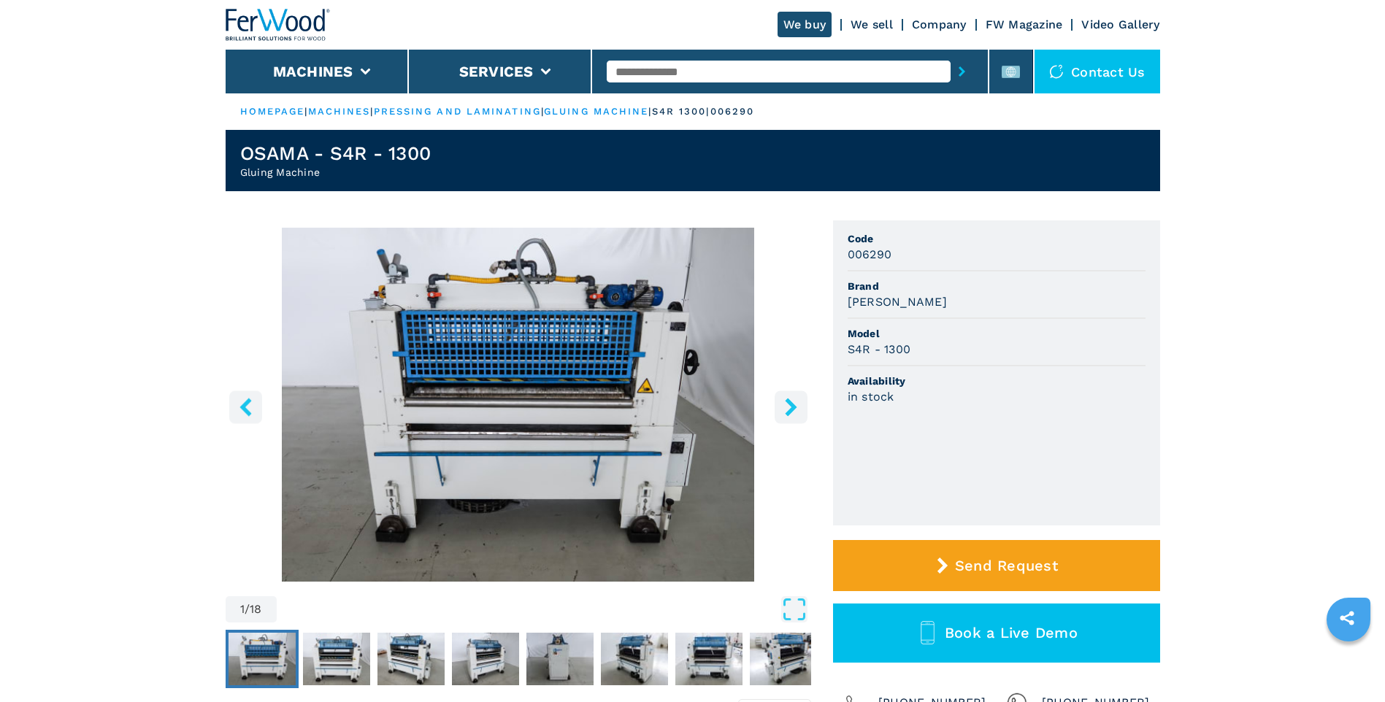
click at [799, 410] on icon "right-button" at bounding box center [791, 407] width 18 height 18
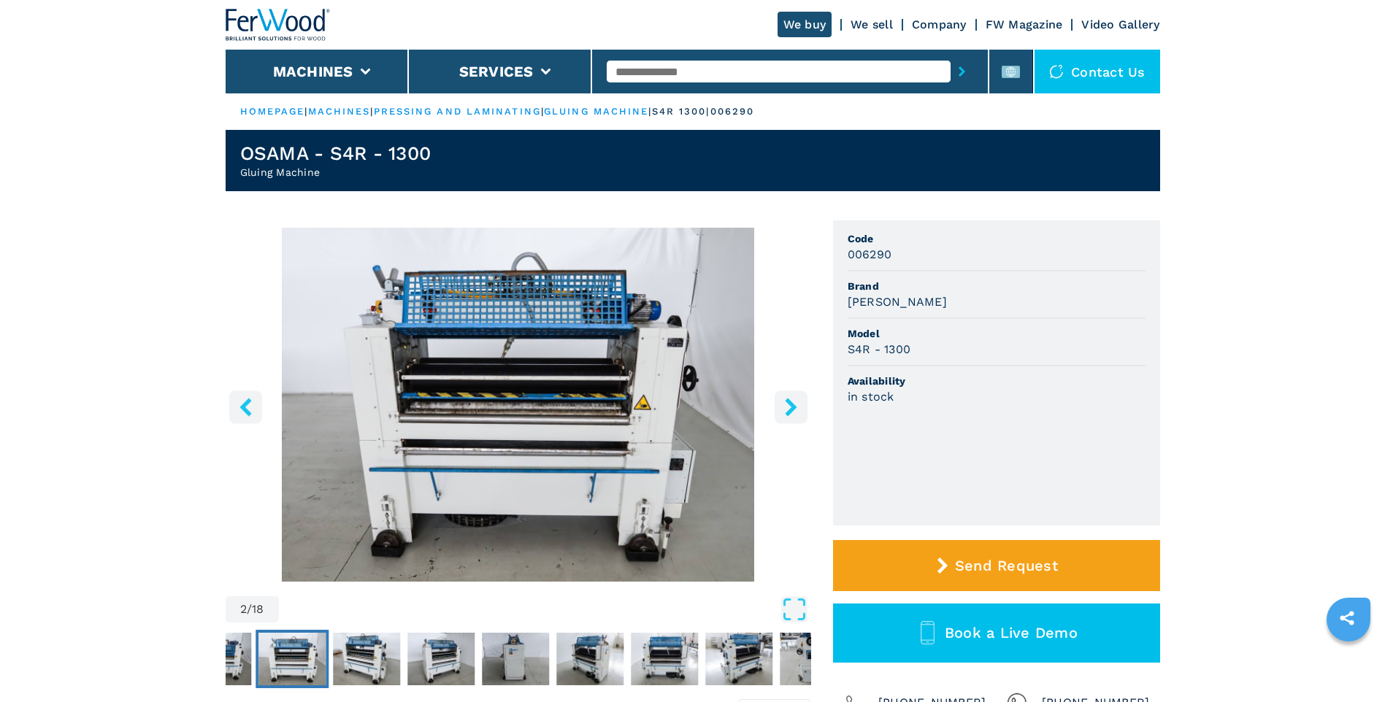
click at [799, 410] on icon "right-button" at bounding box center [791, 407] width 18 height 18
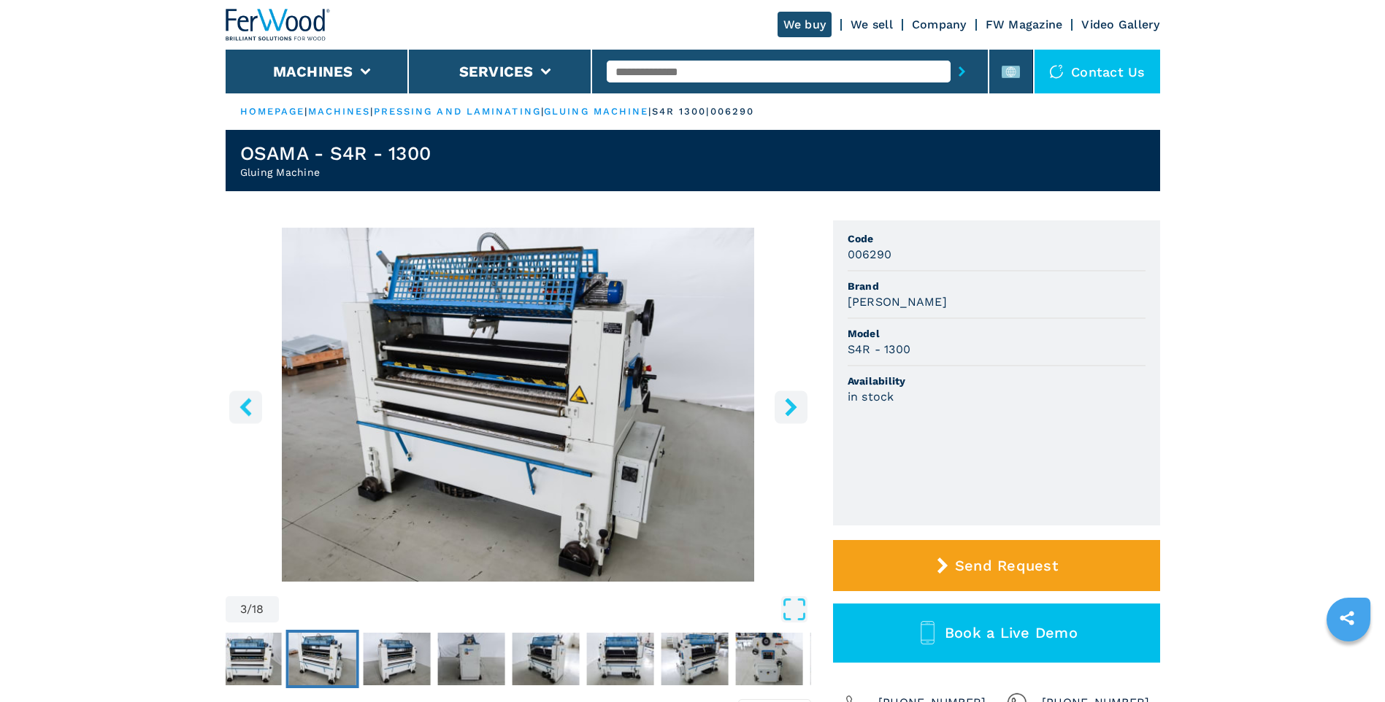
click at [799, 410] on icon "right-button" at bounding box center [791, 407] width 18 height 18
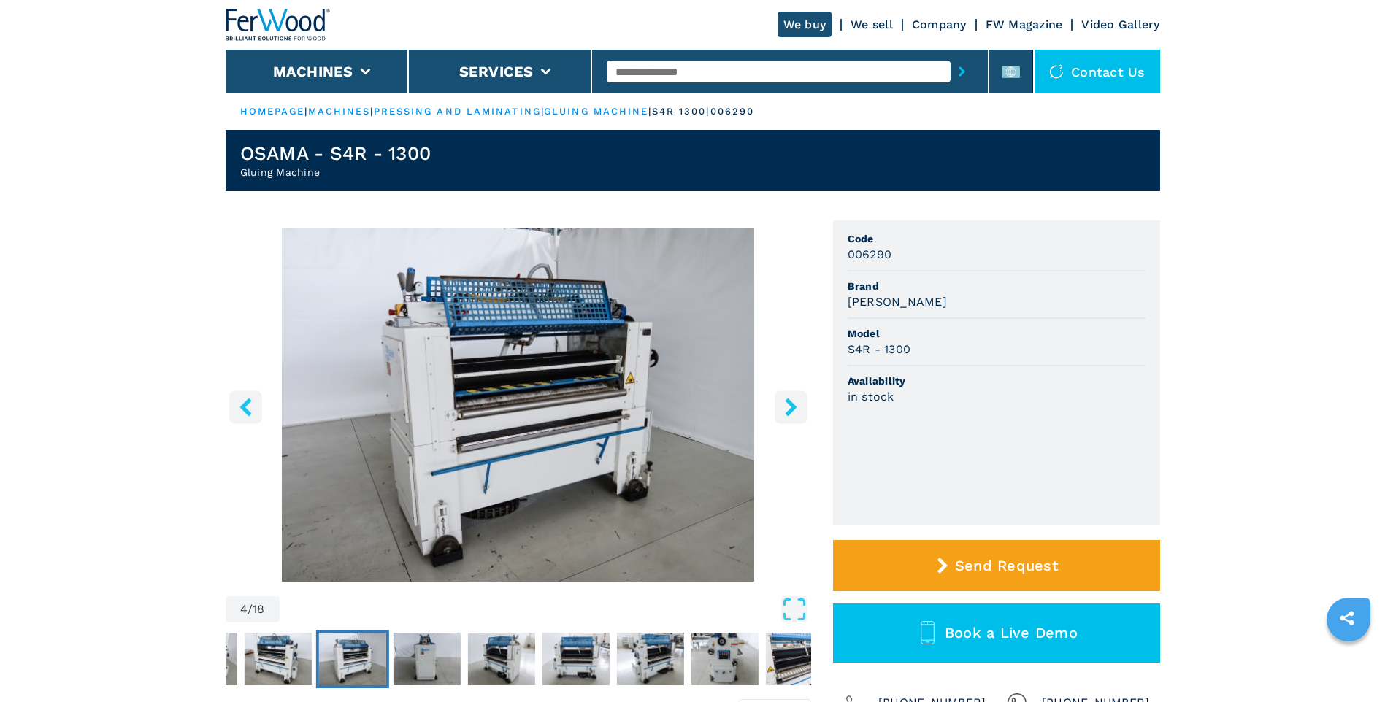
click at [797, 410] on icon "right-button" at bounding box center [791, 407] width 18 height 18
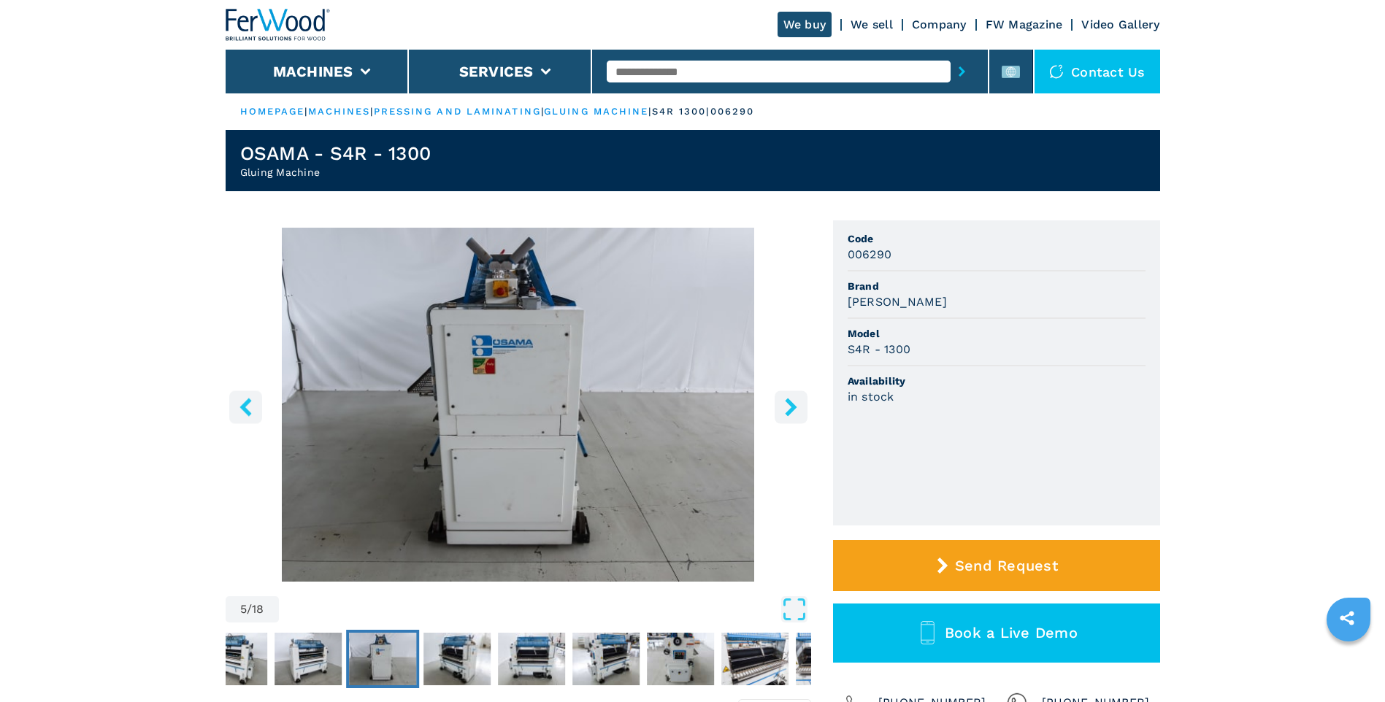
click at [797, 410] on icon "right-button" at bounding box center [791, 407] width 18 height 18
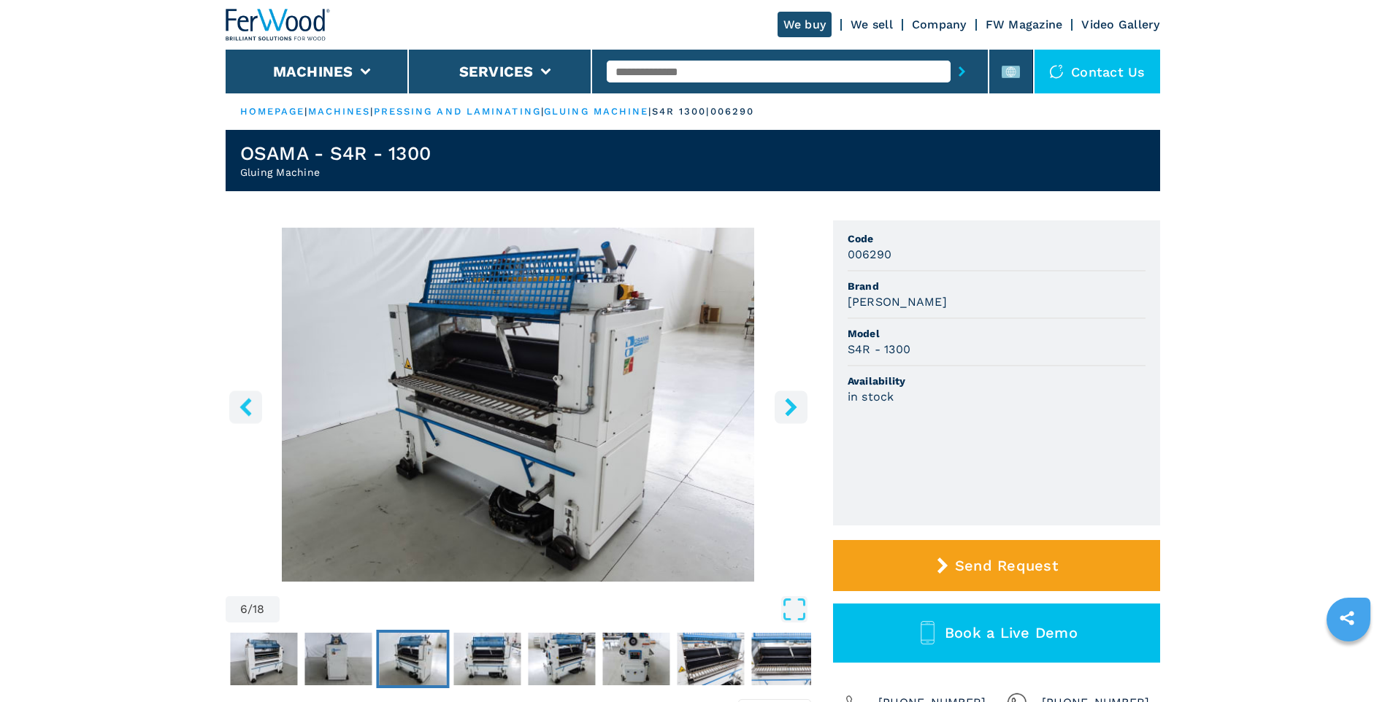
click at [797, 410] on icon "right-button" at bounding box center [791, 407] width 18 height 18
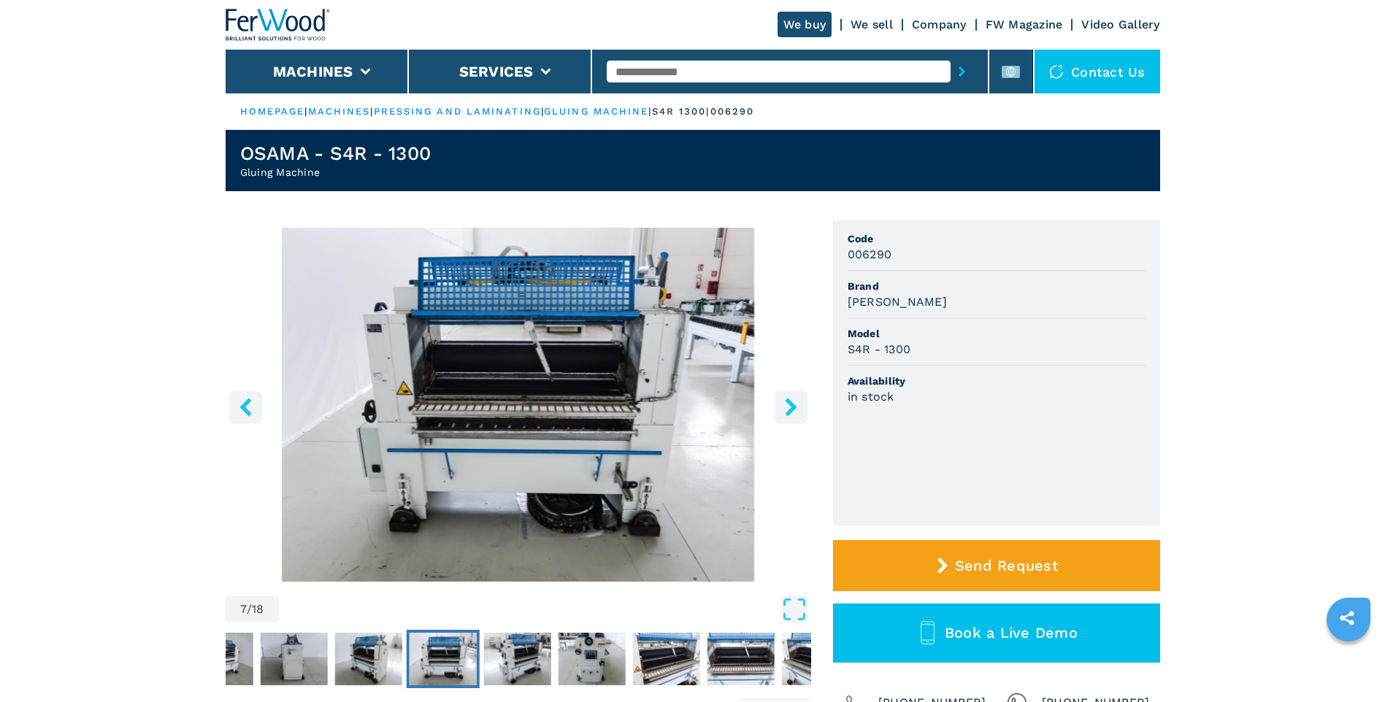
click at [796, 410] on icon "right-button" at bounding box center [791, 407] width 18 height 18
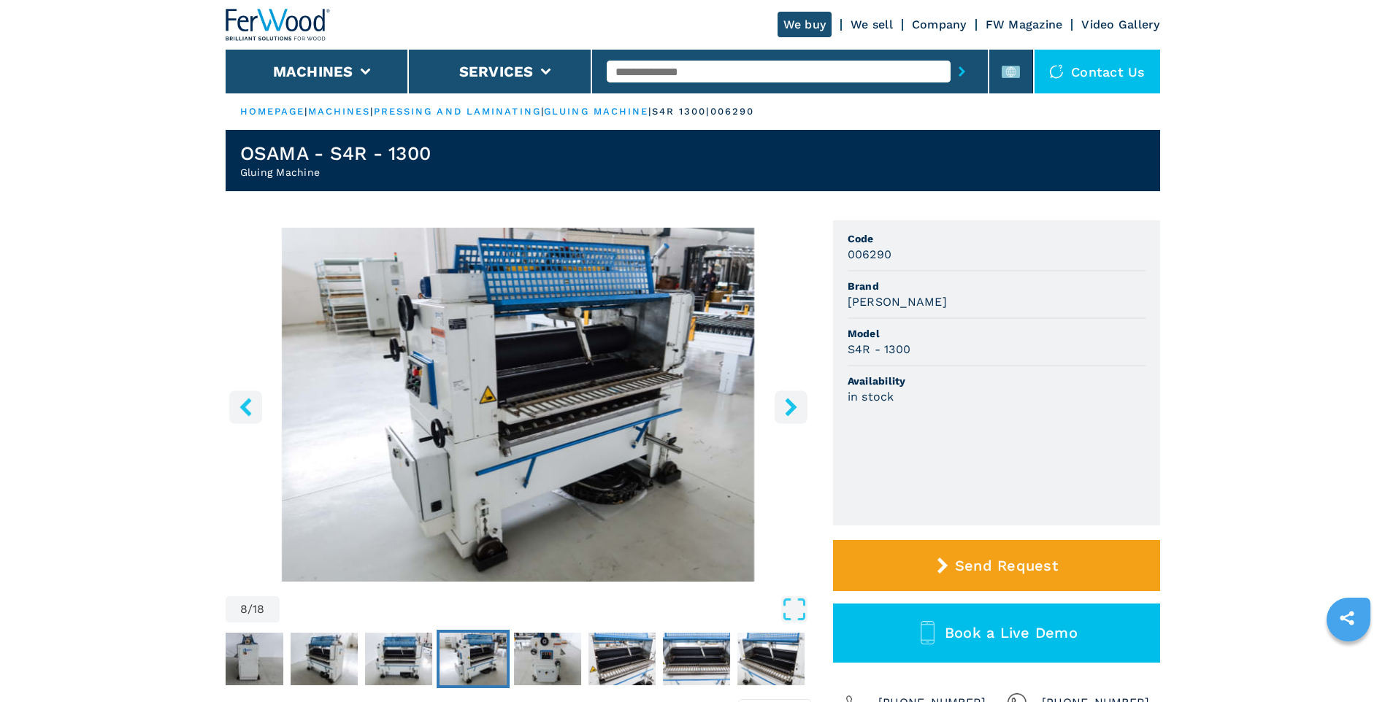
click at [796, 410] on icon "right-button" at bounding box center [791, 407] width 18 height 18
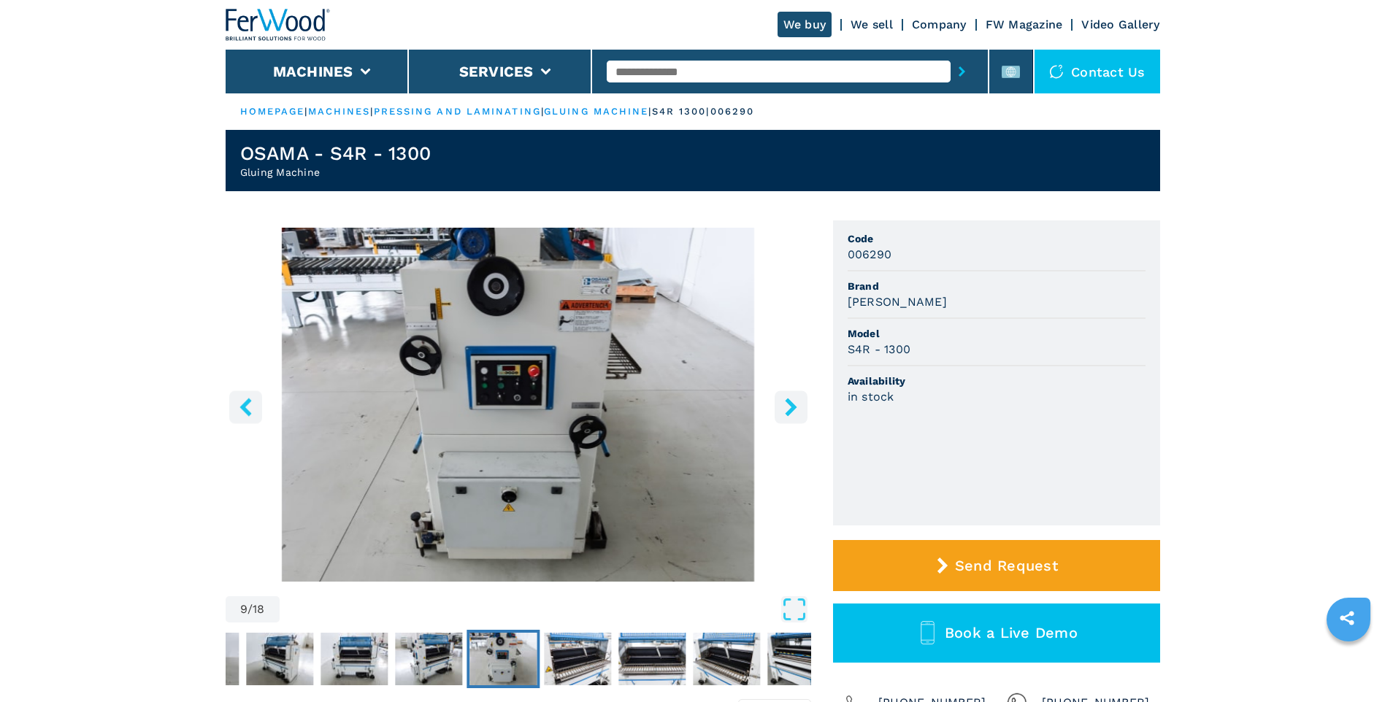
click at [796, 410] on icon "right-button" at bounding box center [791, 407] width 18 height 18
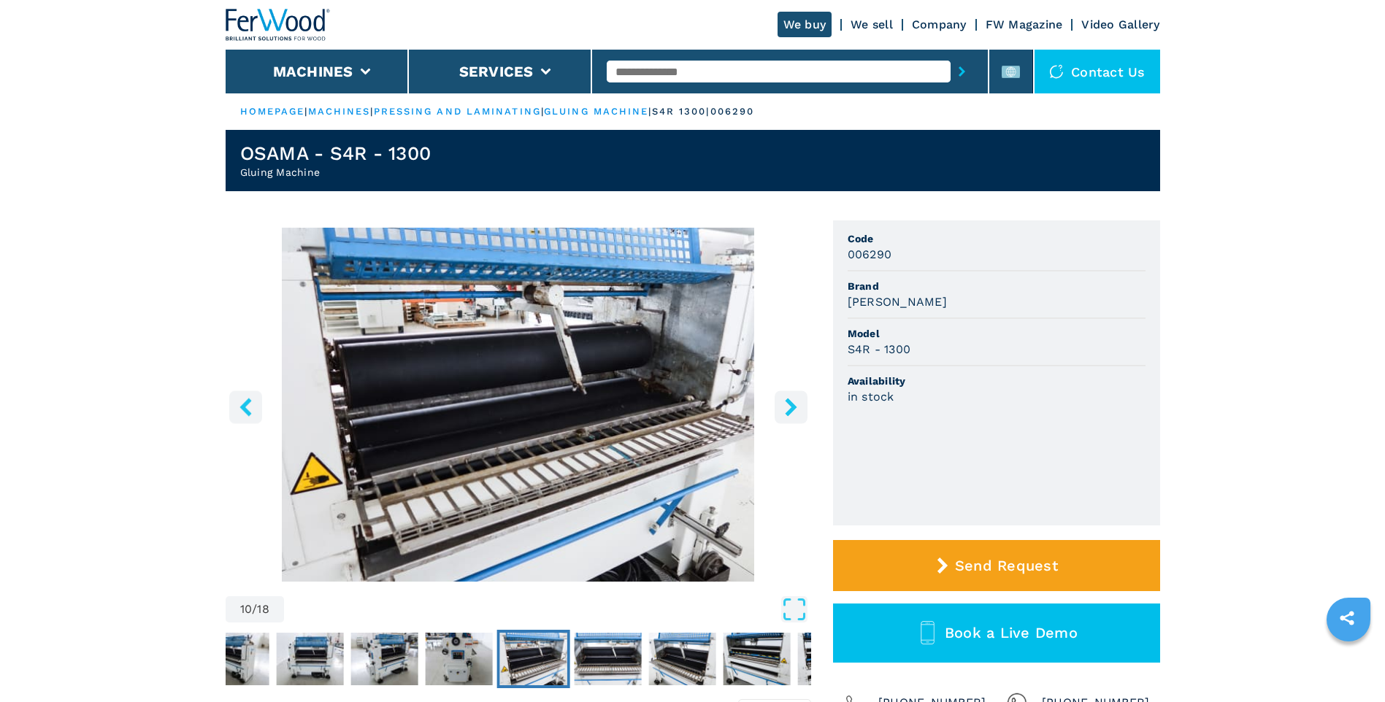
click at [796, 410] on icon "right-button" at bounding box center [791, 407] width 18 height 18
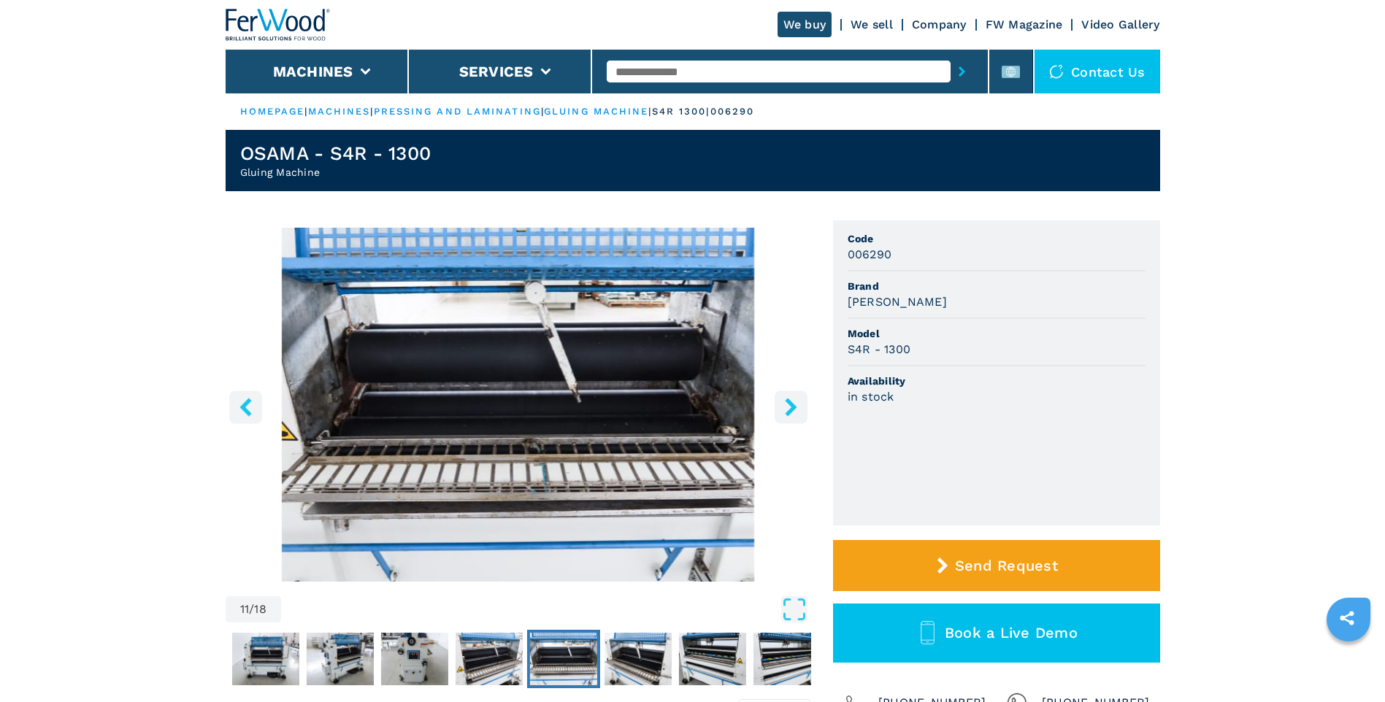
click at [791, 410] on icon "right-button" at bounding box center [791, 407] width 12 height 18
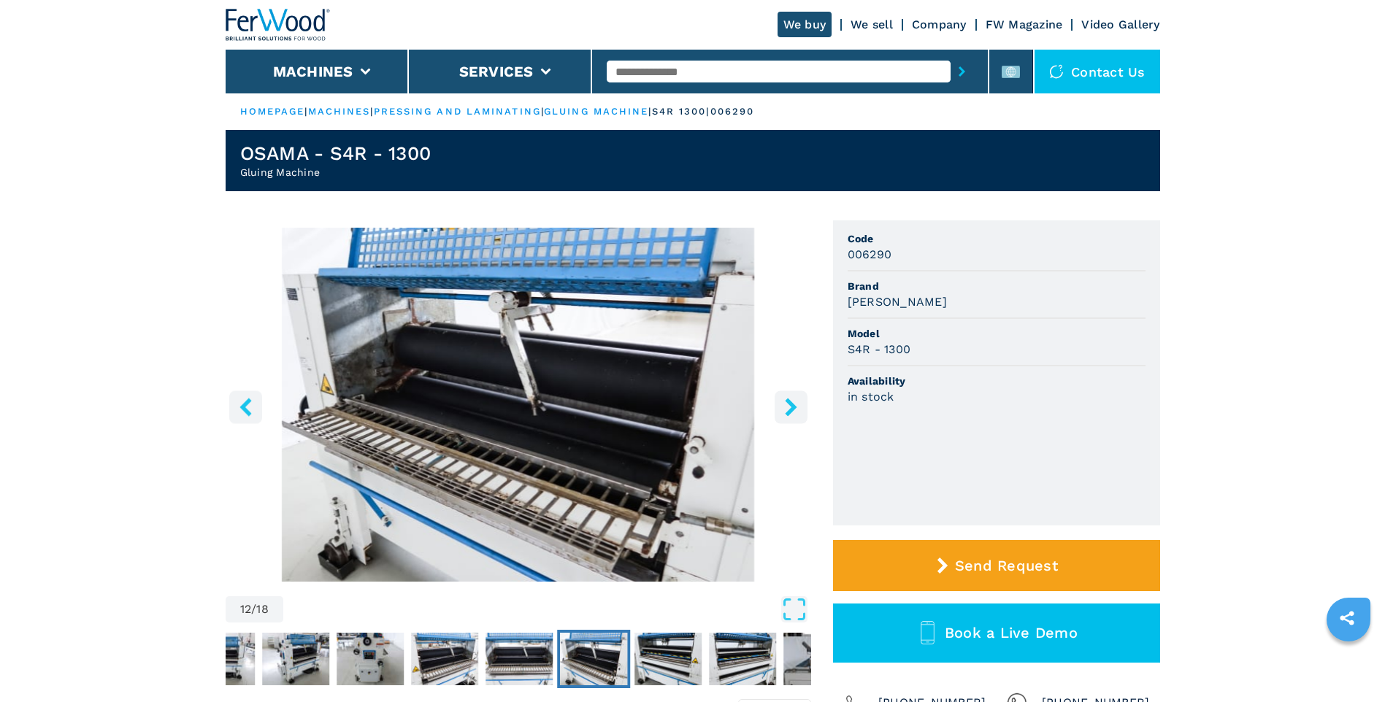
click at [792, 407] on icon "right-button" at bounding box center [791, 407] width 12 height 18
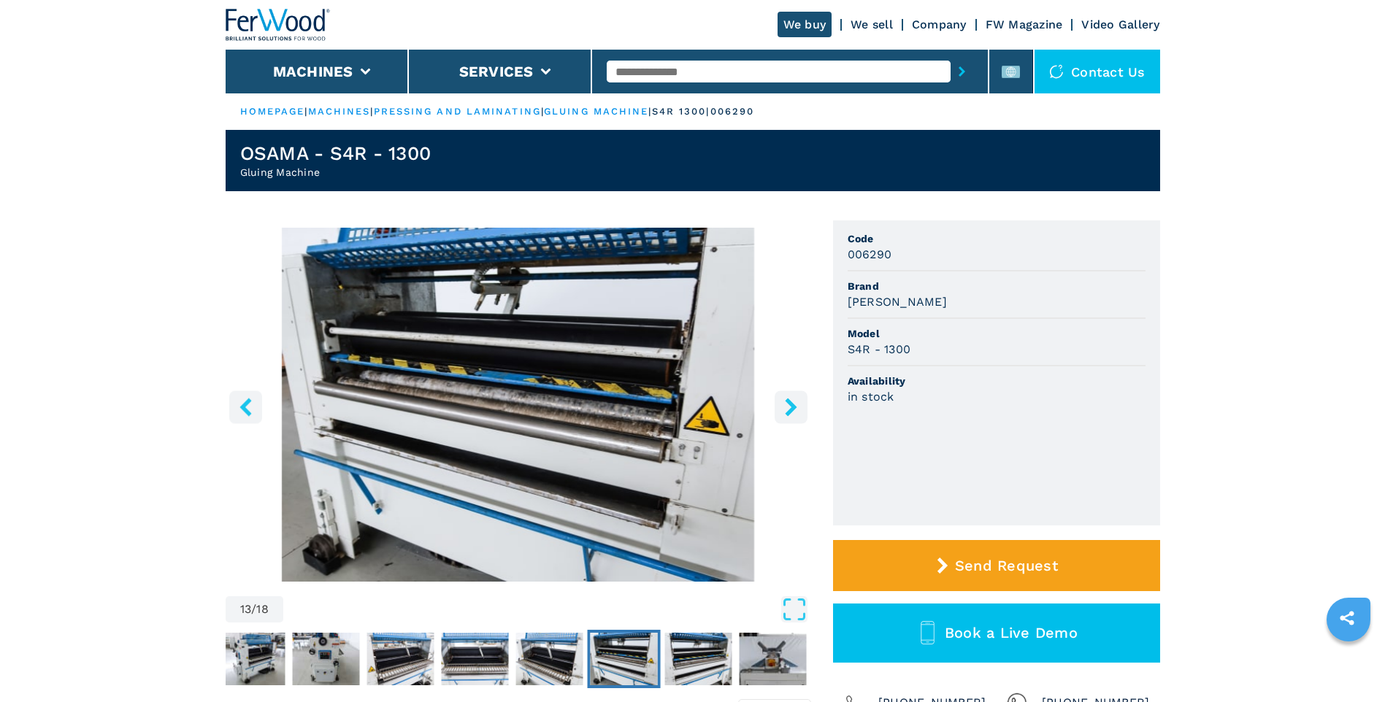
click at [792, 407] on icon "right-button" at bounding box center [791, 407] width 12 height 18
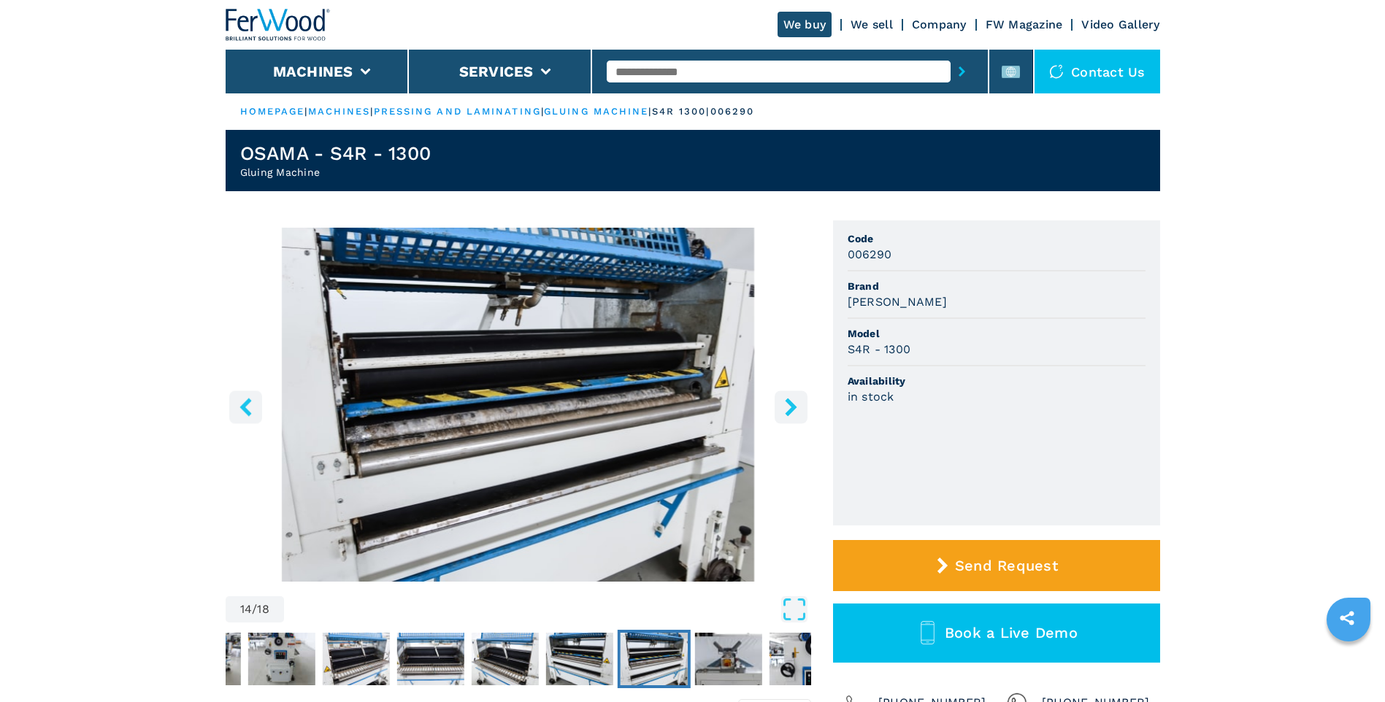
click at [792, 407] on icon "right-button" at bounding box center [791, 407] width 12 height 18
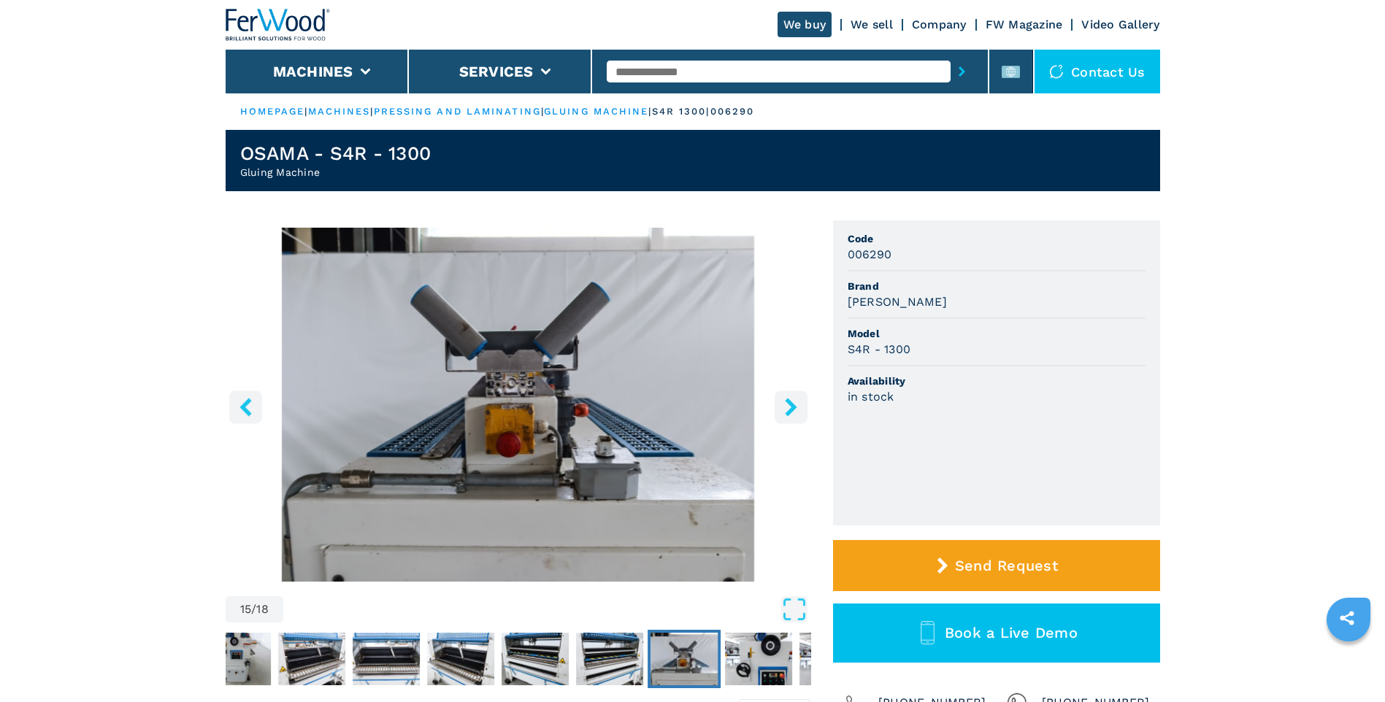
click at [792, 407] on icon "right-button" at bounding box center [791, 407] width 12 height 18
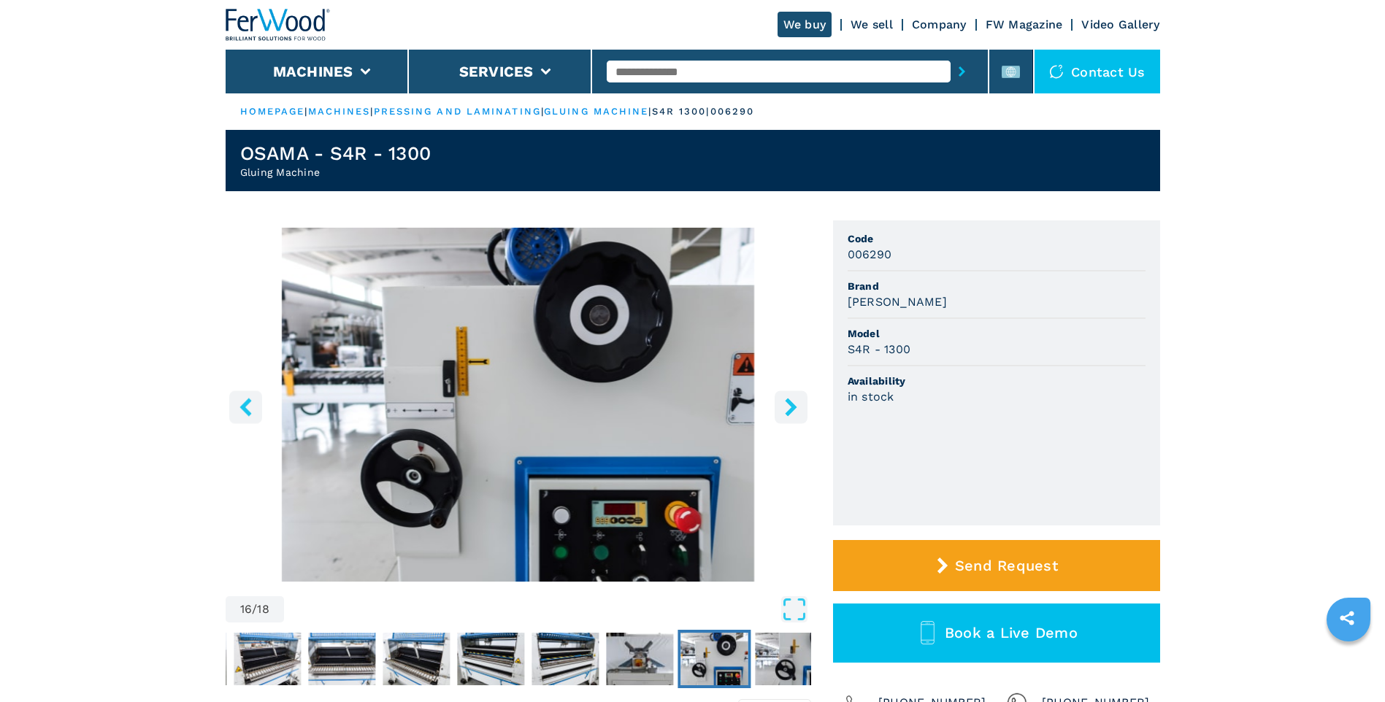
click at [254, 412] on icon "left-button" at bounding box center [246, 407] width 18 height 18
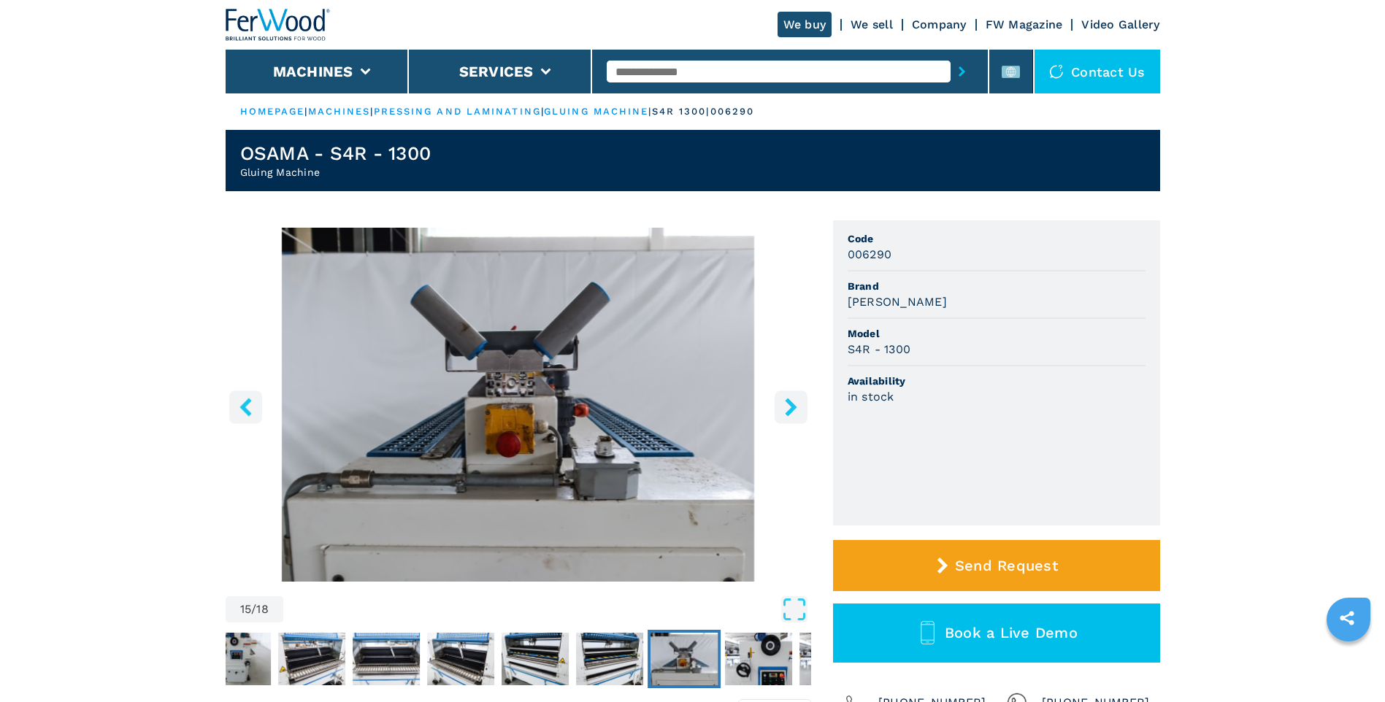
click at [258, 410] on button "left-button" at bounding box center [245, 407] width 33 height 33
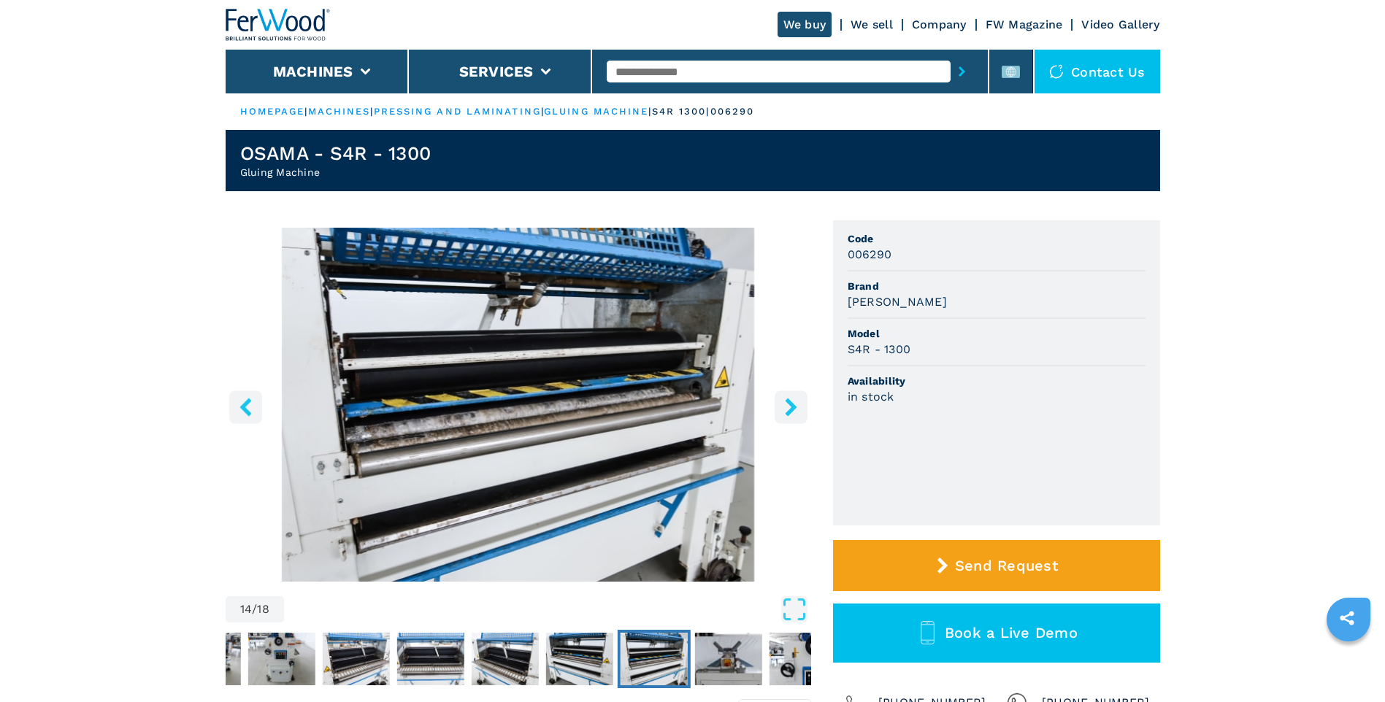
click at [258, 410] on button "left-button" at bounding box center [245, 407] width 33 height 33
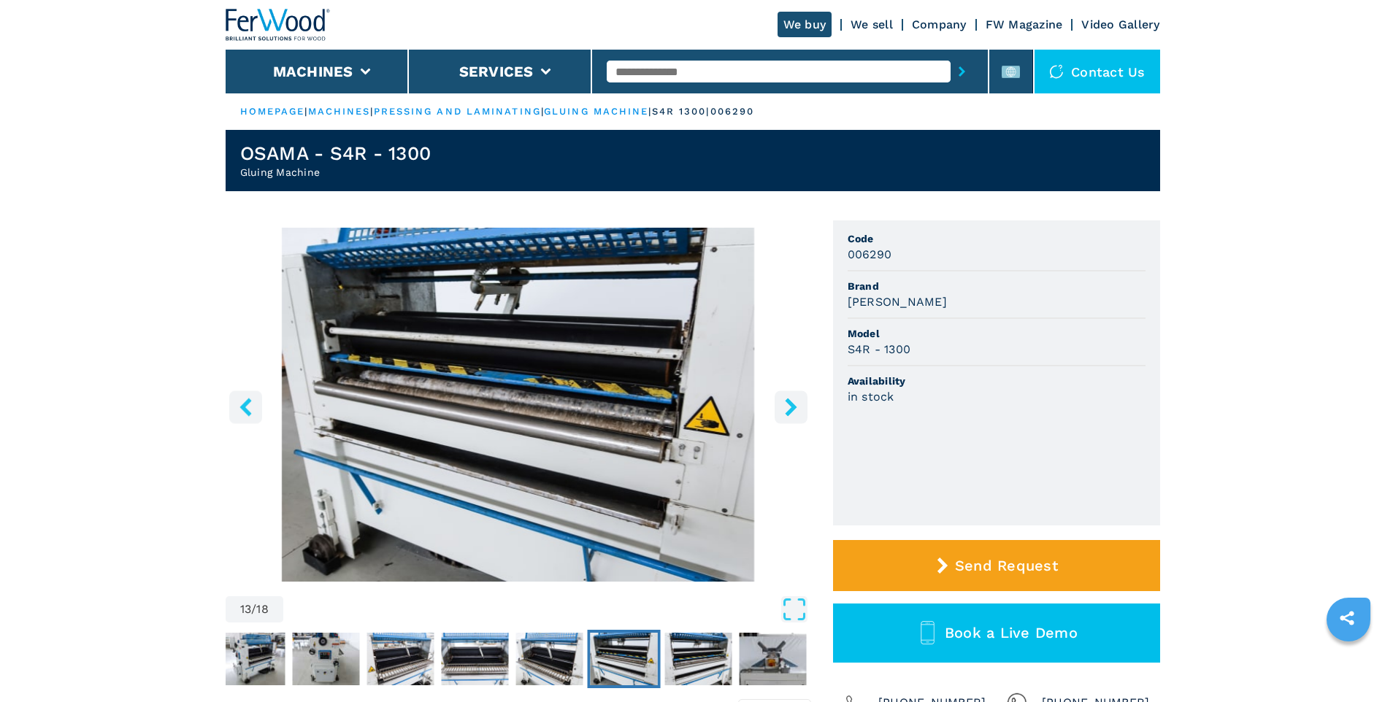
click at [258, 410] on button "left-button" at bounding box center [245, 407] width 33 height 33
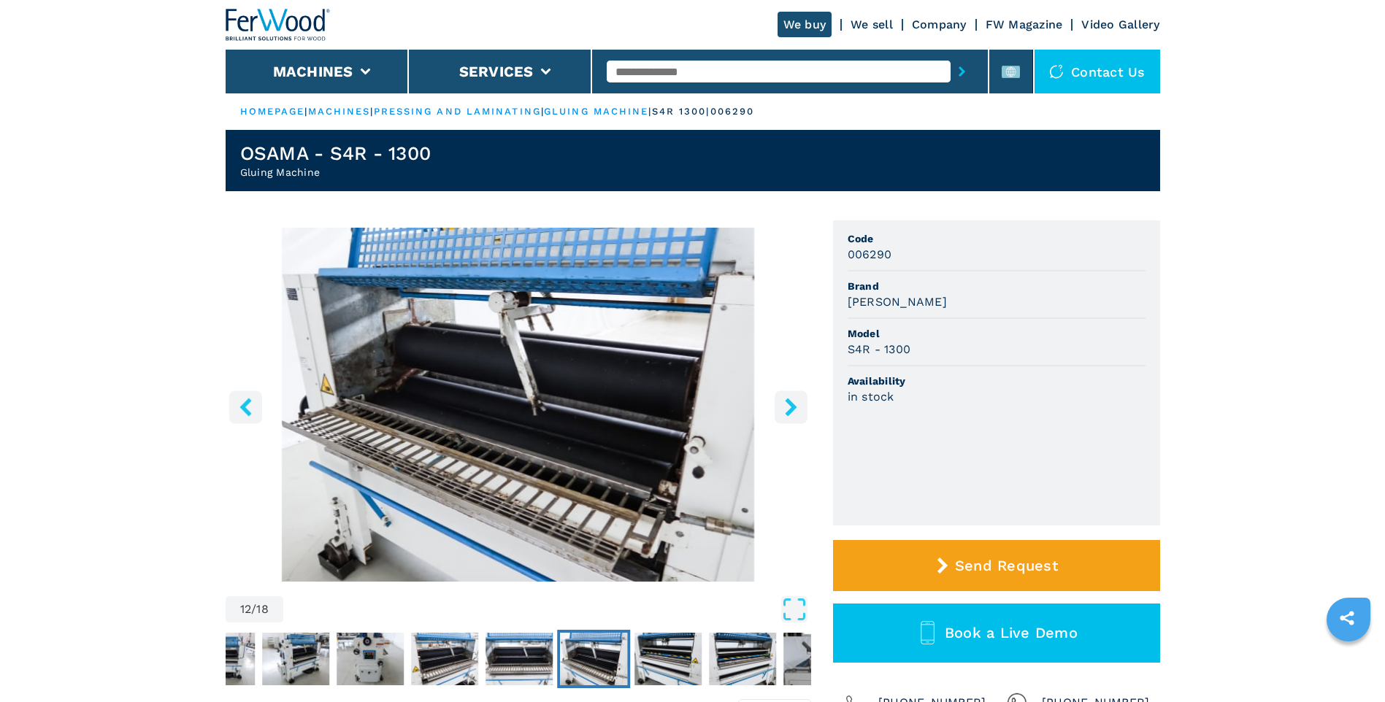
click at [258, 410] on button "left-button" at bounding box center [245, 407] width 33 height 33
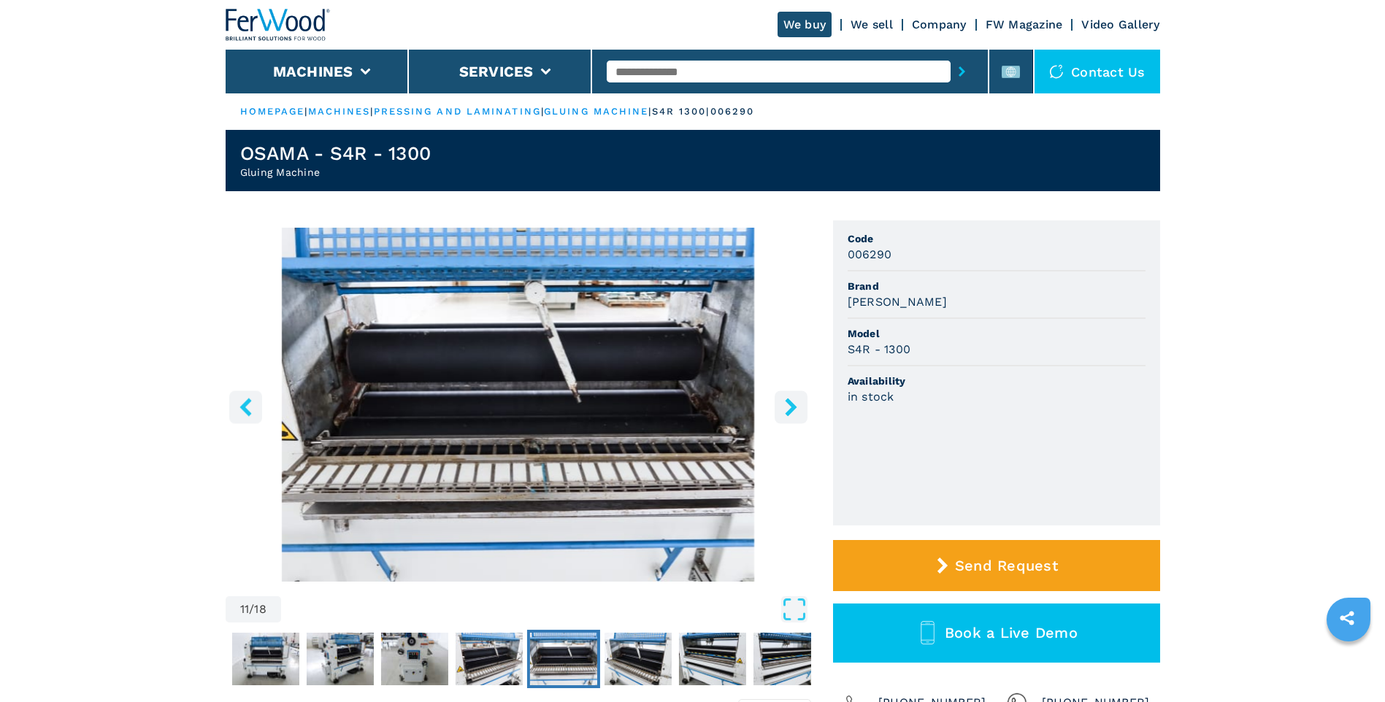
click at [249, 408] on icon "left-button" at bounding box center [246, 407] width 18 height 18
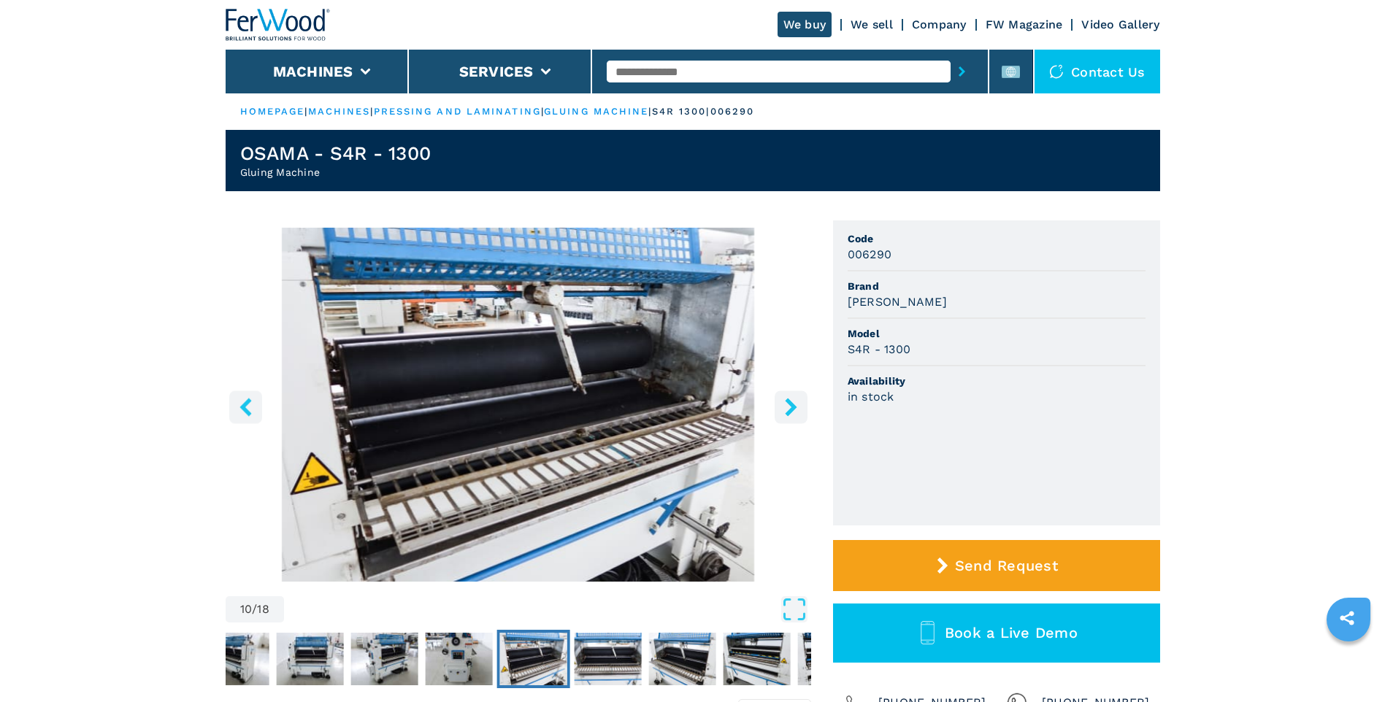
click at [249, 408] on icon "left-button" at bounding box center [246, 407] width 18 height 18
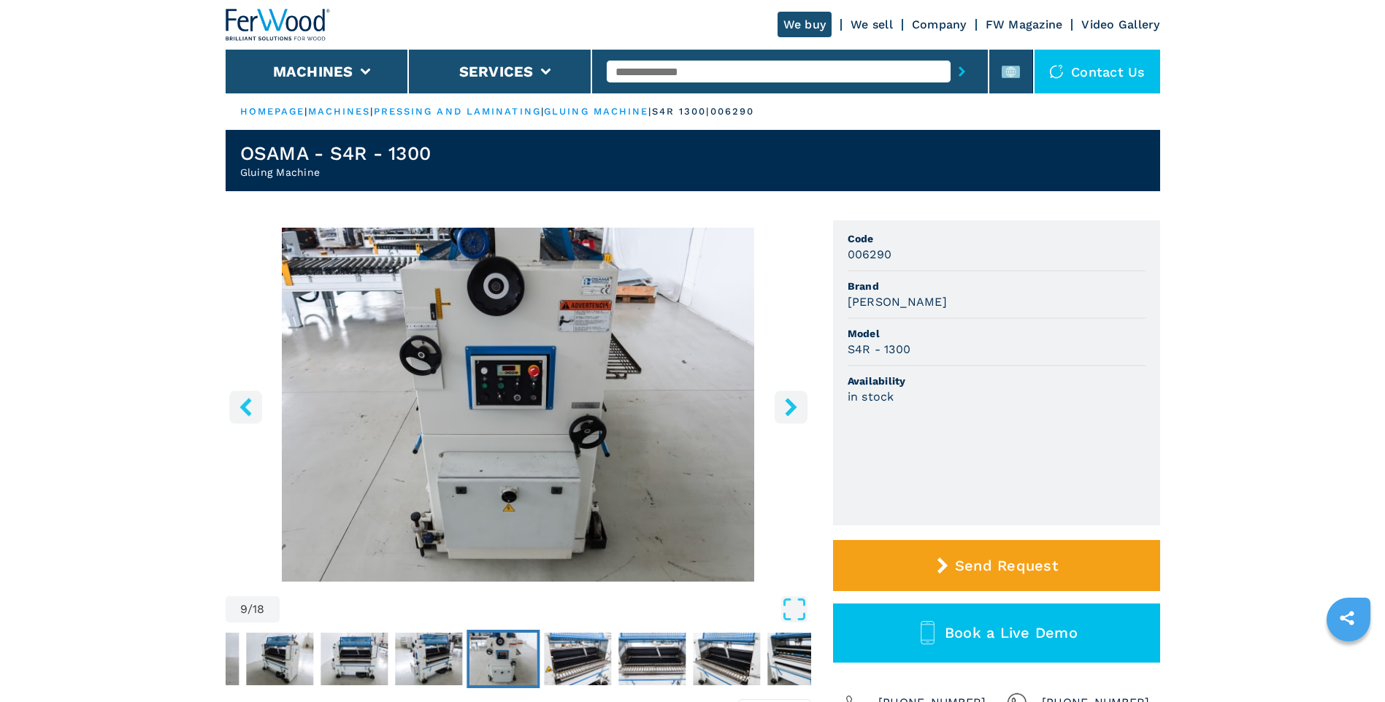
click at [250, 408] on icon "left-button" at bounding box center [246, 407] width 18 height 18
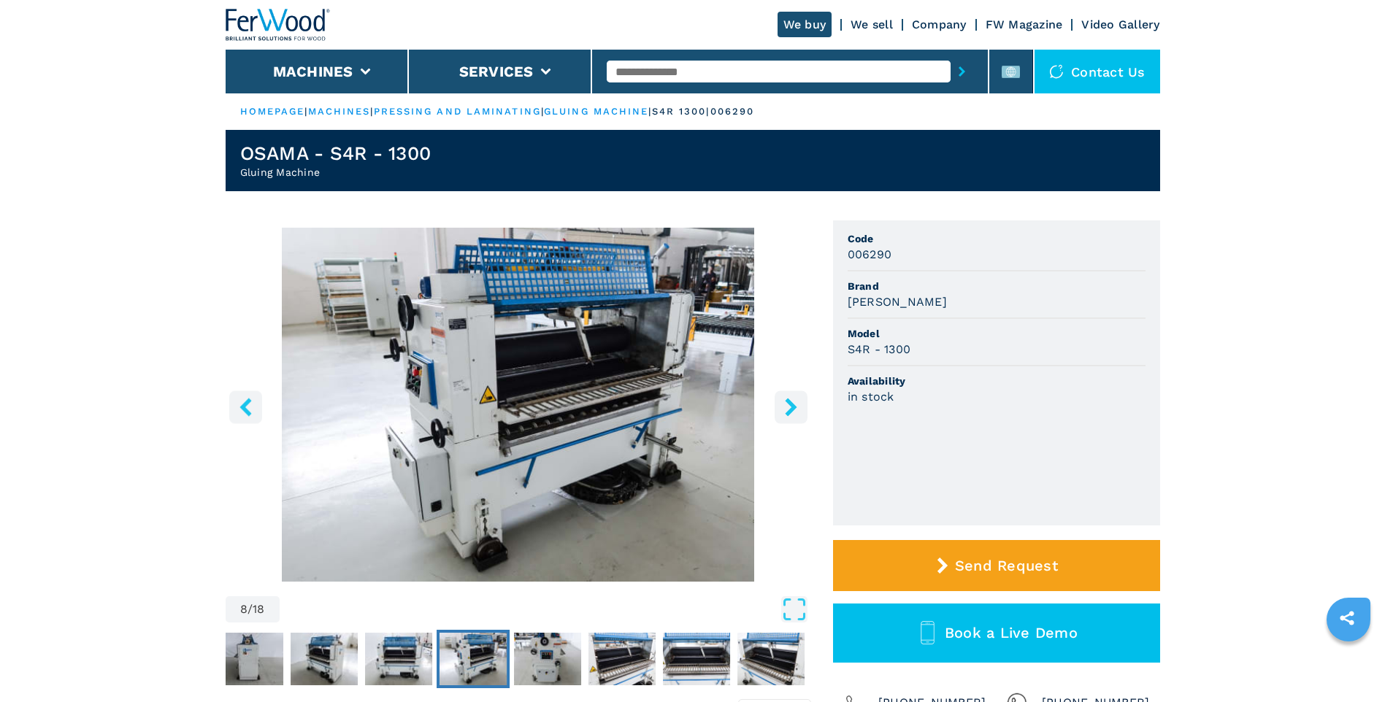
click at [250, 408] on icon "left-button" at bounding box center [246, 407] width 18 height 18
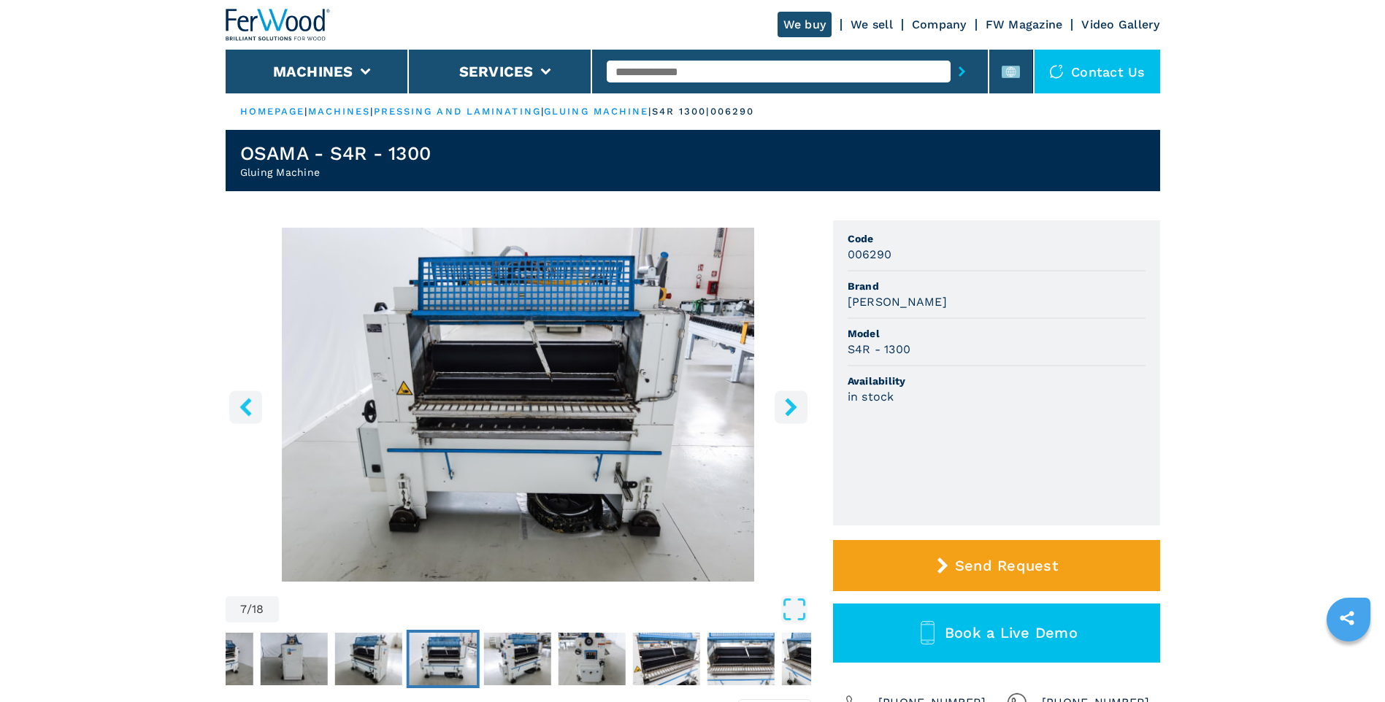
click at [250, 408] on icon "left-button" at bounding box center [246, 407] width 18 height 18
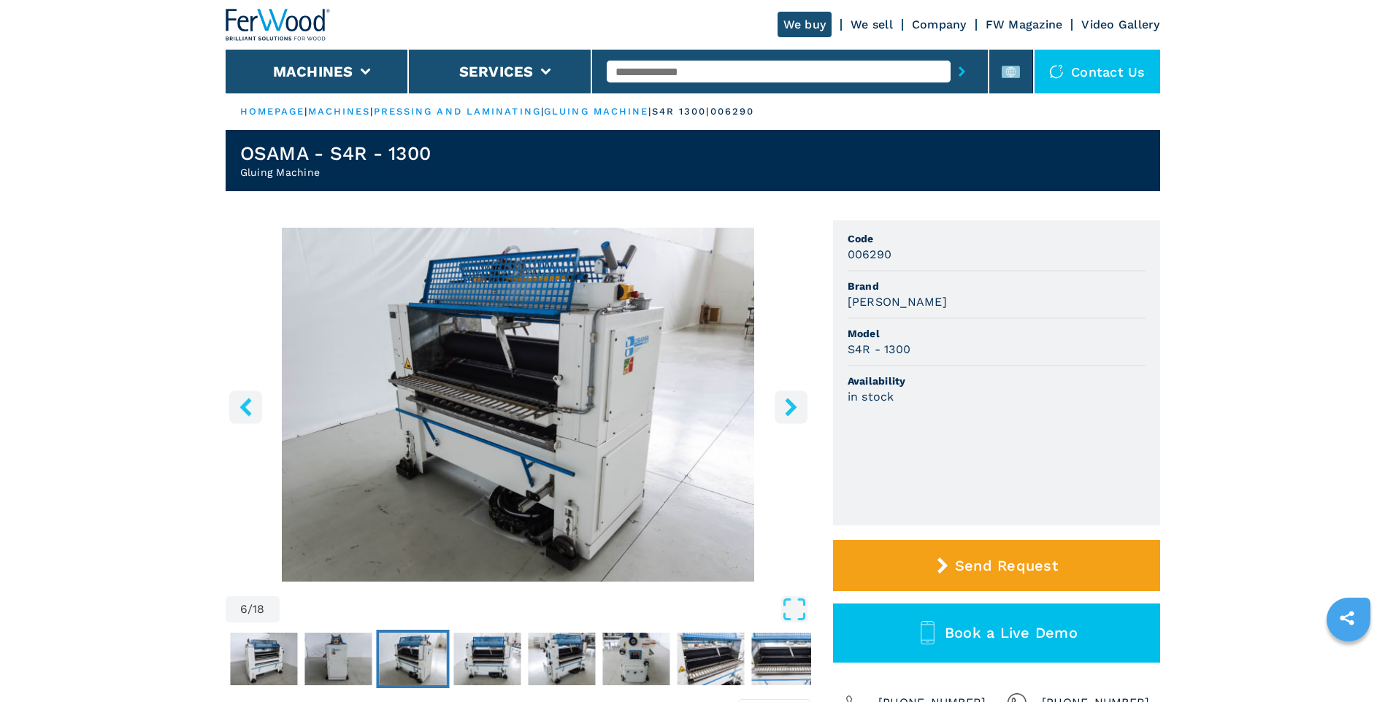
click at [252, 408] on icon "left-button" at bounding box center [246, 407] width 18 height 18
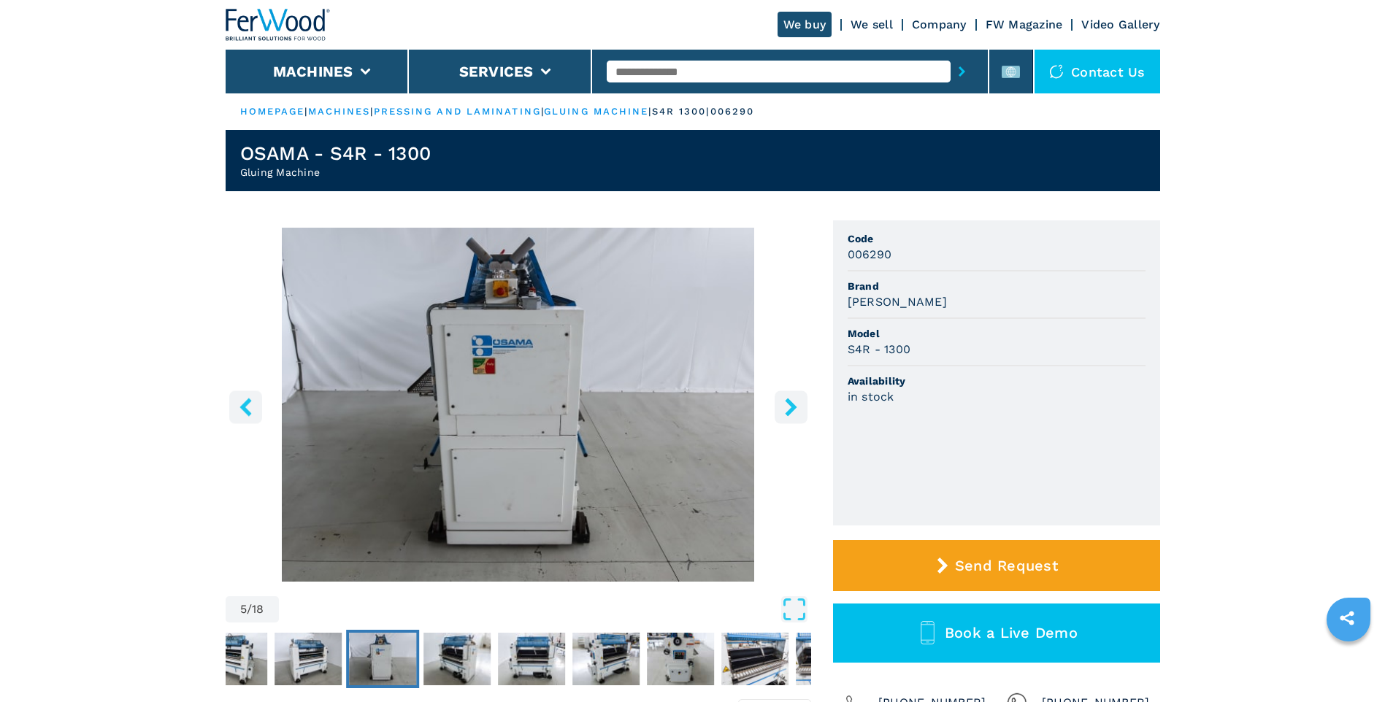
click at [252, 407] on icon "left-button" at bounding box center [246, 407] width 18 height 18
click at [253, 407] on icon "left-button" at bounding box center [246, 407] width 18 height 18
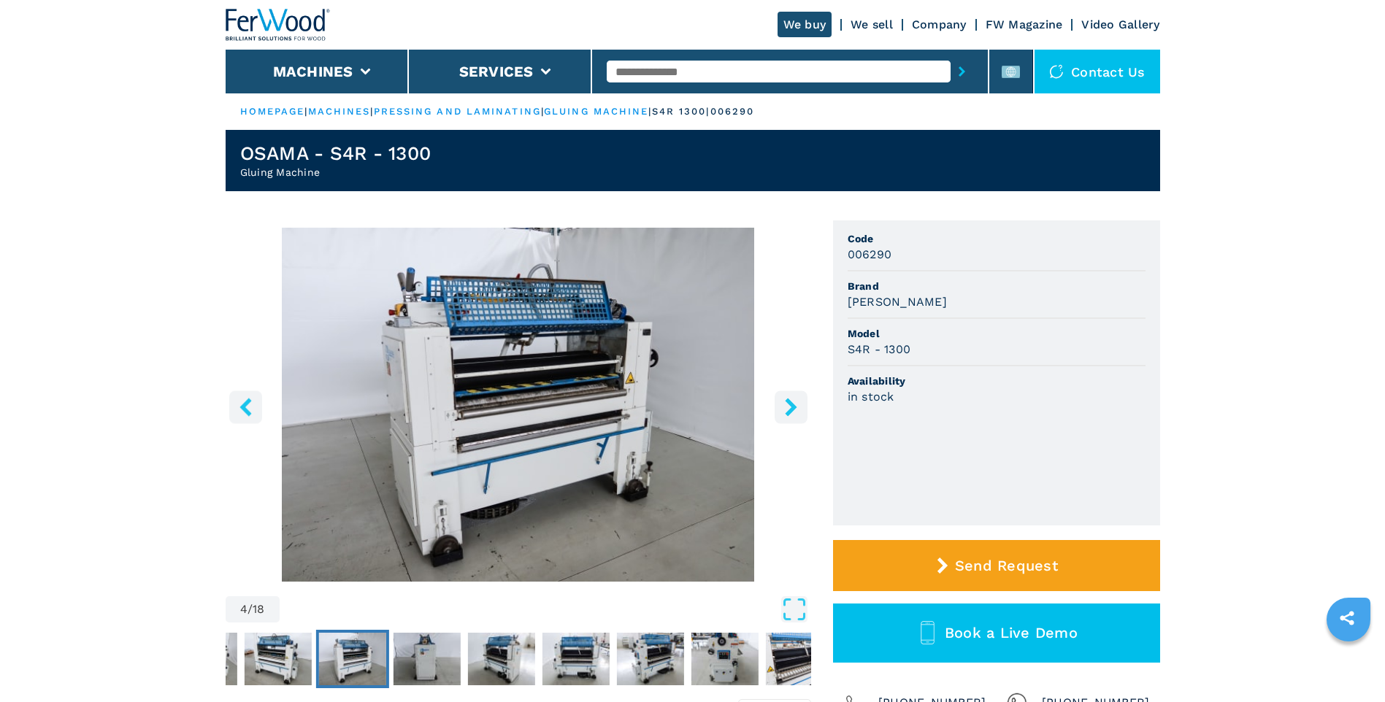
click at [253, 407] on icon "left-button" at bounding box center [246, 407] width 18 height 18
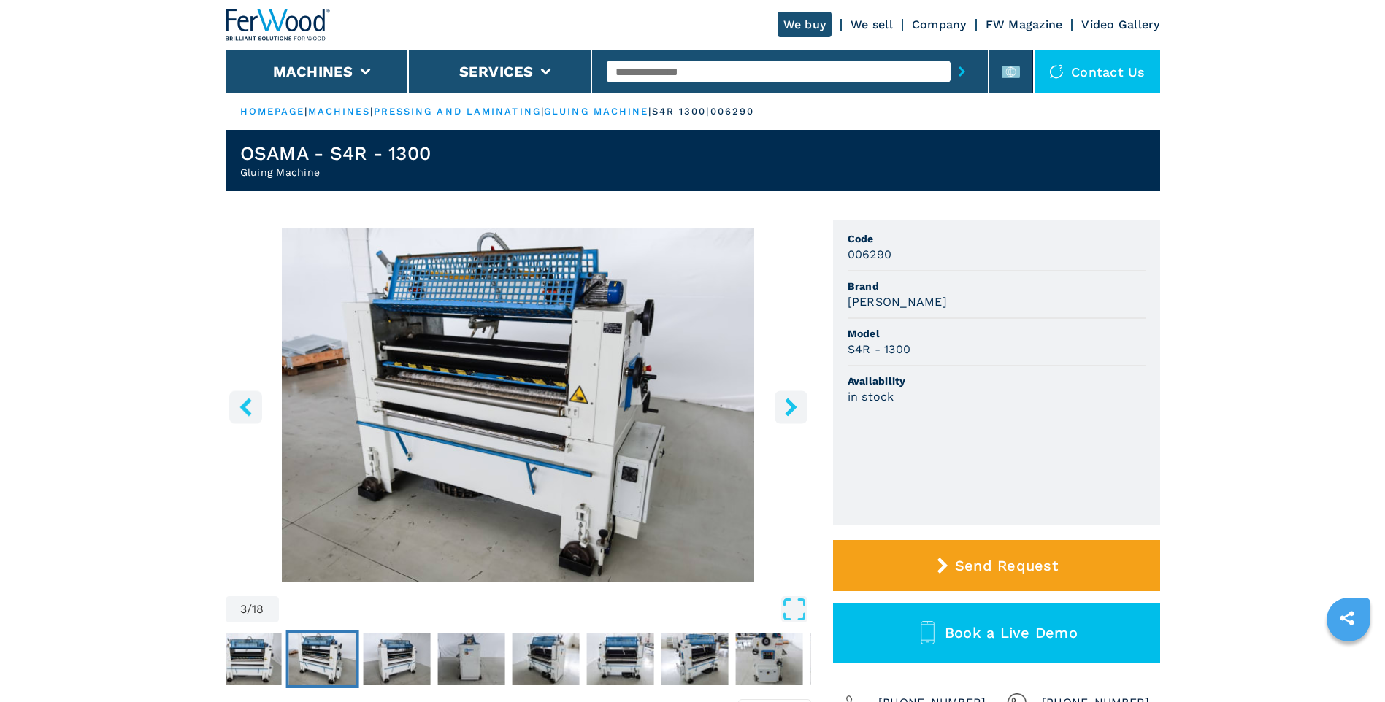
click at [254, 407] on icon "left-button" at bounding box center [246, 407] width 18 height 18
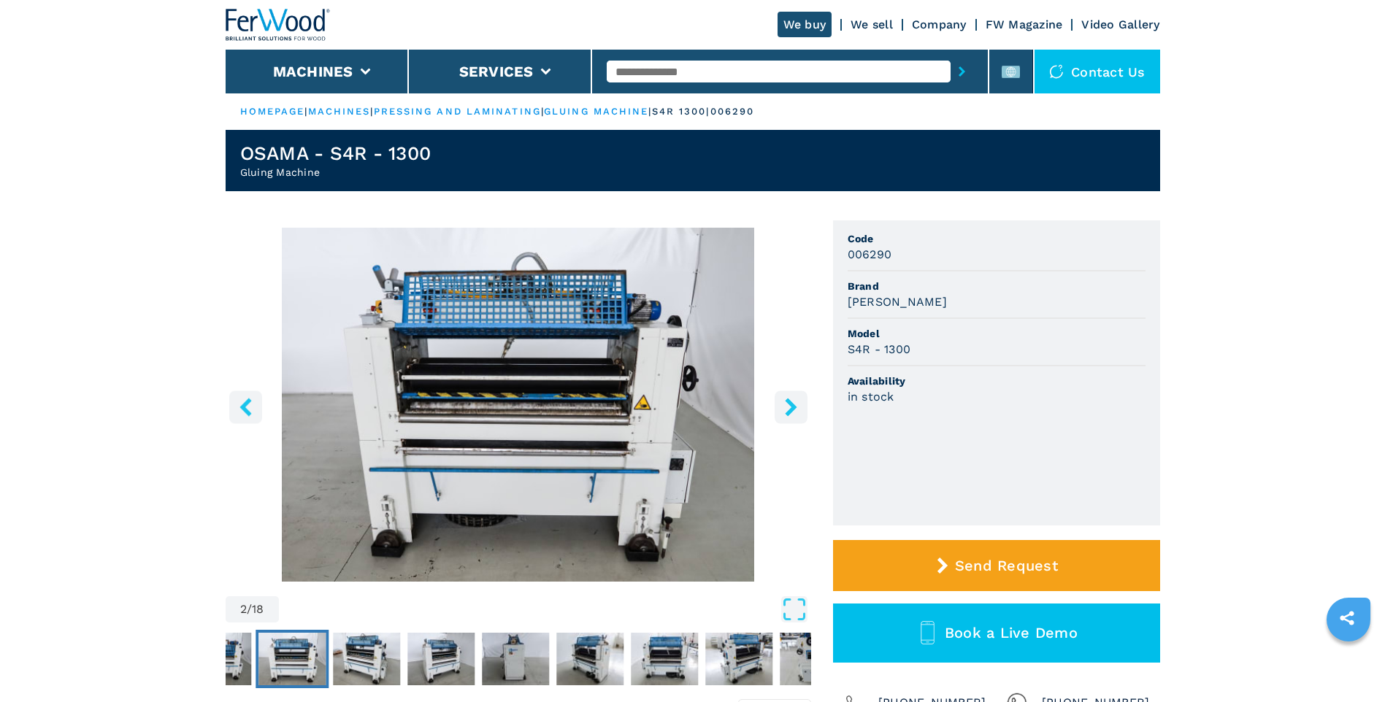
click at [256, 405] on button "left-button" at bounding box center [245, 407] width 33 height 33
click at [258, 402] on button "left-button" at bounding box center [245, 407] width 33 height 33
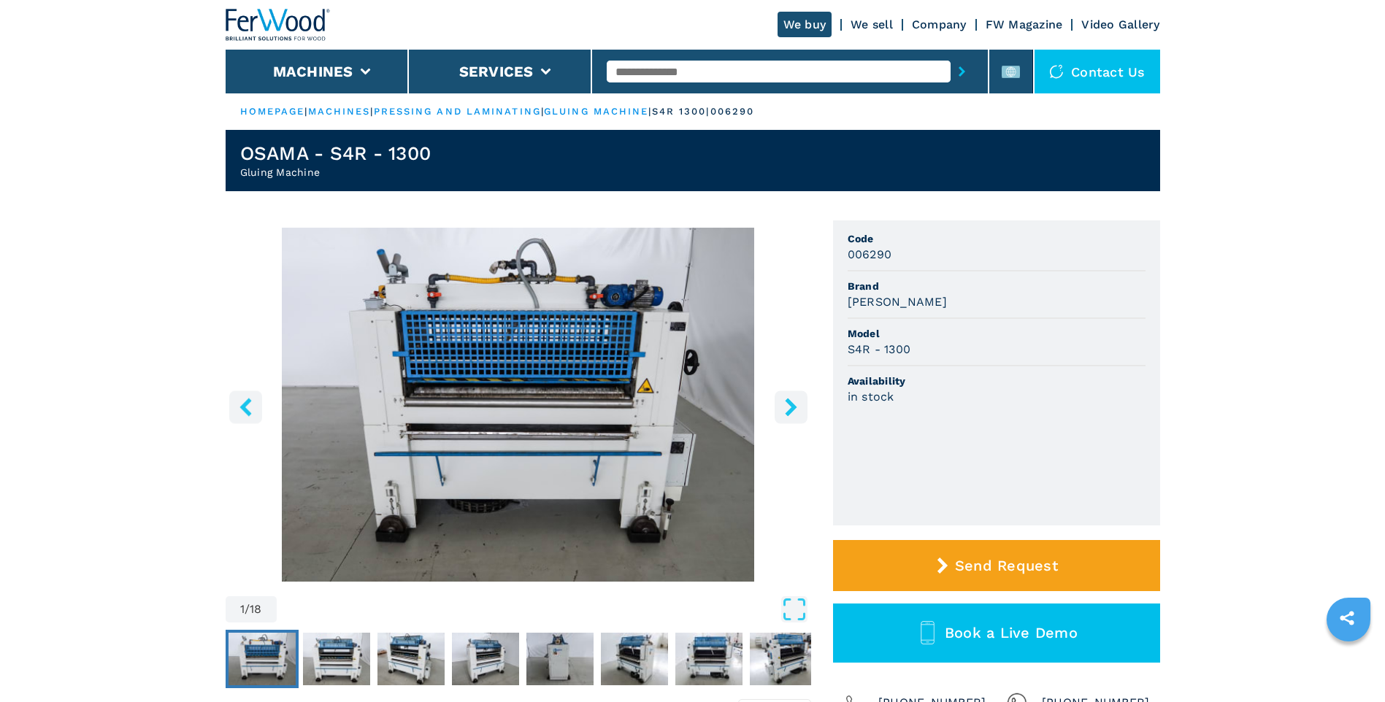
click at [258, 402] on button "left-button" at bounding box center [245, 407] width 33 height 33
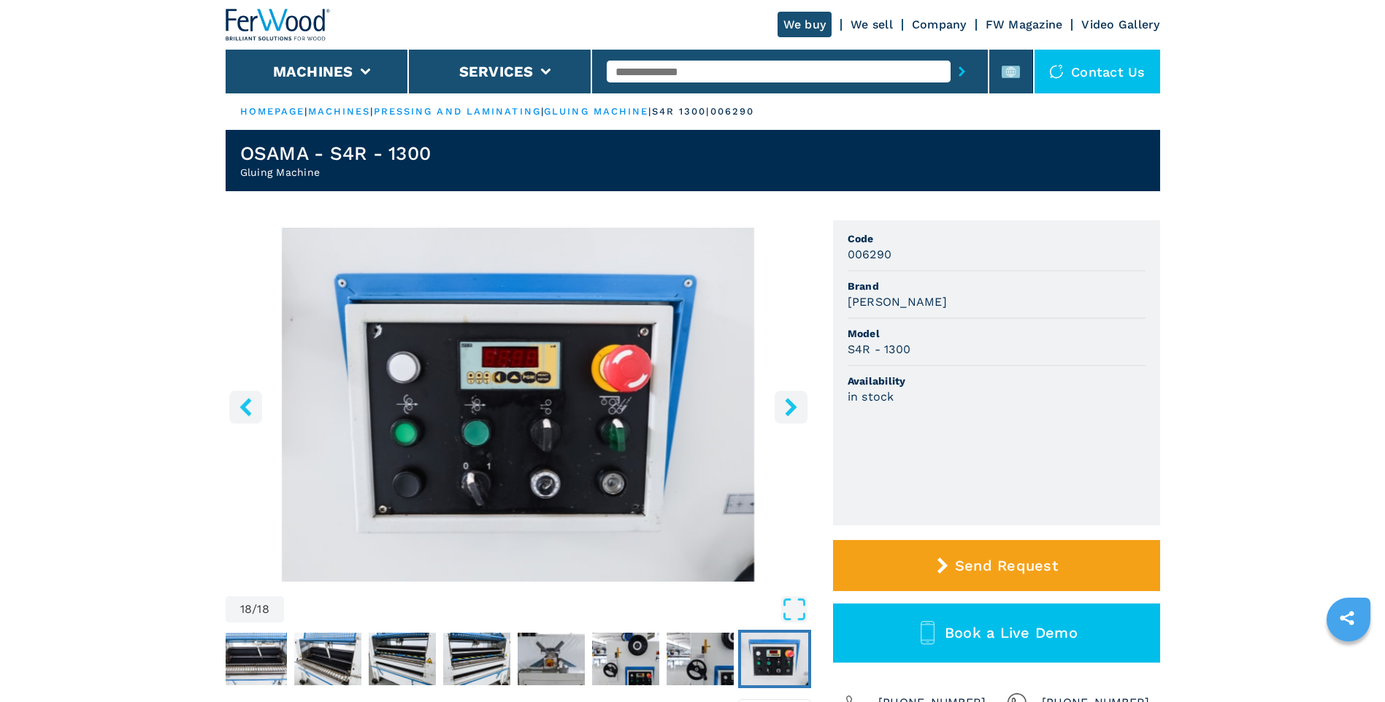
click at [249, 410] on icon "left-button" at bounding box center [246, 407] width 18 height 18
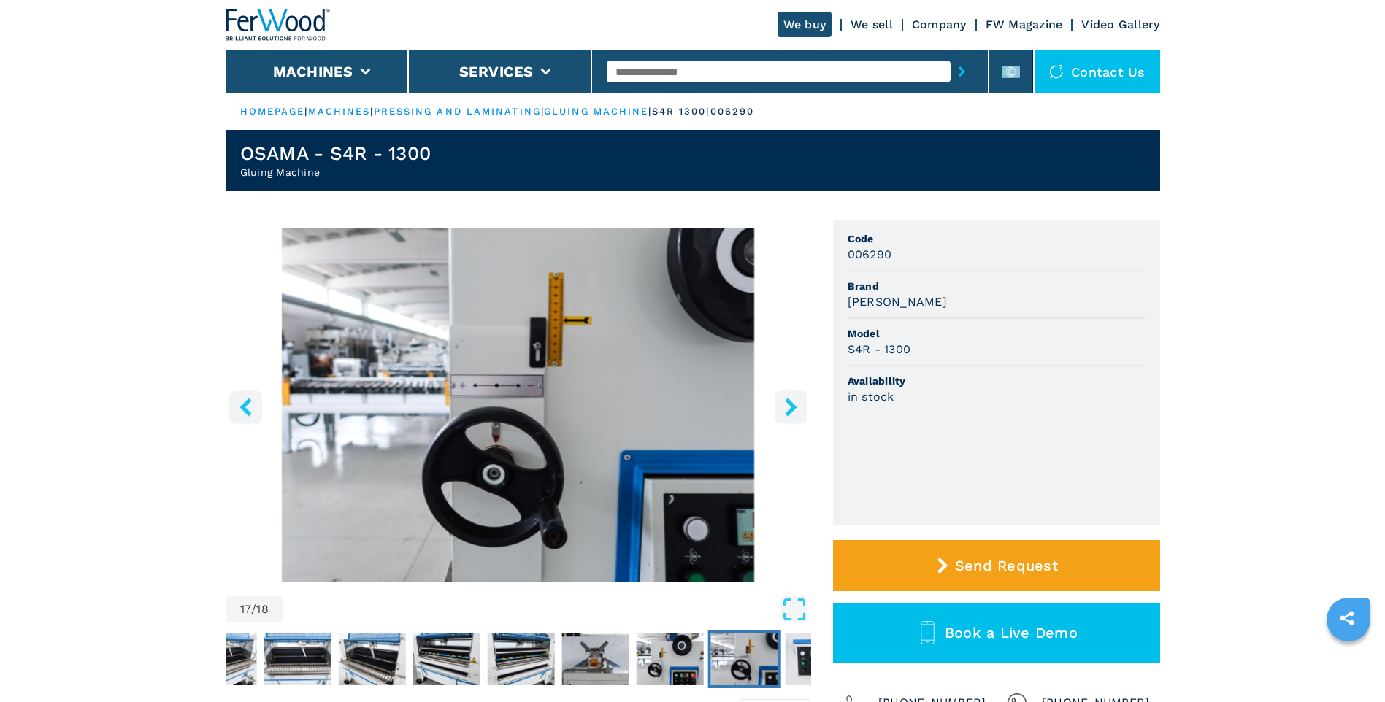
click at [249, 410] on icon "left-button" at bounding box center [246, 407] width 18 height 18
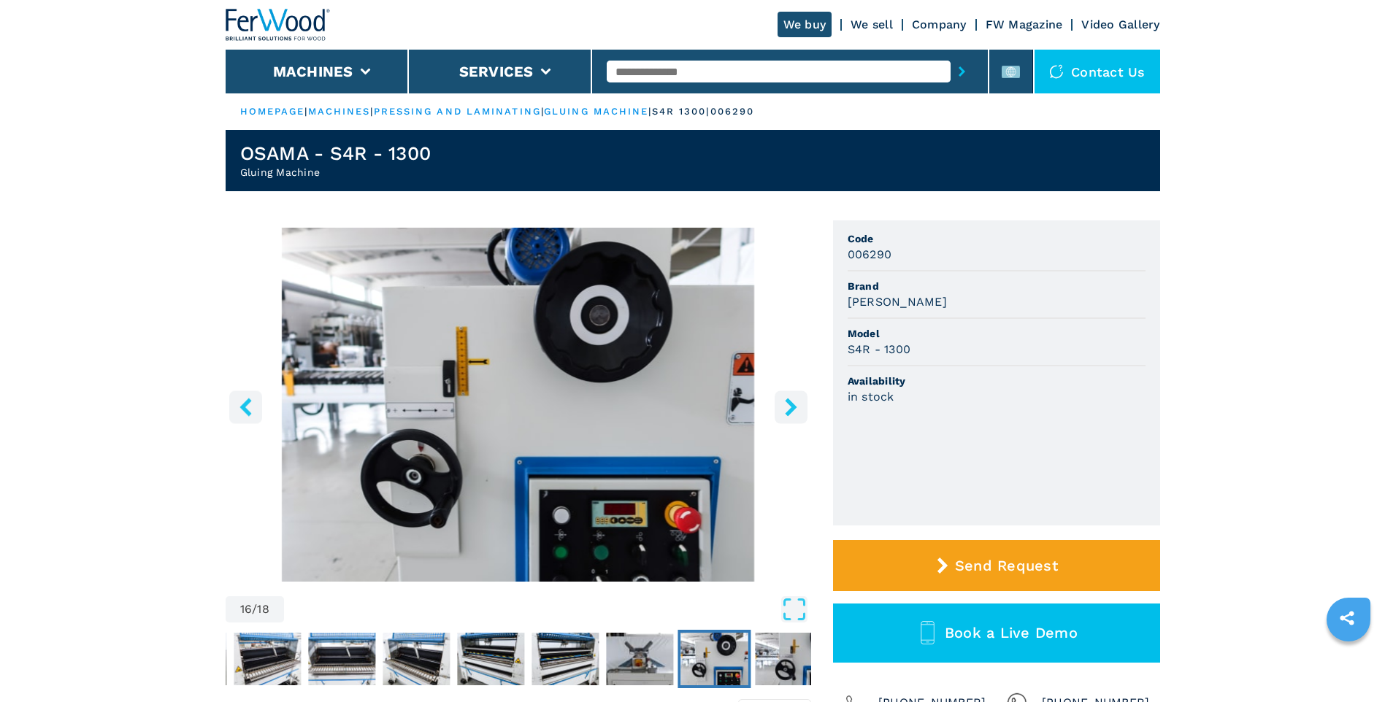
click at [249, 410] on icon "left-button" at bounding box center [246, 407] width 18 height 18
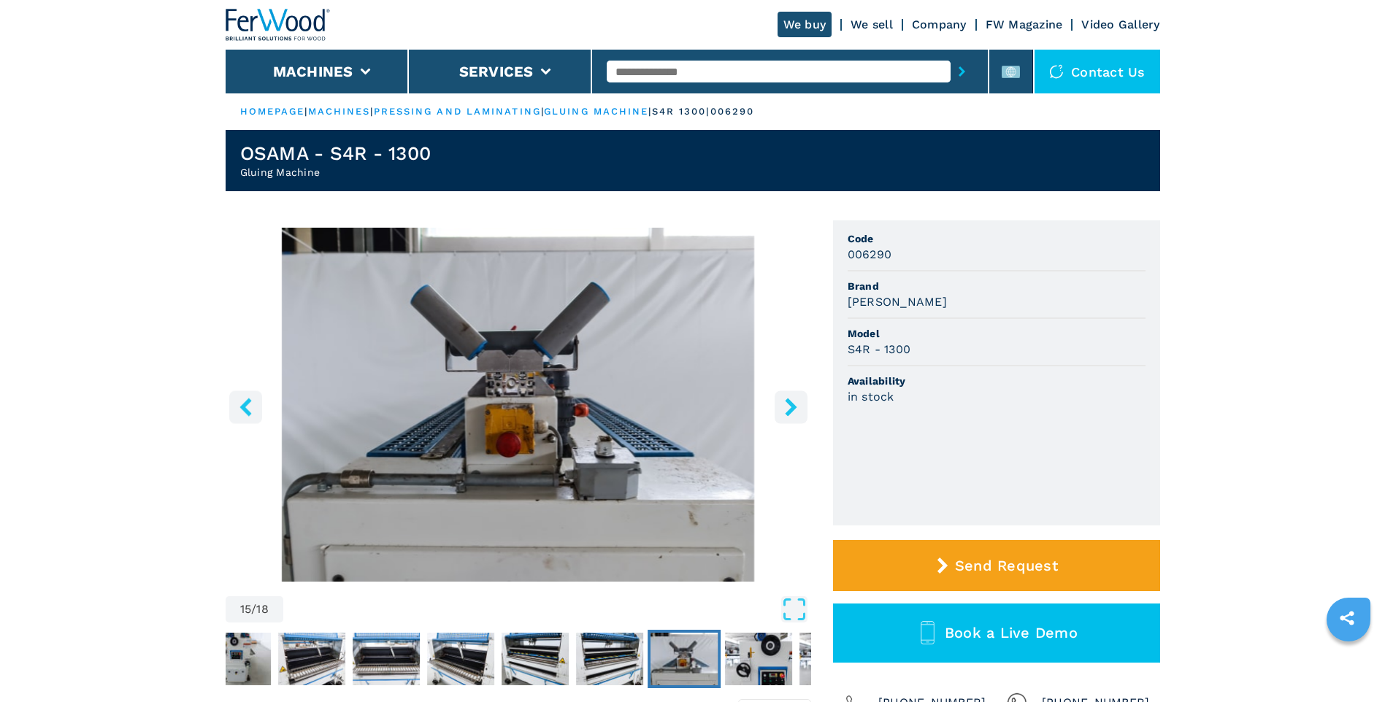
click at [247, 412] on icon "left-button" at bounding box center [245, 407] width 12 height 18
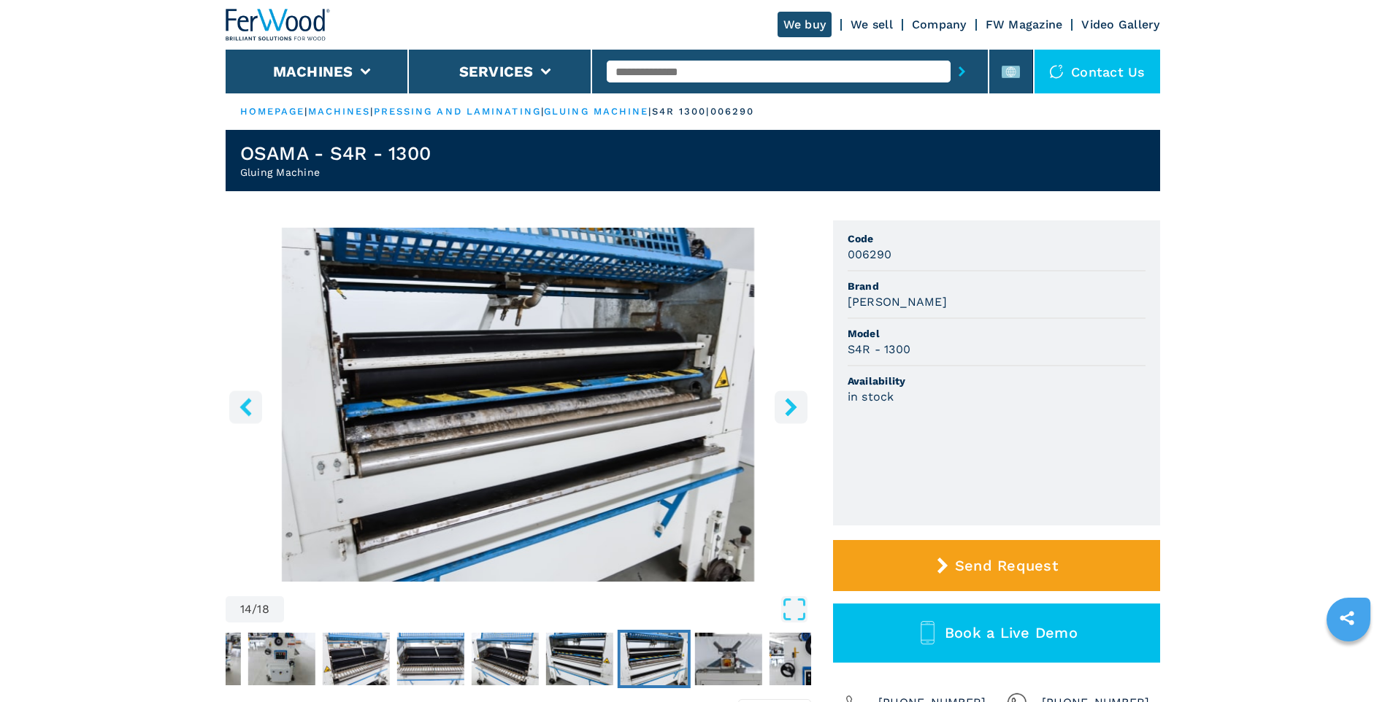
click at [228, 399] on img "Go to Slide 14" at bounding box center [518, 405] width 585 height 354
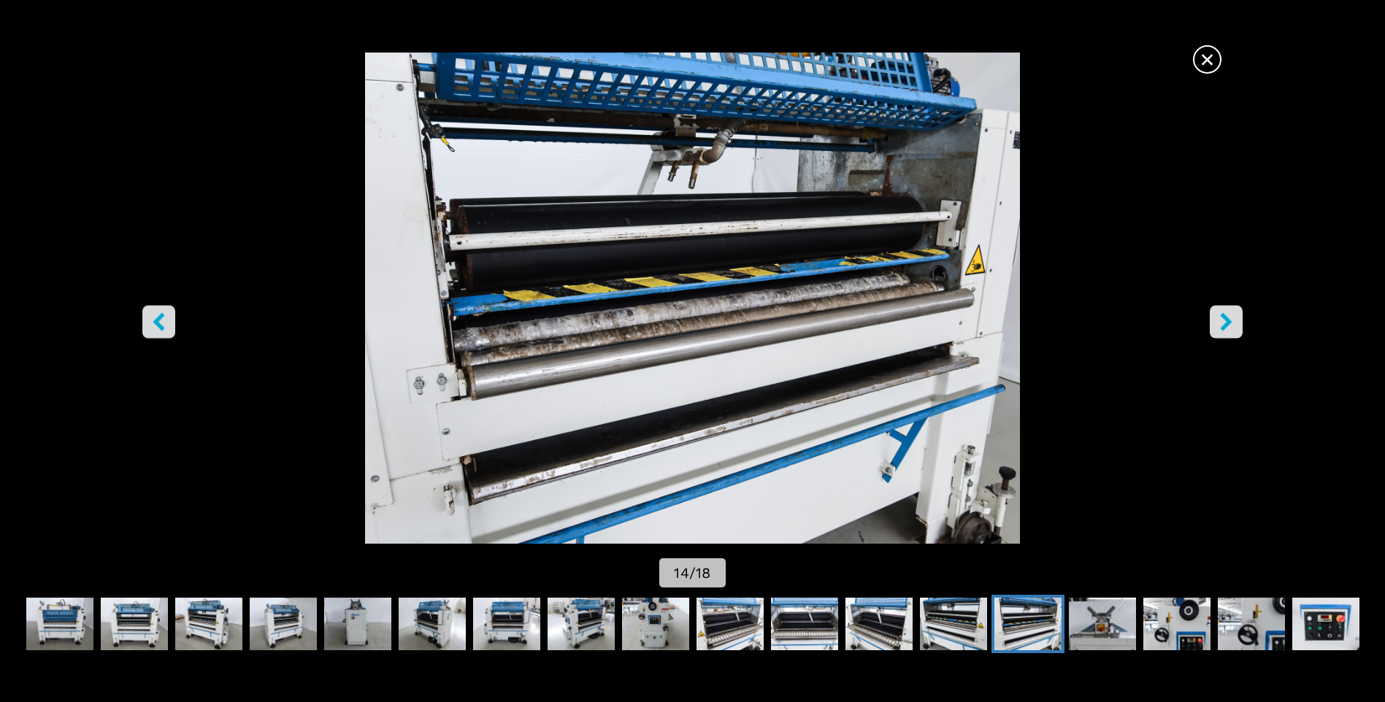
click at [1218, 61] on span "×" at bounding box center [1207, 57] width 26 height 26
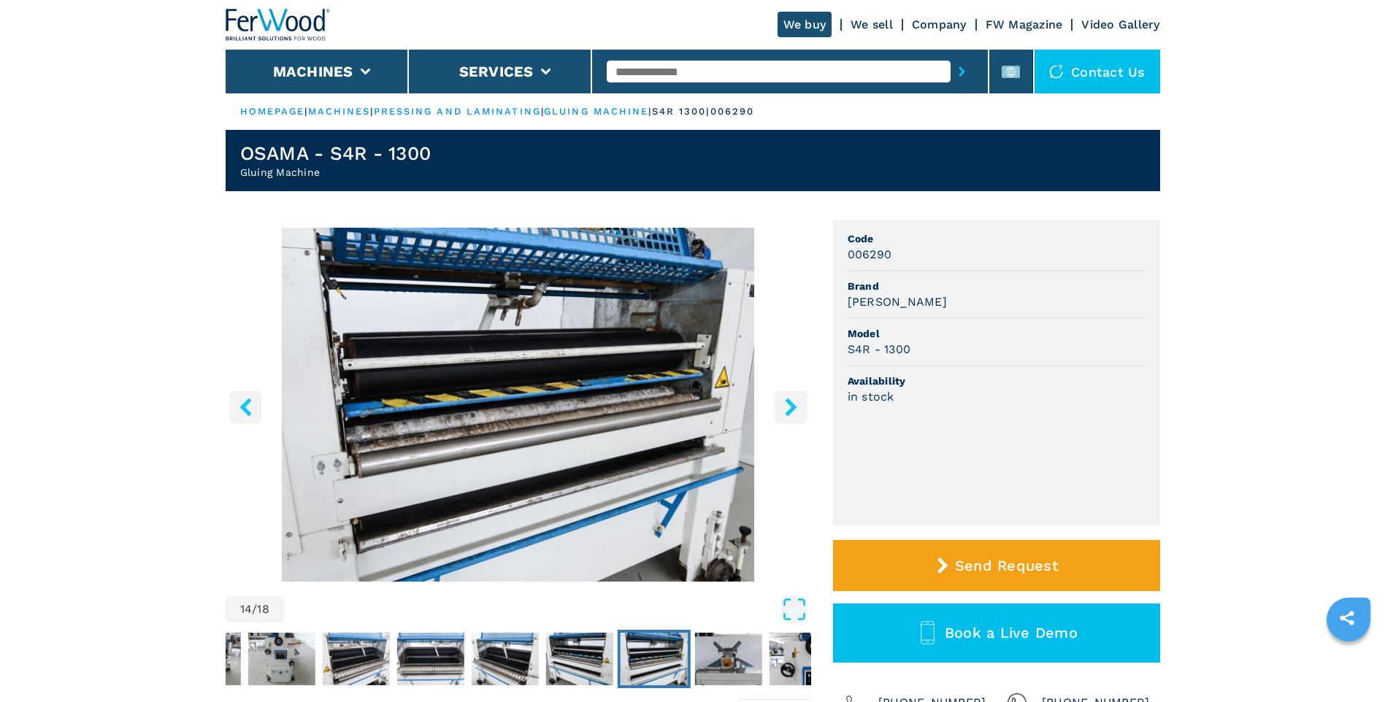
click at [246, 407] on icon "left-button" at bounding box center [246, 407] width 18 height 18
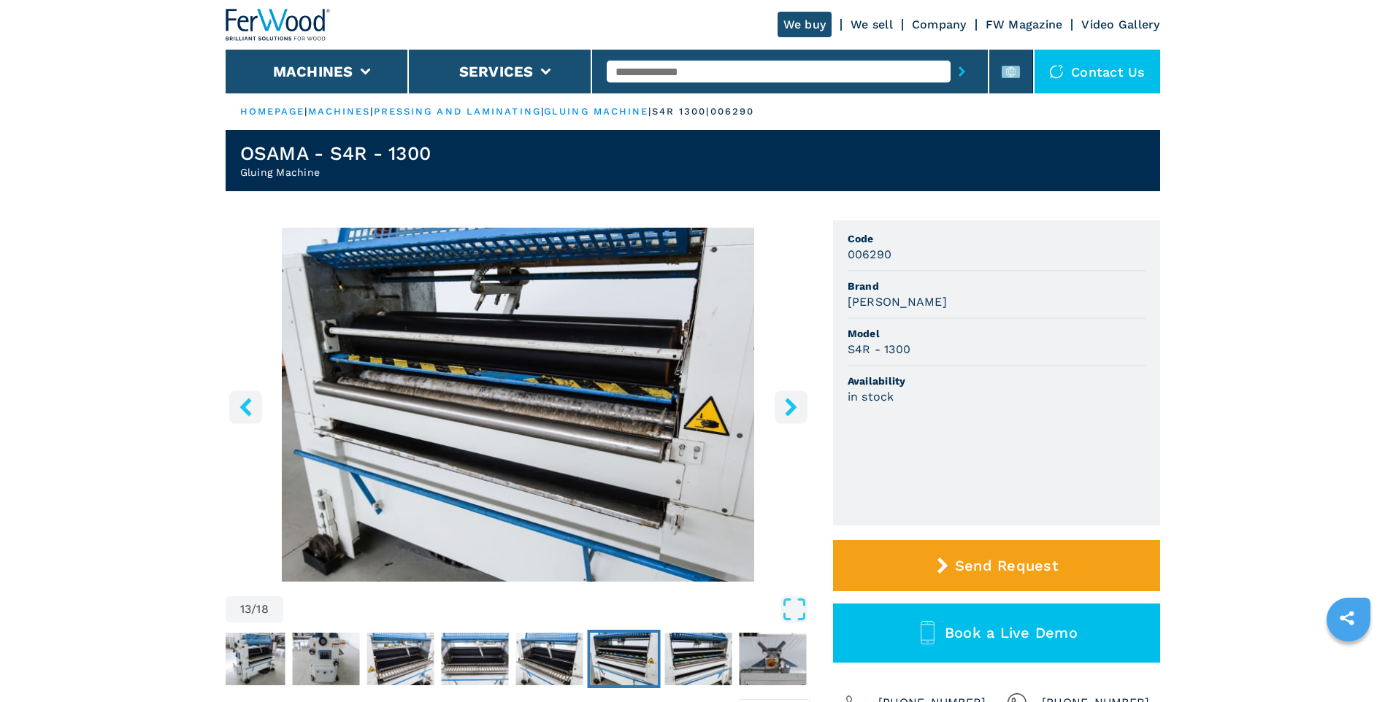
click at [246, 407] on icon "left-button" at bounding box center [246, 407] width 18 height 18
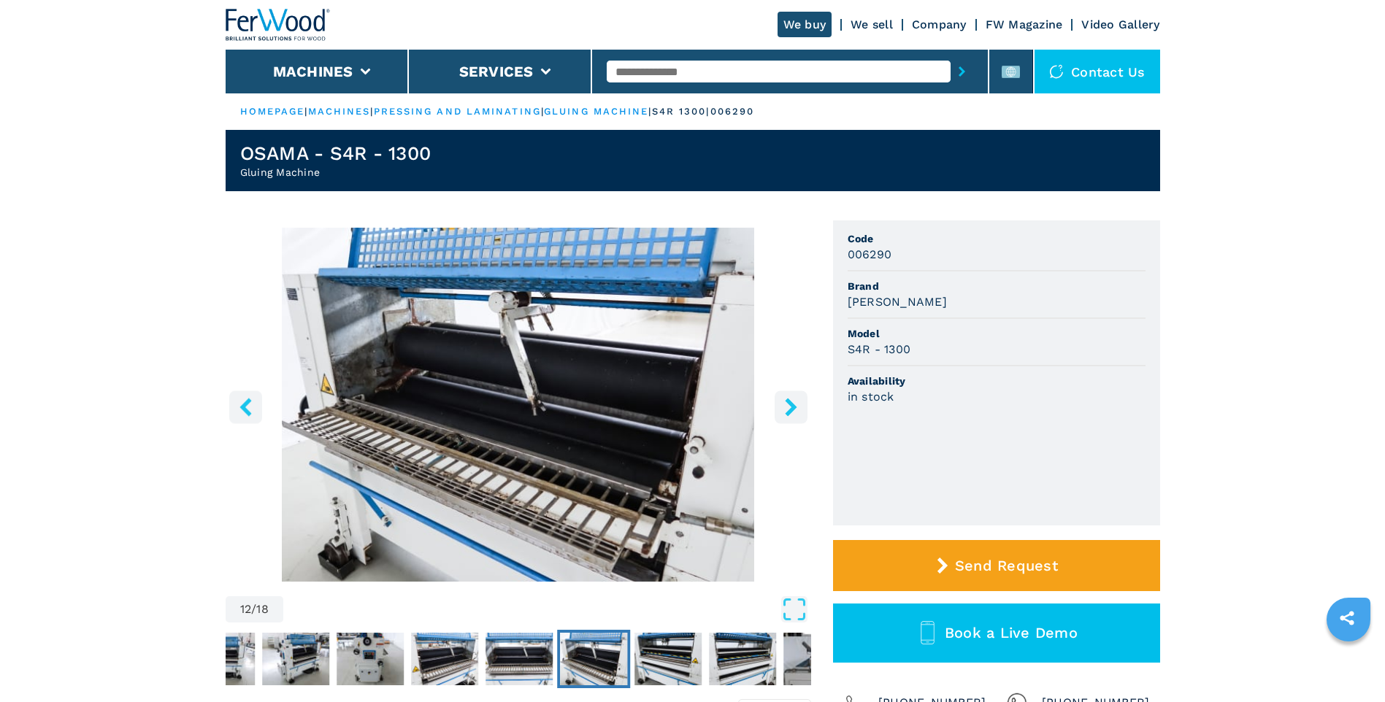
click at [246, 407] on icon "left-button" at bounding box center [246, 407] width 18 height 18
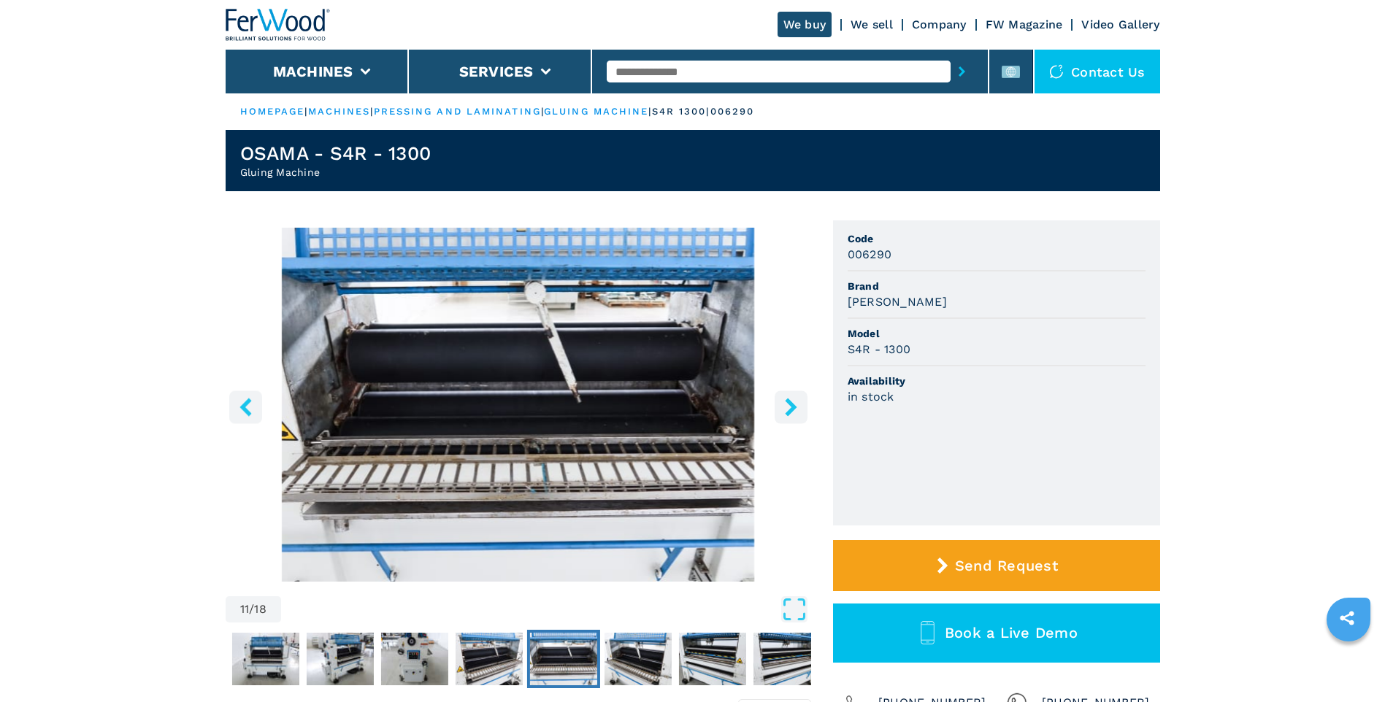
click at [246, 407] on icon "left-button" at bounding box center [246, 407] width 18 height 18
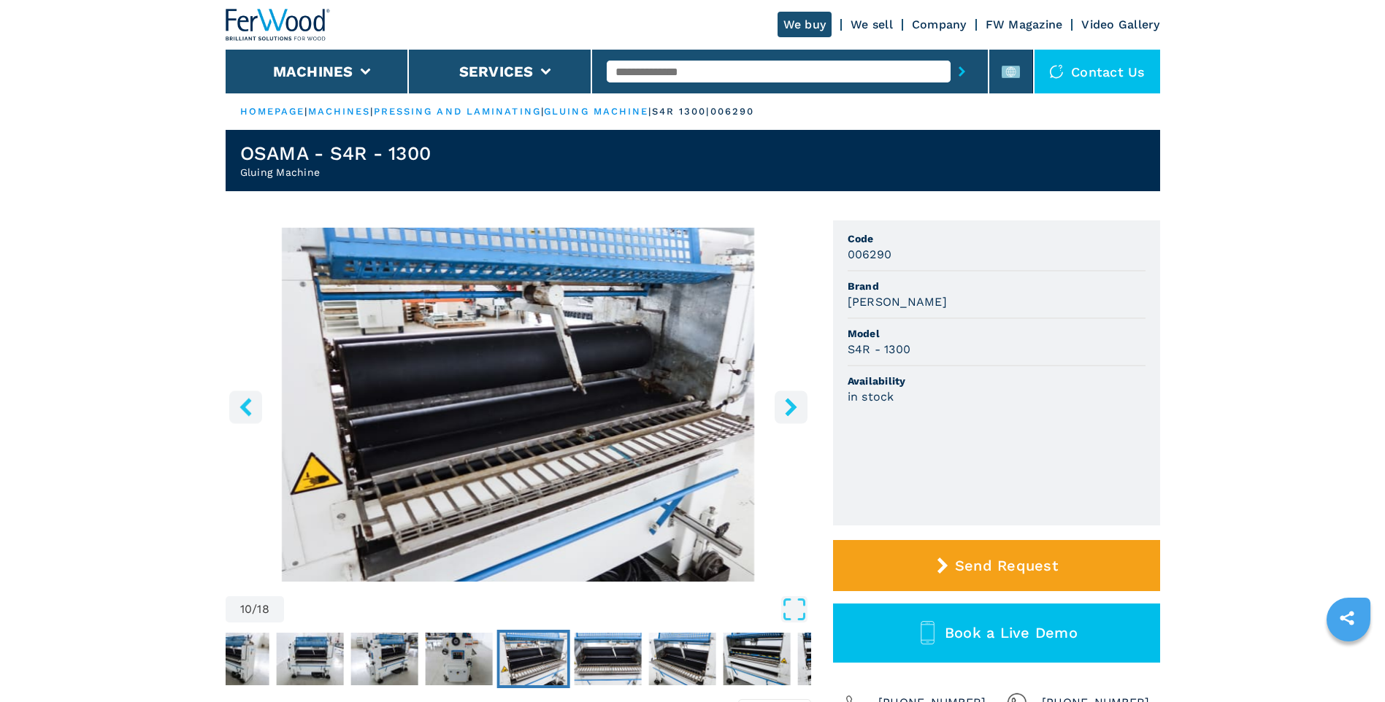
click at [241, 412] on icon "left-button" at bounding box center [246, 407] width 18 height 18
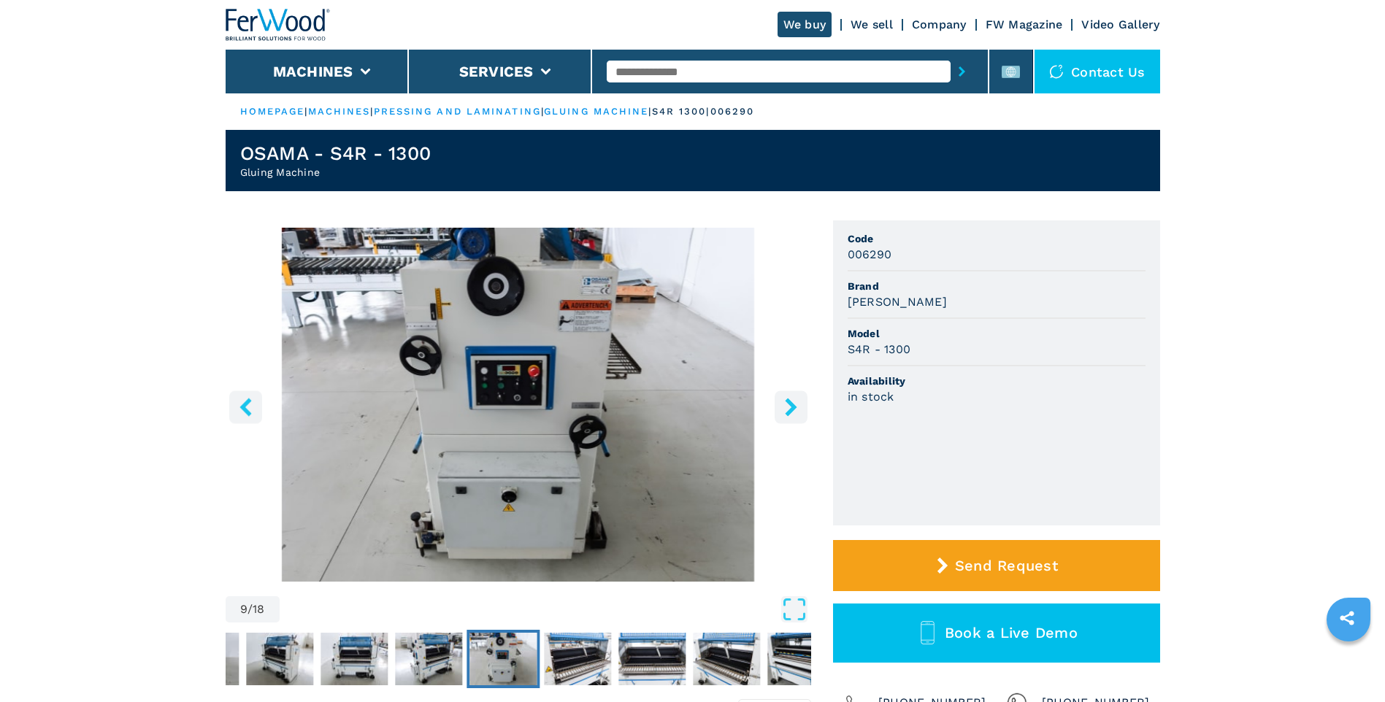
click at [246, 411] on icon "left-button" at bounding box center [245, 407] width 12 height 18
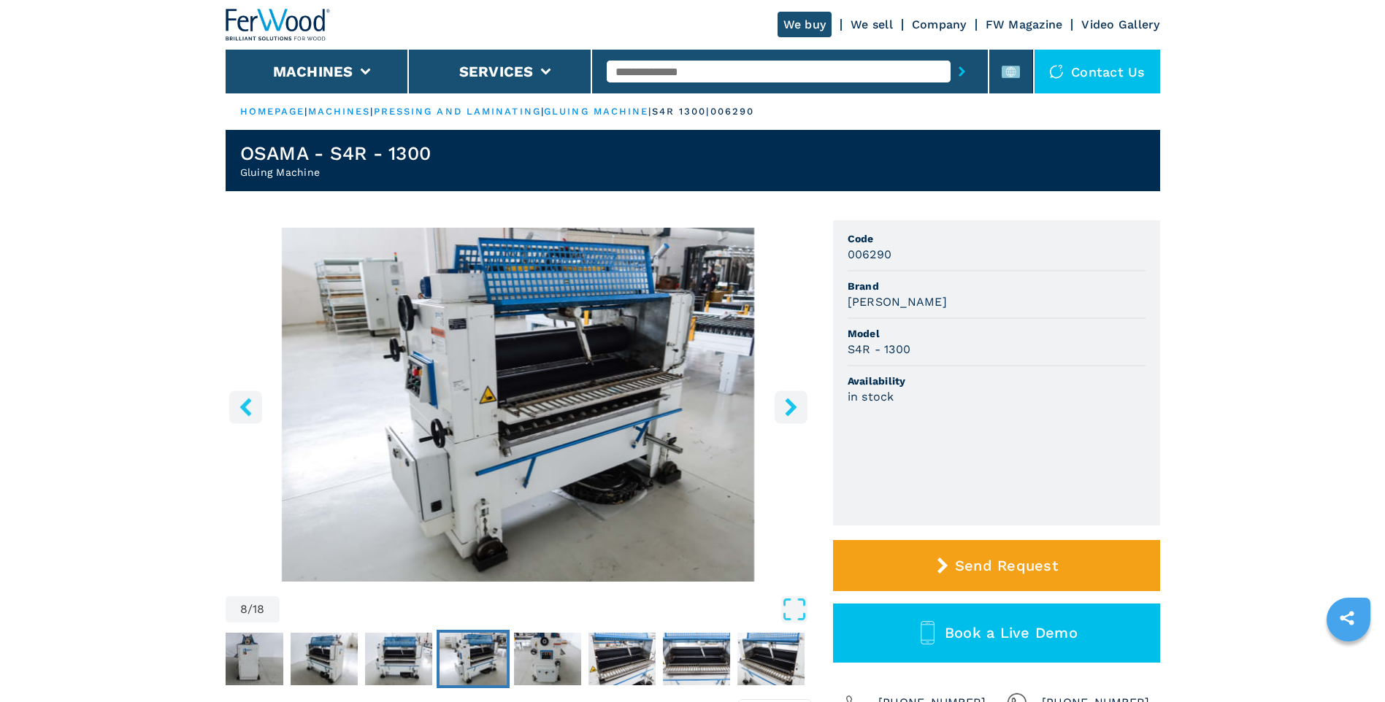
click at [246, 411] on icon "left-button" at bounding box center [245, 407] width 12 height 18
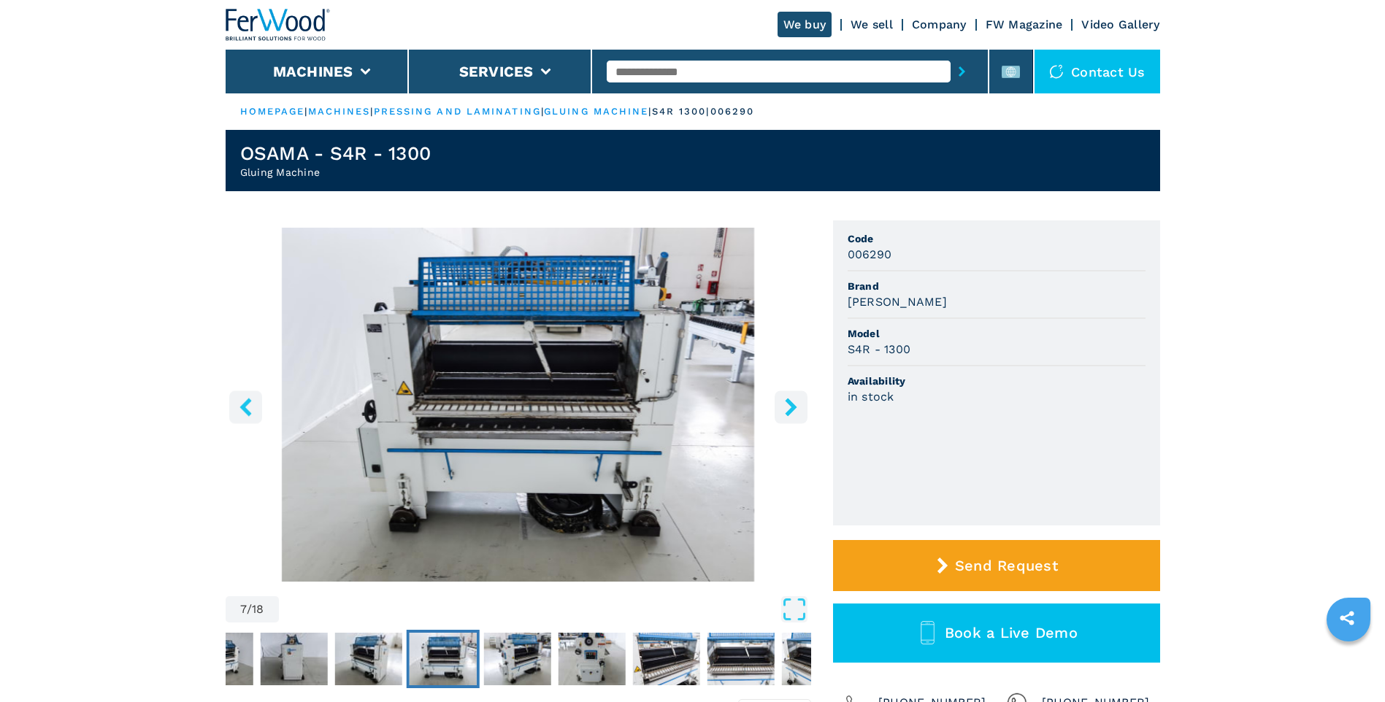
click at [245, 411] on icon "left-button" at bounding box center [245, 407] width 12 height 18
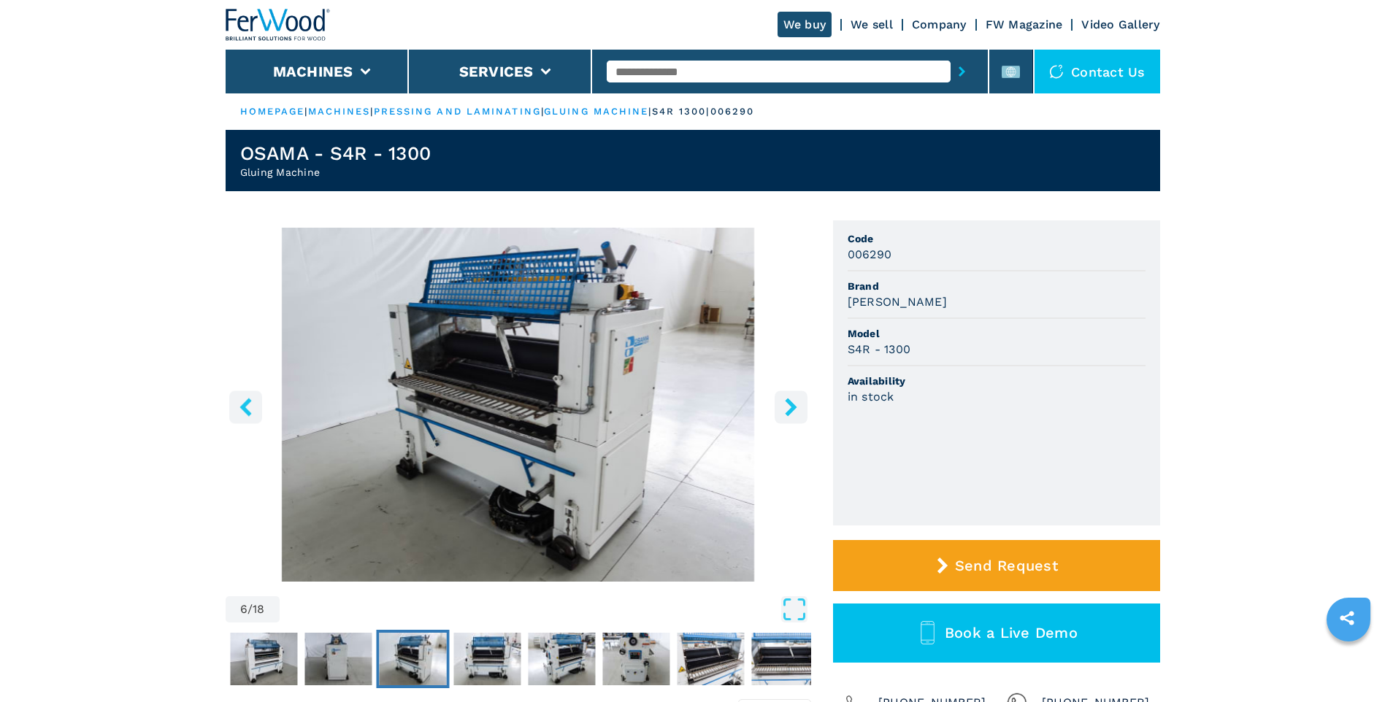
click at [245, 411] on icon "left-button" at bounding box center [245, 407] width 12 height 18
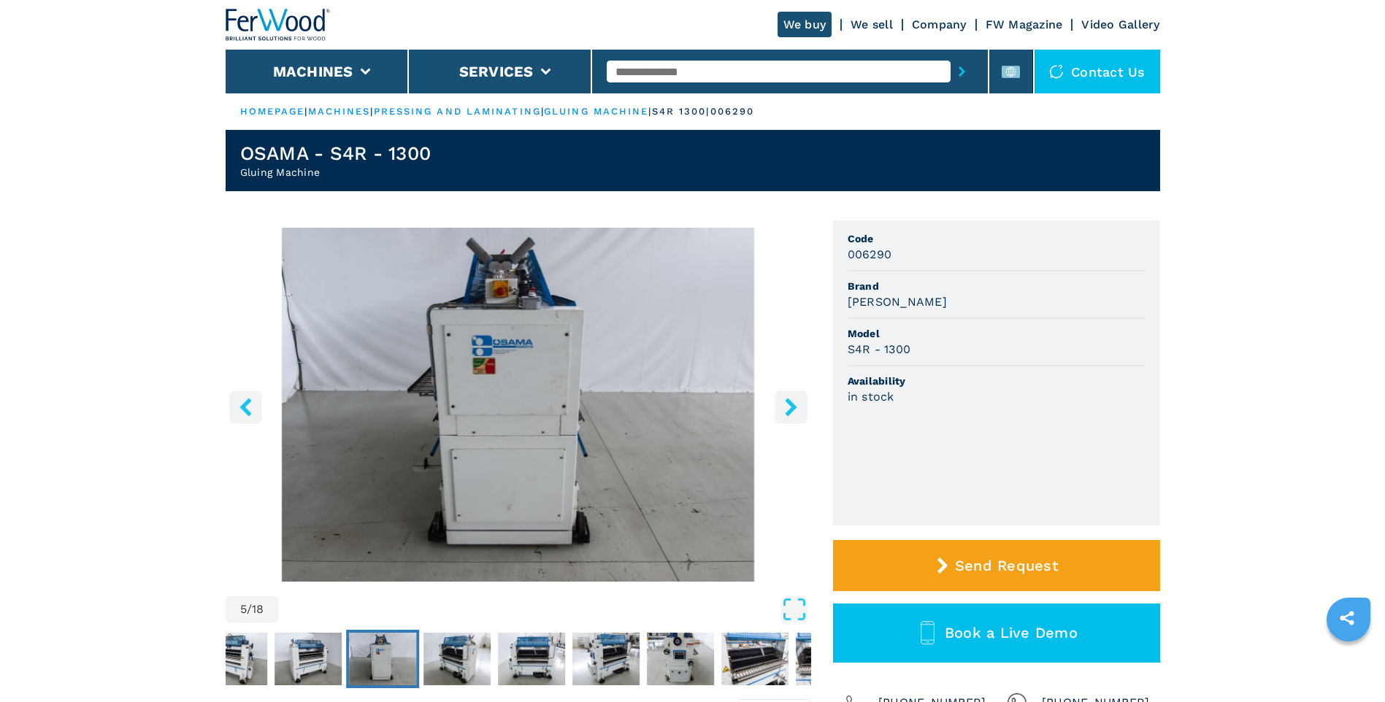
click at [245, 411] on icon "left-button" at bounding box center [245, 407] width 12 height 18
